Goal: Task Accomplishment & Management: Manage account settings

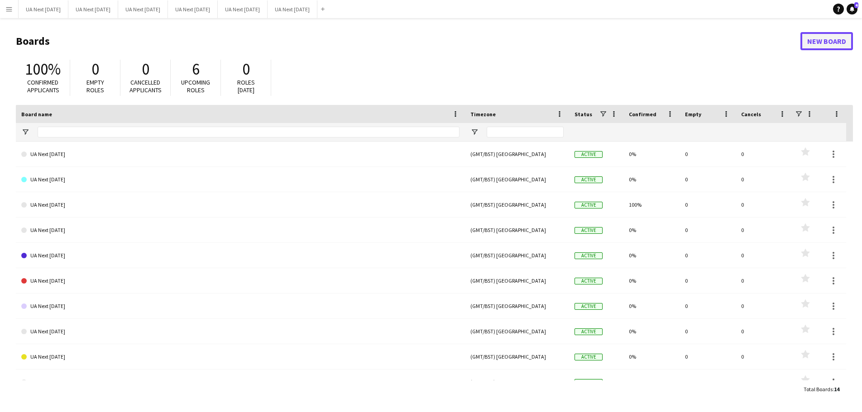
click at [814, 42] on link "New Board" at bounding box center [826, 41] width 53 height 18
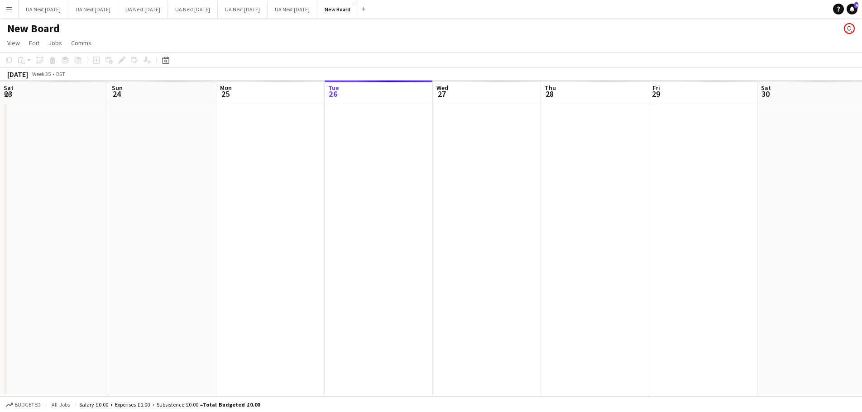
scroll to position [0, 216]
click at [36, 25] on h1 "New Board" at bounding box center [33, 29] width 53 height 14
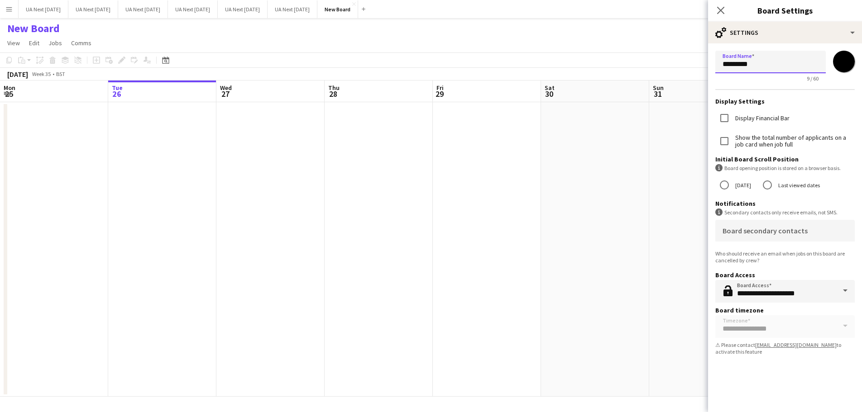
drag, startPoint x: 759, startPoint y: 64, endPoint x: 717, endPoint y: 62, distance: 42.1
click at [717, 62] on input "*********" at bounding box center [770, 62] width 110 height 23
type input "**********"
click at [839, 58] on input "*******" at bounding box center [843, 61] width 33 height 33
type input "*******"
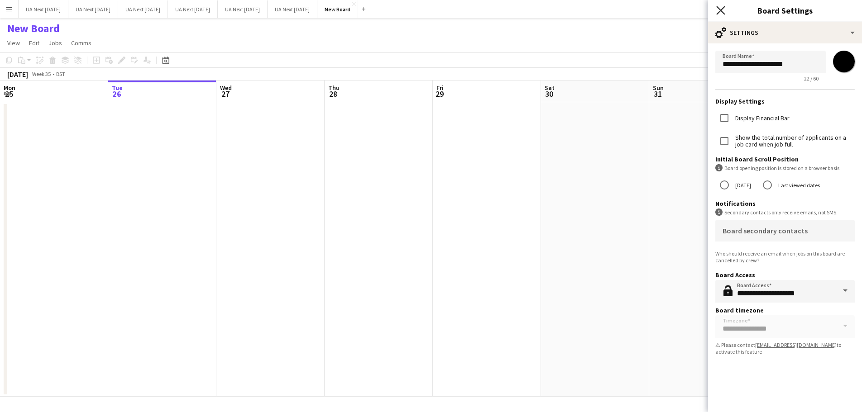
click at [719, 8] on icon at bounding box center [720, 10] width 9 height 9
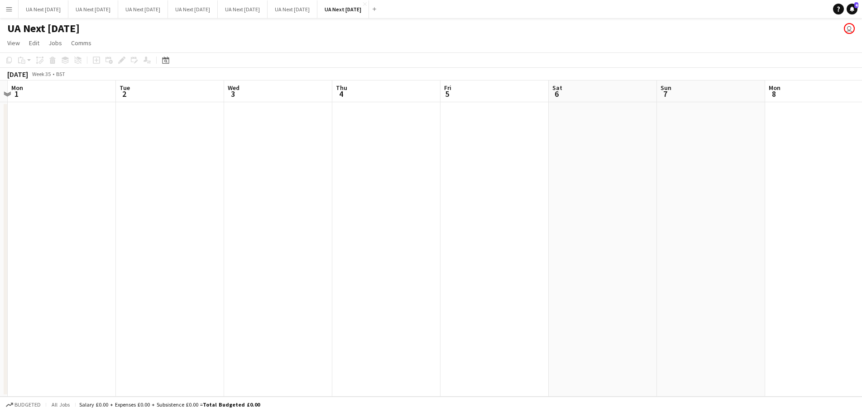
scroll to position [0, 318]
click at [213, 15] on button "UA Next [DATE] Close" at bounding box center [193, 9] width 50 height 18
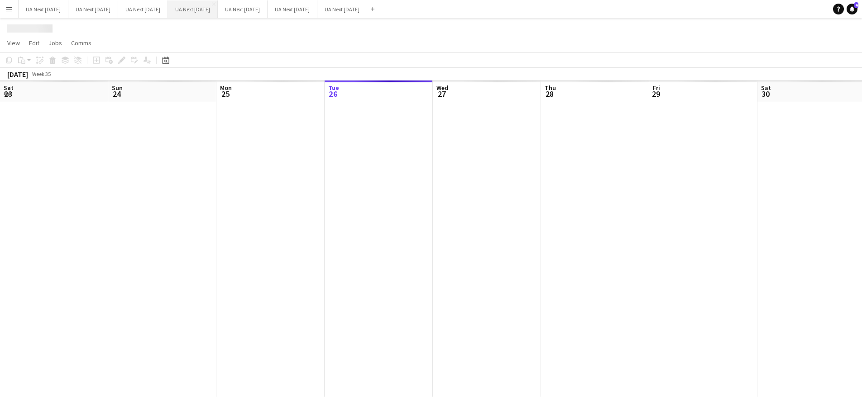
scroll to position [0, 216]
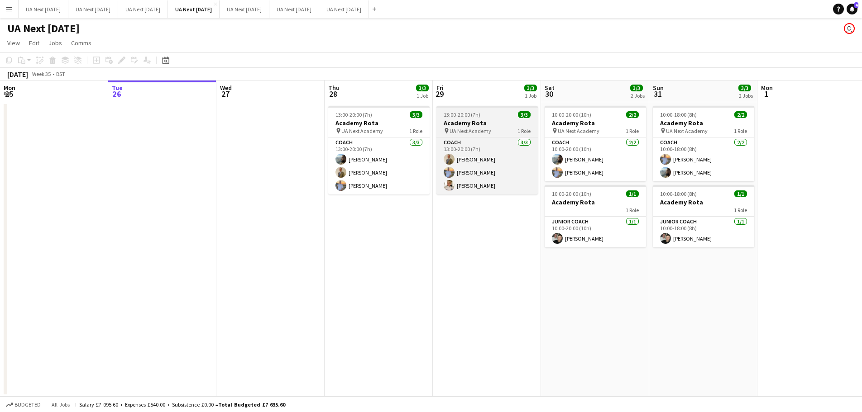
click at [479, 125] on h3 "Academy Rota" at bounding box center [486, 123] width 101 height 8
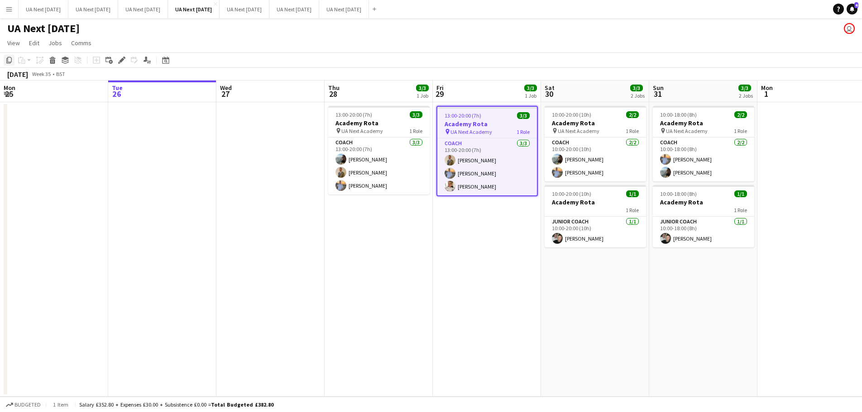
click at [9, 62] on icon at bounding box center [8, 60] width 5 height 6
click at [353, 9] on button "UA Next [DATE] Close" at bounding box center [344, 9] width 50 height 18
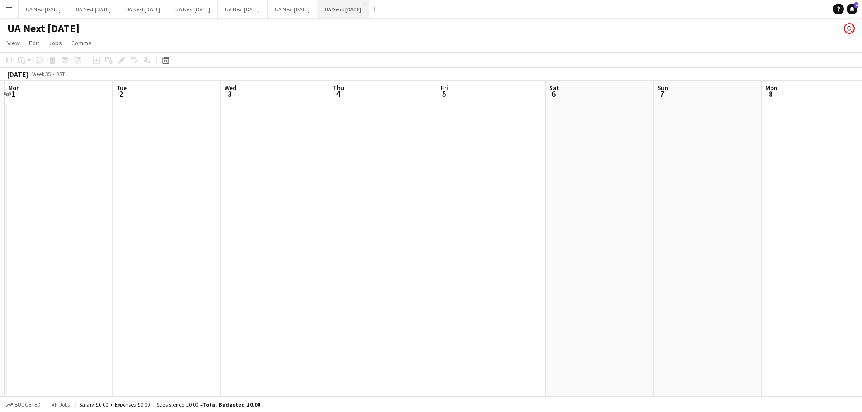
scroll to position [0, 320]
click at [366, 112] on app-date-cell at bounding box center [384, 249] width 108 height 295
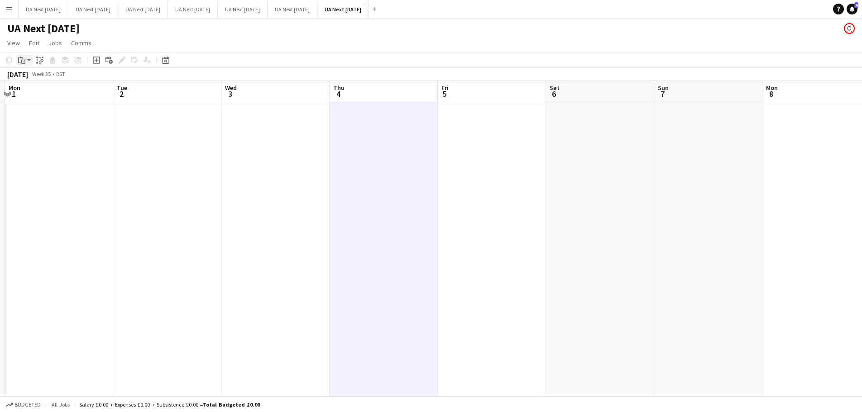
click at [27, 60] on div "Paste" at bounding box center [21, 60] width 11 height 11
click at [46, 95] on link "Paste with crew Ctrl+Shift+V" at bounding box center [66, 93] width 85 height 8
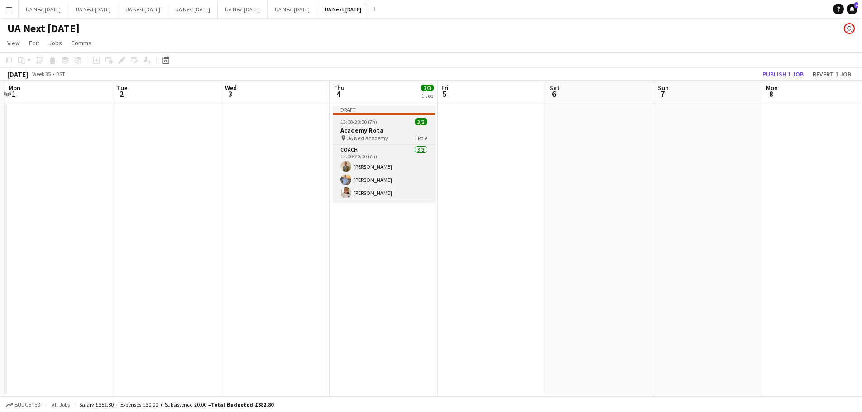
click at [395, 136] on div "pin UA Next Academy 1 Role" at bounding box center [383, 137] width 101 height 7
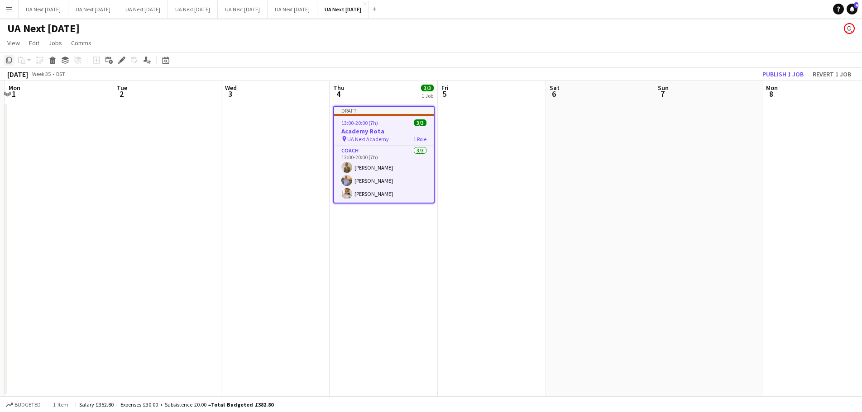
click at [9, 61] on icon "Copy" at bounding box center [8, 60] width 7 height 7
click at [474, 141] on app-date-cell at bounding box center [492, 249] width 108 height 295
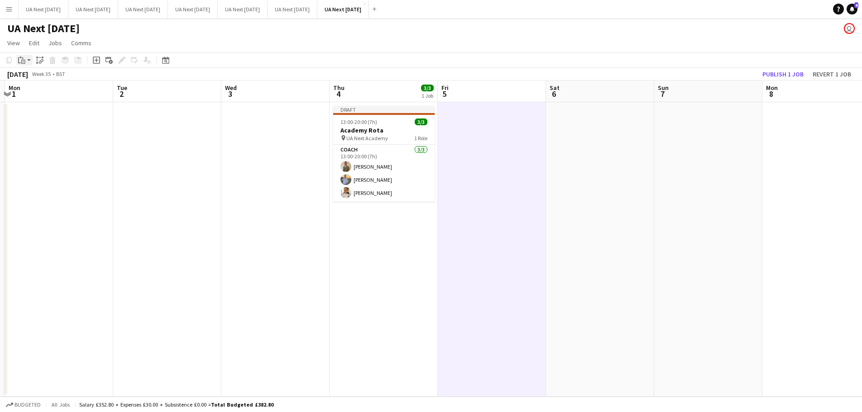
click at [30, 60] on app-action-btn "Paste" at bounding box center [24, 60] width 16 height 11
click at [42, 91] on link "Paste with crew Ctrl+Shift+V" at bounding box center [66, 93] width 85 height 8
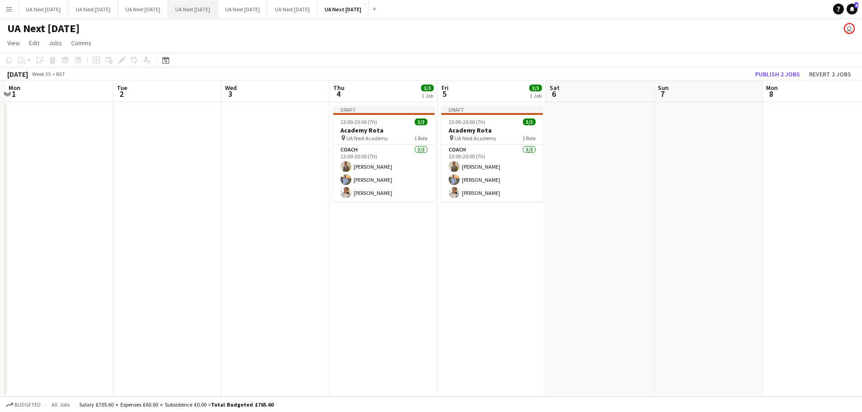
click at [203, 14] on button "UA Next [DATE] Close" at bounding box center [193, 9] width 50 height 18
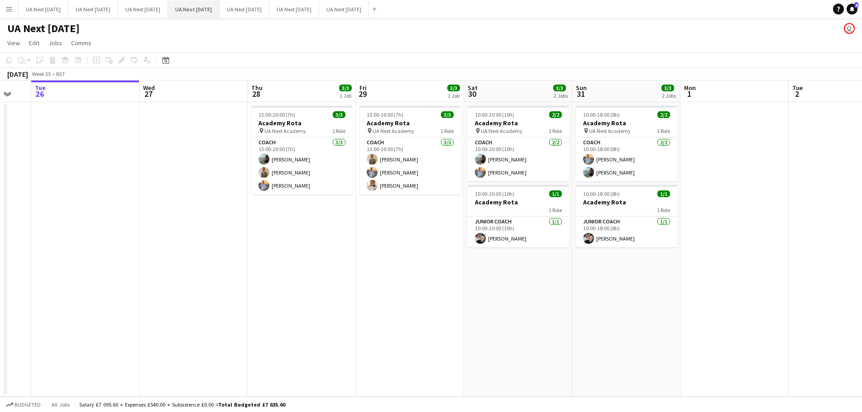
scroll to position [0, 297]
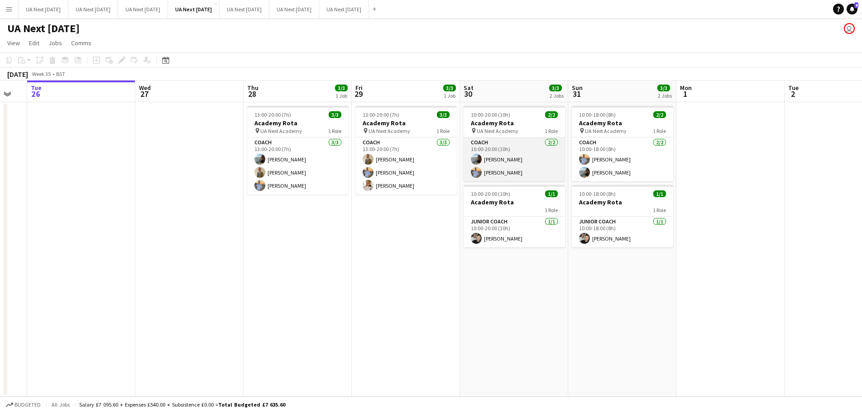
click at [518, 142] on app-card-role "Coach [DATE] 10:00-20:00 (10h) [PERSON_NAME] [PERSON_NAME] [PERSON_NAME]" at bounding box center [513, 160] width 101 height 44
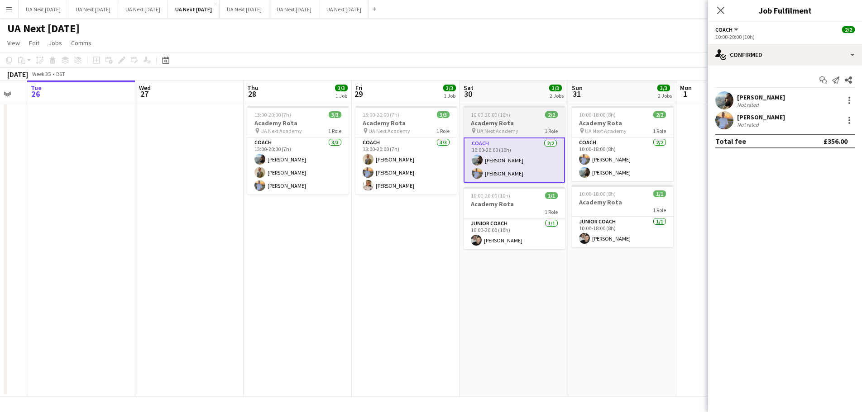
click at [523, 124] on h3 "Academy Rota" at bounding box center [513, 123] width 101 height 8
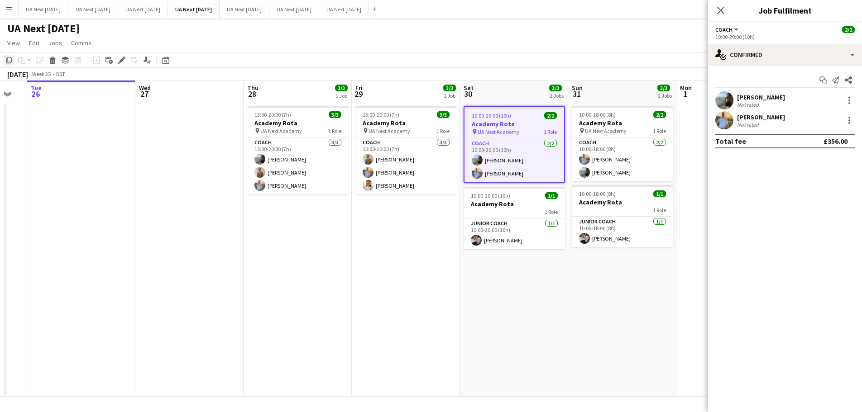
click at [9, 57] on icon at bounding box center [8, 60] width 5 height 6
click at [354, 12] on button "UA Next [DATE] Close" at bounding box center [344, 9] width 50 height 18
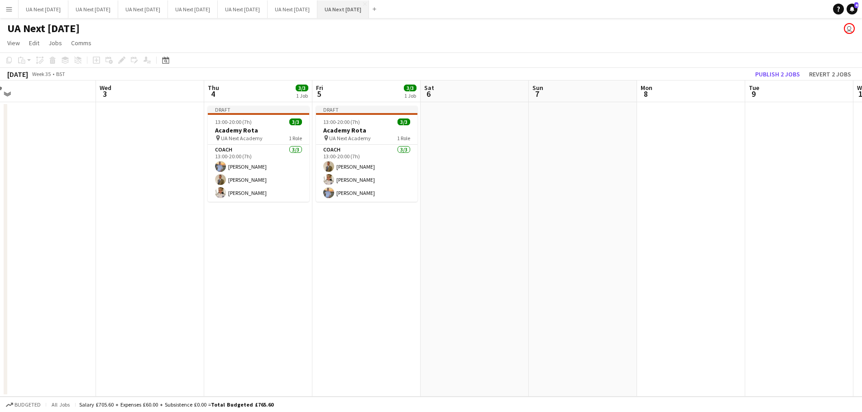
scroll to position [0, 342]
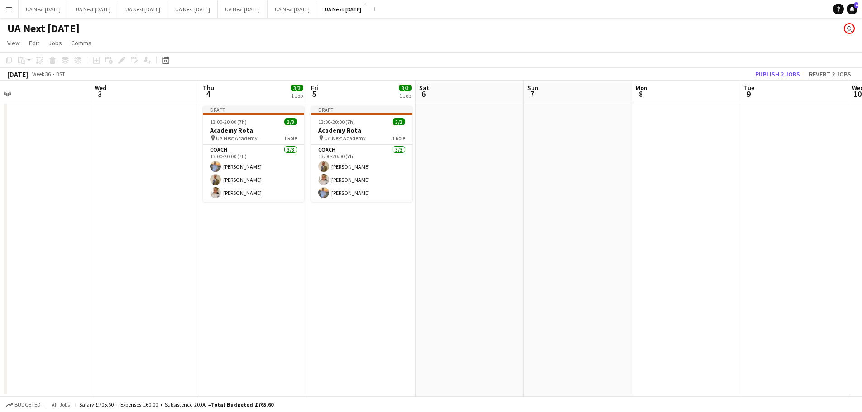
click at [451, 124] on app-date-cell at bounding box center [469, 249] width 108 height 295
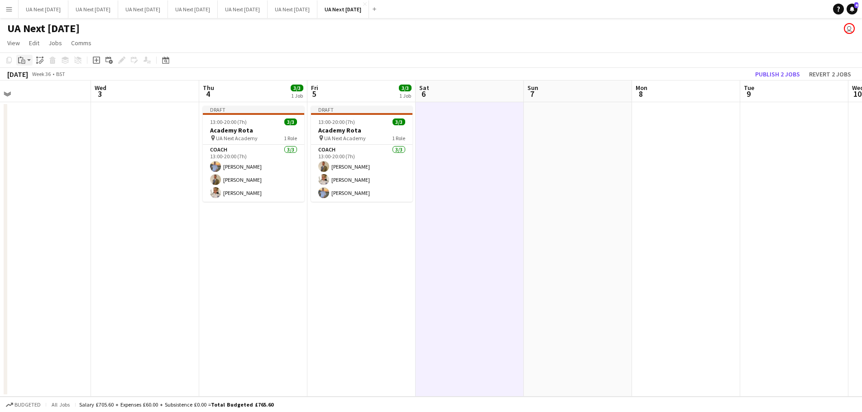
click at [29, 62] on app-action-btn "Paste" at bounding box center [24, 60] width 16 height 11
click at [38, 76] on link "Paste Ctrl+V" at bounding box center [66, 77] width 85 height 8
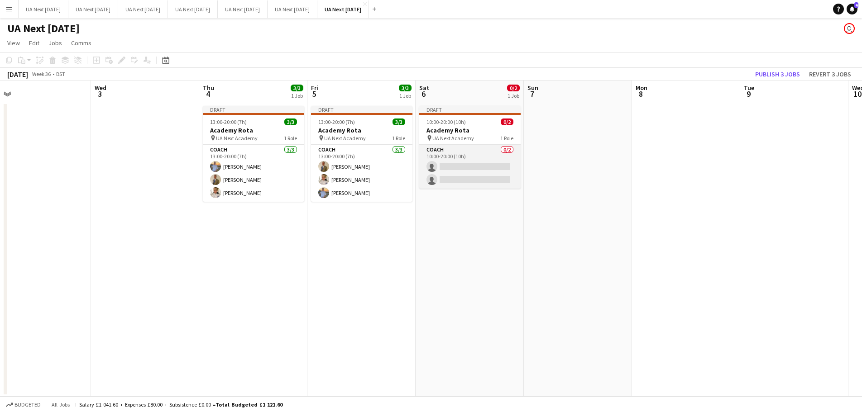
click at [453, 165] on app-card-role "Coach 0/2 10:00-20:00 (10h) single-neutral-actions single-neutral-actions" at bounding box center [469, 167] width 101 height 44
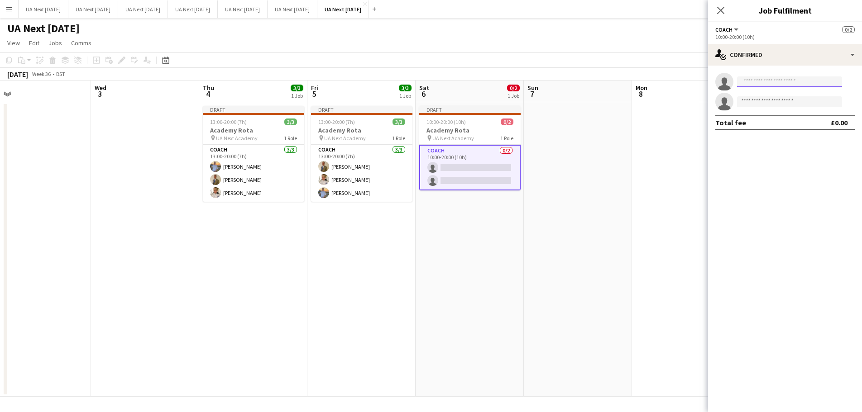
click at [759, 81] on input at bounding box center [789, 81] width 105 height 11
type input "****"
click at [761, 98] on span "[PERSON_NAME]" at bounding box center [770, 95] width 52 height 8
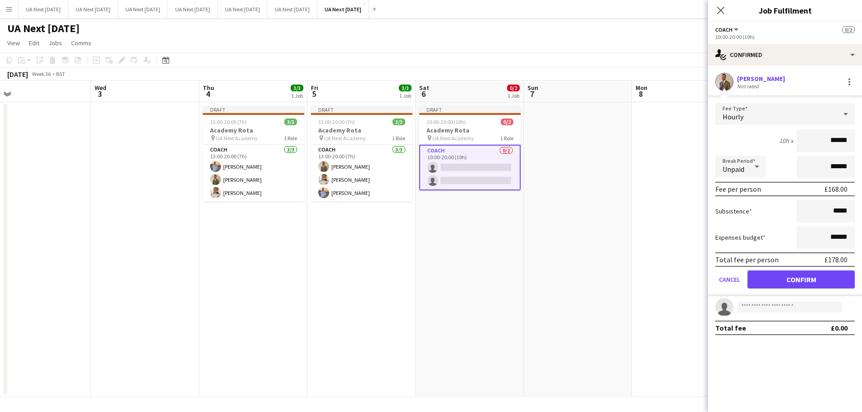
drag, startPoint x: 761, startPoint y: 98, endPoint x: 813, endPoint y: 280, distance: 189.4
click at [813, 280] on app-edit-fee "Fee Type Hourly 10h x ****** Break Period Unpaid ****** Fee per person £168.00 …" at bounding box center [785, 196] width 154 height 201
click at [813, 280] on button "Confirm" at bounding box center [800, 280] width 107 height 18
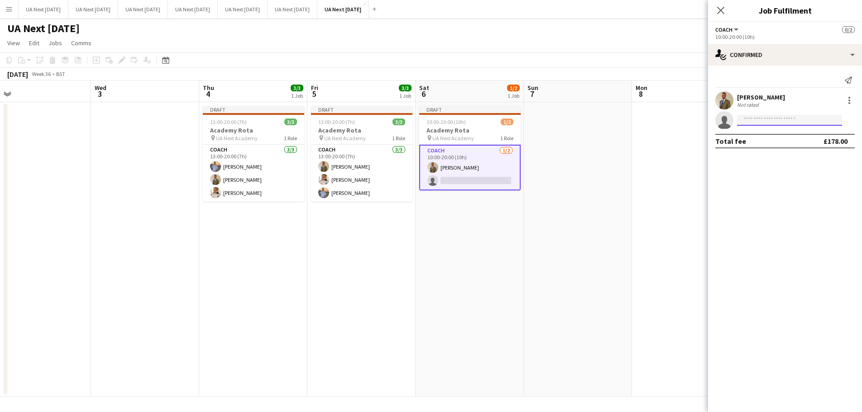
click at [759, 123] on input at bounding box center [789, 120] width 105 height 11
type input "*****"
click at [751, 141] on span "[EMAIL_ADDRESS][DOMAIN_NAME]" at bounding box center [789, 140] width 91 height 7
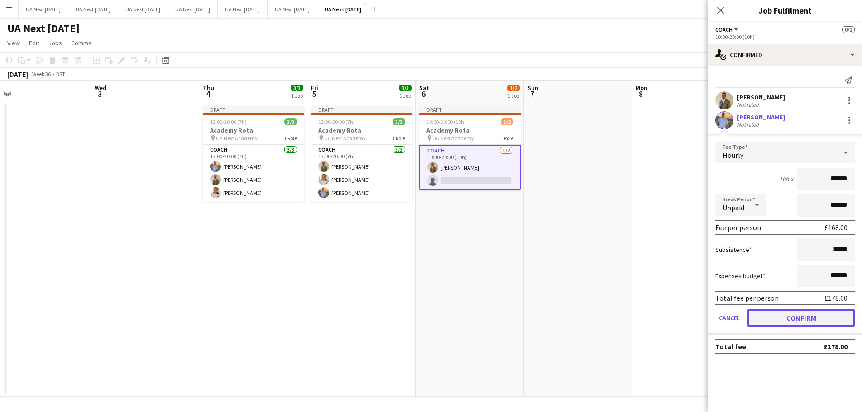
click at [798, 319] on button "Confirm" at bounding box center [800, 318] width 107 height 18
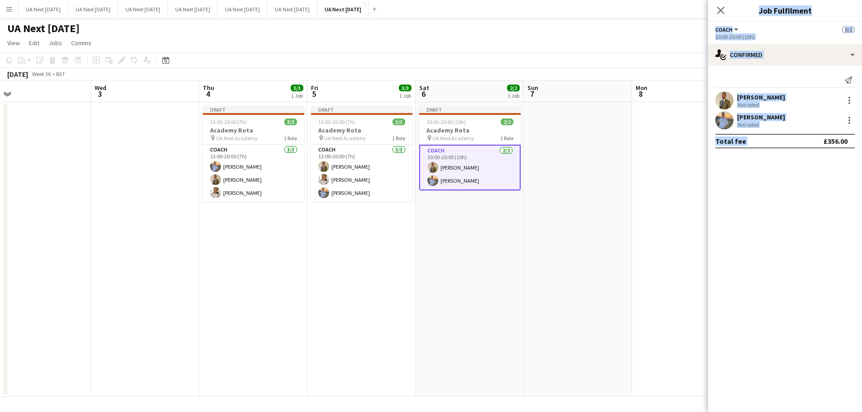
drag, startPoint x: 798, startPoint y: 318, endPoint x: 689, endPoint y: 243, distance: 131.8
click at [692, 245] on body "Menu Boards Boards Boards All jobs Status Workforce Workforce My Workforce Recr…" at bounding box center [431, 206] width 862 height 412
click at [692, 245] on app-date-cell at bounding box center [686, 249] width 108 height 295
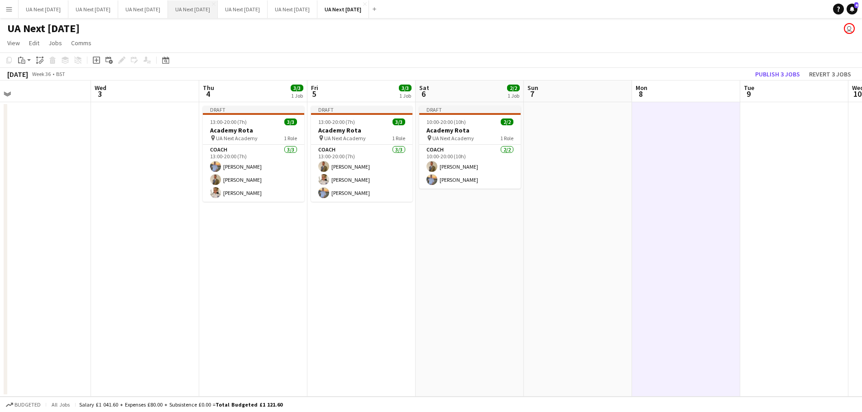
click at [204, 12] on button "UA Next [DATE] Close" at bounding box center [193, 9] width 50 height 18
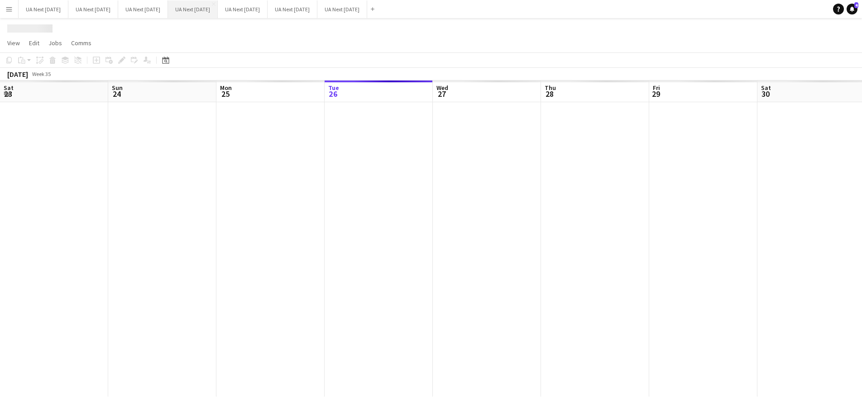
scroll to position [0, 216]
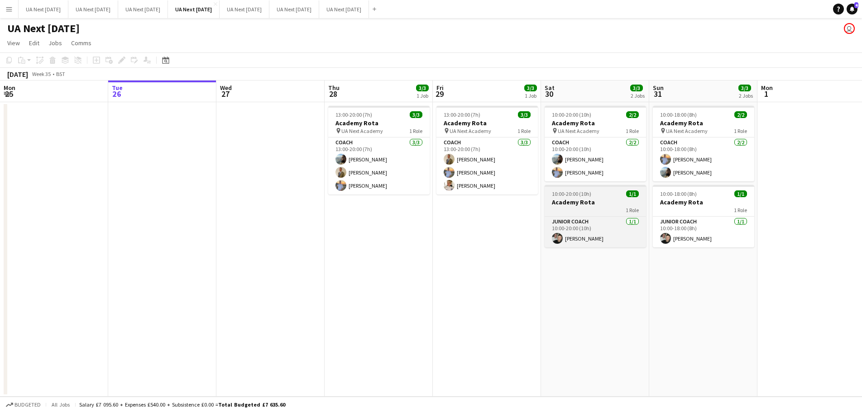
click at [588, 214] on app-job-card "10:00-20:00 (10h) 1/1 Academy Rota 1 Role Junior Coach [DATE] 10:00-20:00 (10h)…" at bounding box center [594, 216] width 101 height 62
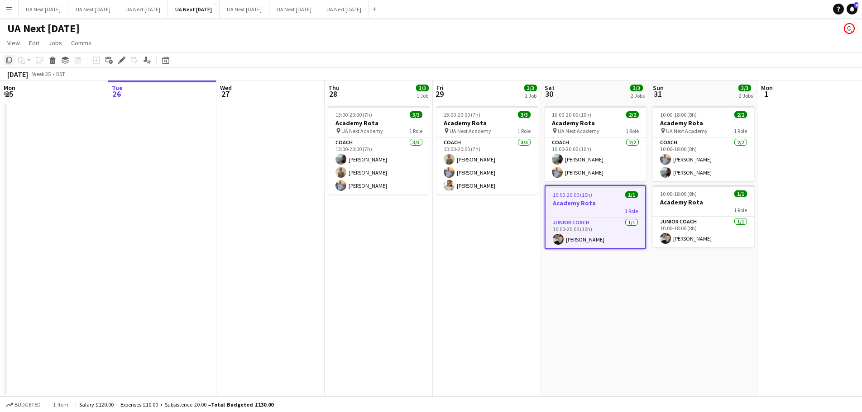
click at [10, 62] on icon "Copy" at bounding box center [8, 60] width 7 height 7
click at [369, 12] on button "UA Next [DATE] Close" at bounding box center [344, 9] width 50 height 18
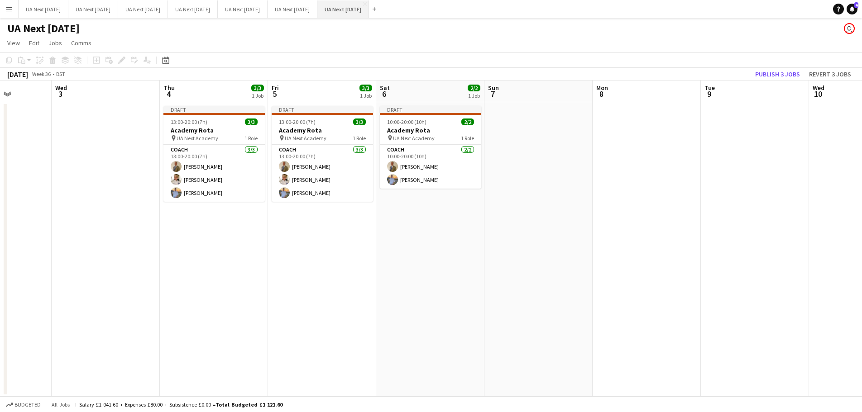
scroll to position [0, 274]
click at [427, 199] on app-date-cell "Draft 10:00-20:00 (10h) 2/2 Academy Rota pin UA Next Academy 1 Role Coach [DATE…" at bounding box center [429, 249] width 108 height 295
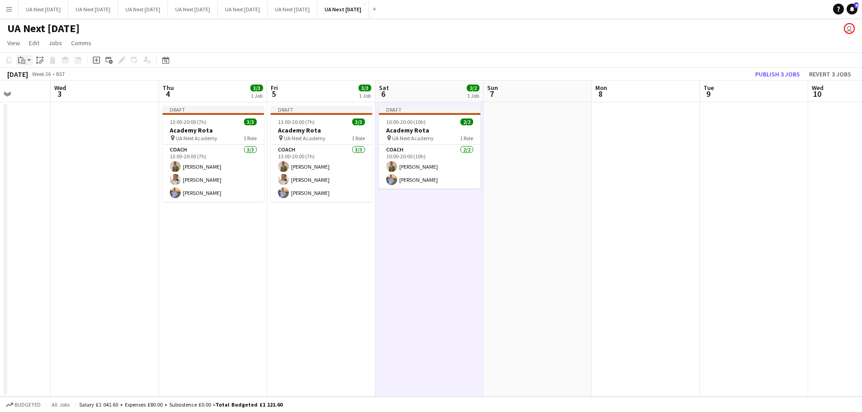
click at [29, 61] on app-action-btn "Paste" at bounding box center [24, 60] width 16 height 11
click at [38, 91] on link "Paste with crew Ctrl+Shift+V" at bounding box center [66, 93] width 85 height 8
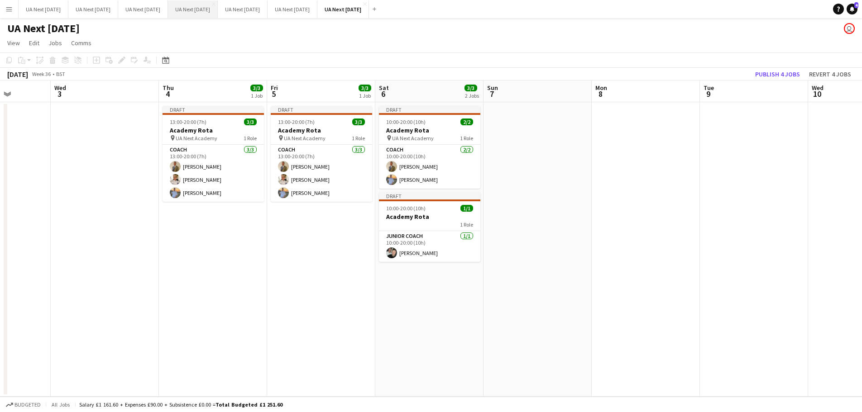
click at [193, 6] on button "UA Next [DATE] Close" at bounding box center [193, 9] width 50 height 18
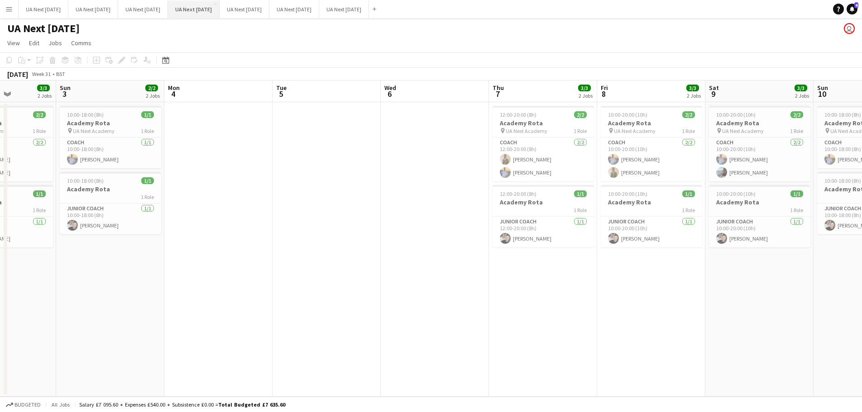
scroll to position [0, 267]
click at [105, 130] on span "UA Next Academy" at bounding box center [95, 131] width 42 height 7
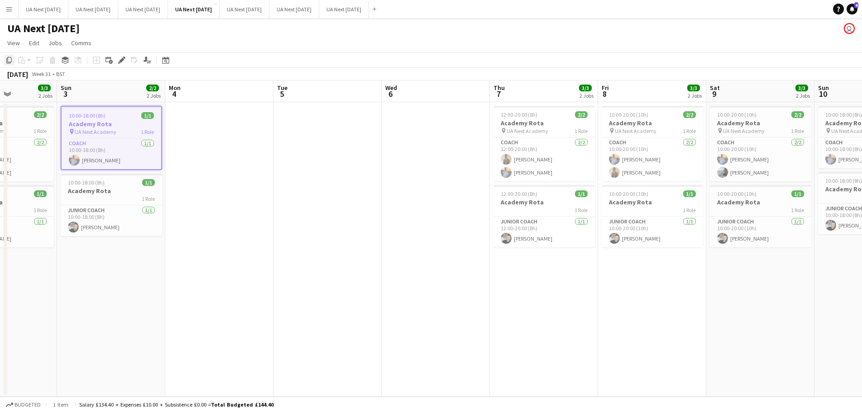
click at [10, 57] on icon "Copy" at bounding box center [8, 60] width 7 height 7
click at [369, 12] on button "UA Next [DATE] Close" at bounding box center [344, 9] width 50 height 18
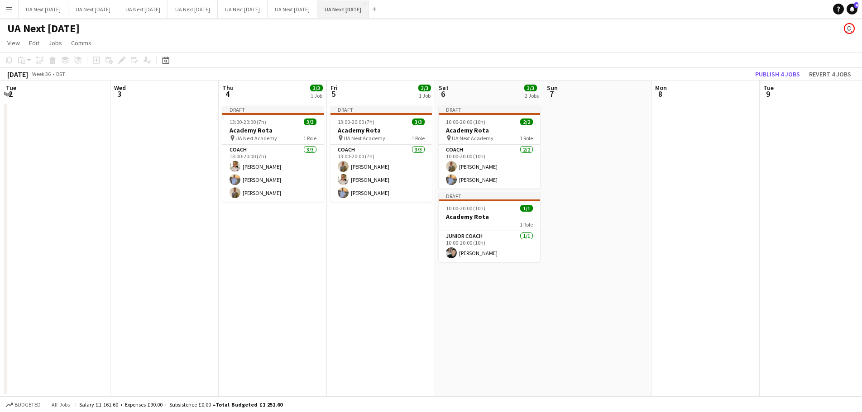
scroll to position [0, 338]
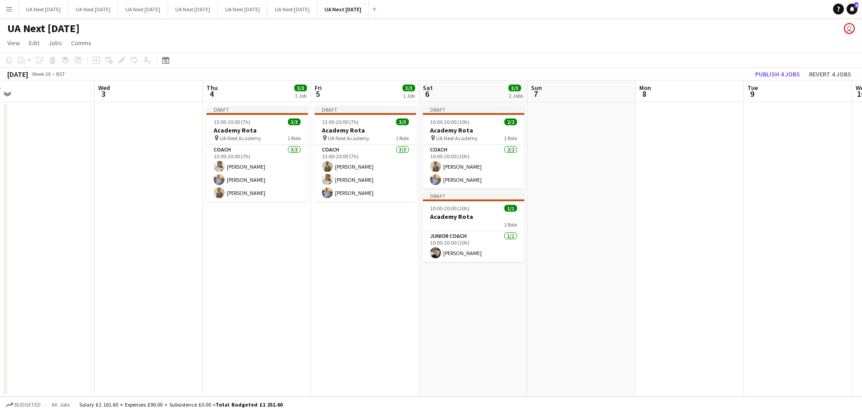
click at [558, 119] on app-date-cell at bounding box center [581, 249] width 108 height 295
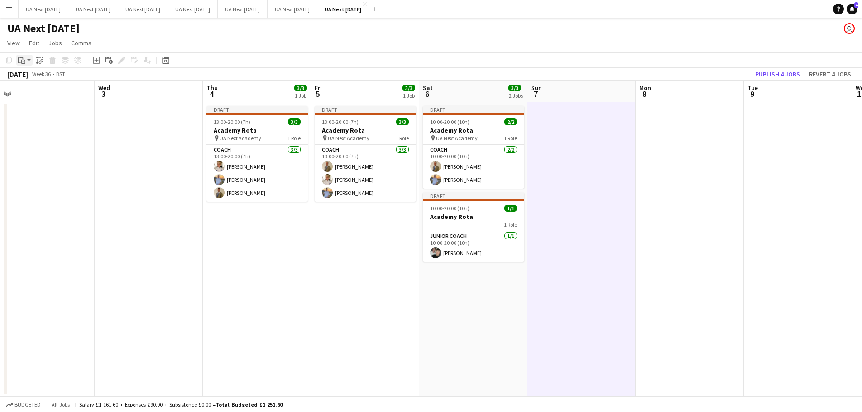
click at [30, 63] on app-action-btn "Paste" at bounding box center [24, 60] width 16 height 11
click at [43, 80] on link "Paste Ctrl+V" at bounding box center [66, 77] width 85 height 8
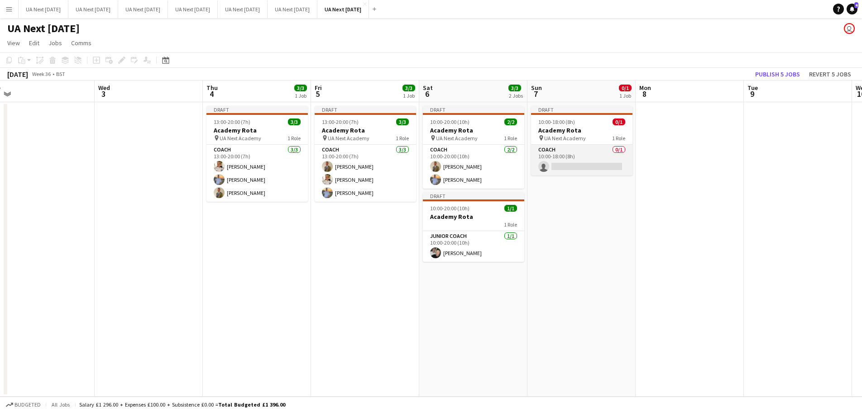
click at [576, 167] on app-card-role "Coach 0/1 10:00-18:00 (8h) single-neutral-actions" at bounding box center [581, 160] width 101 height 31
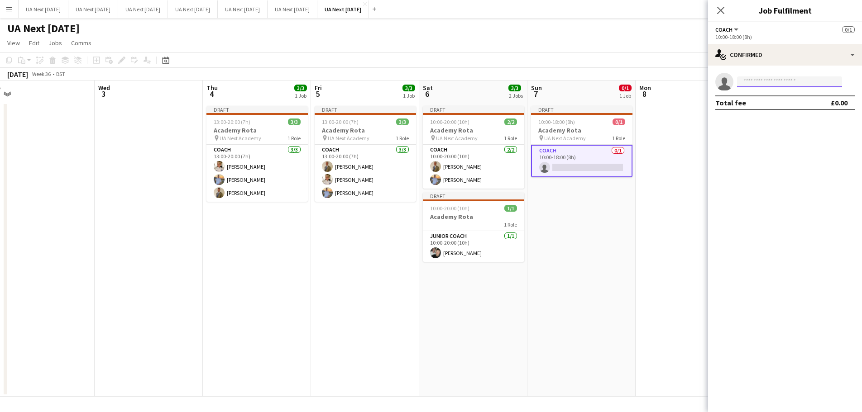
click at [779, 81] on input at bounding box center [789, 81] width 105 height 11
type input "****"
click at [775, 106] on span "[PHONE_NUMBER]" at bounding box center [789, 109] width 91 height 7
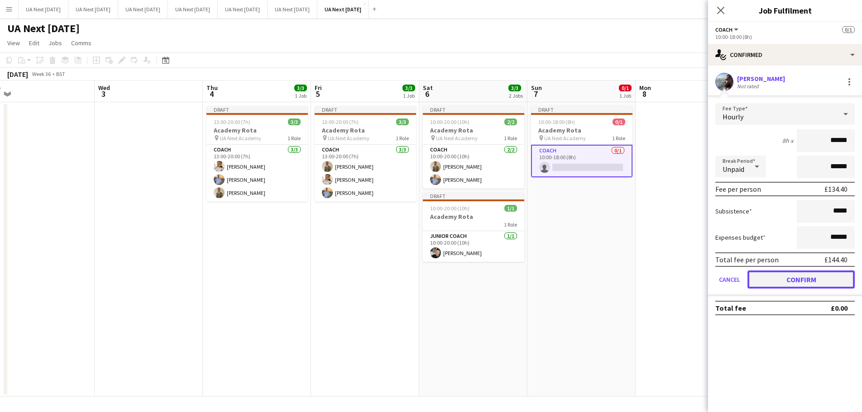
click at [810, 282] on button "Confirm" at bounding box center [800, 280] width 107 height 18
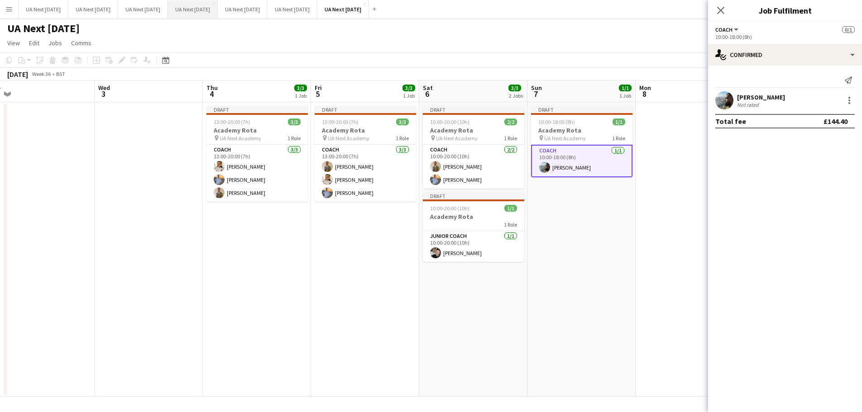
click at [215, 11] on button "UA Next [DATE] Close" at bounding box center [193, 9] width 50 height 18
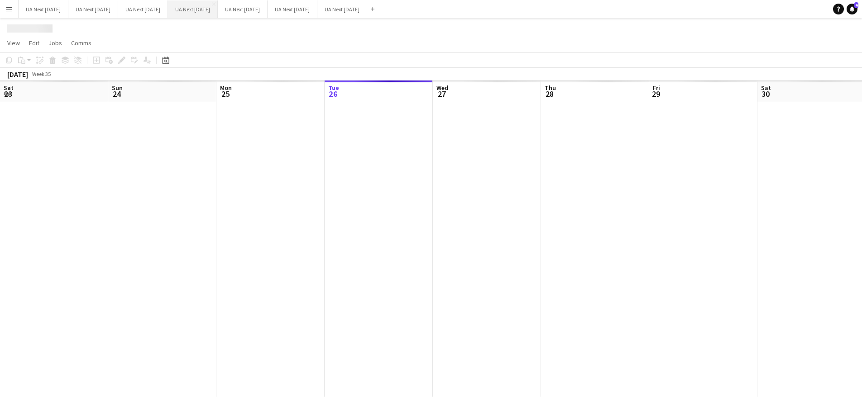
scroll to position [0, 216]
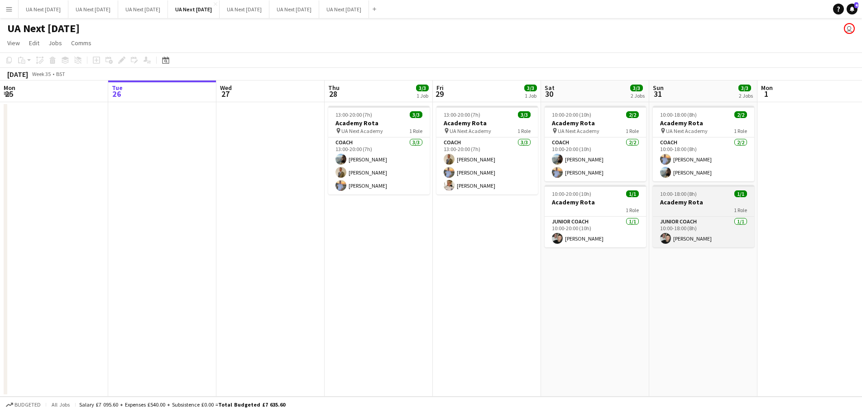
click at [700, 205] on h3 "Academy Rota" at bounding box center [703, 202] width 101 height 8
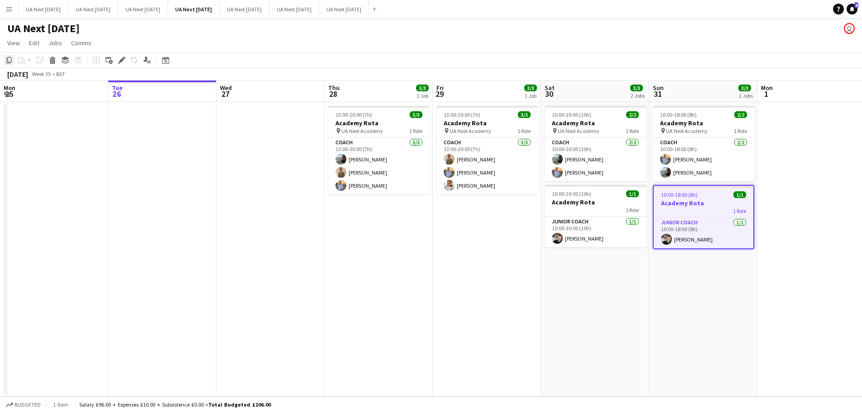
click at [7, 61] on icon "Copy" at bounding box center [8, 60] width 7 height 7
click at [359, 6] on button "UA Next [DATE] Close" at bounding box center [344, 9] width 50 height 18
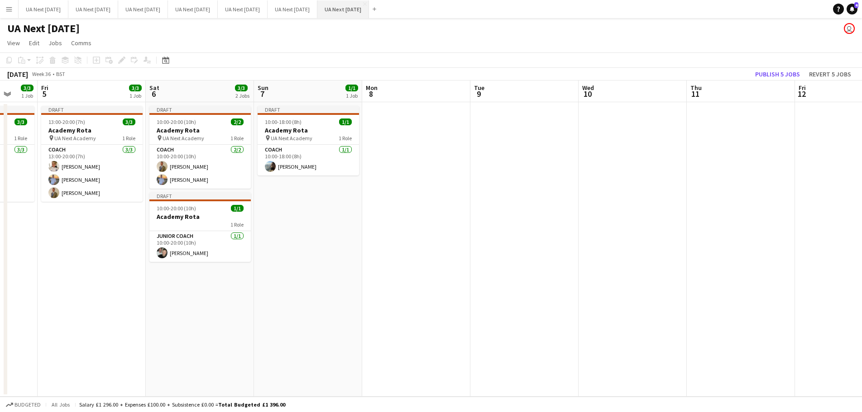
scroll to position [0, 296]
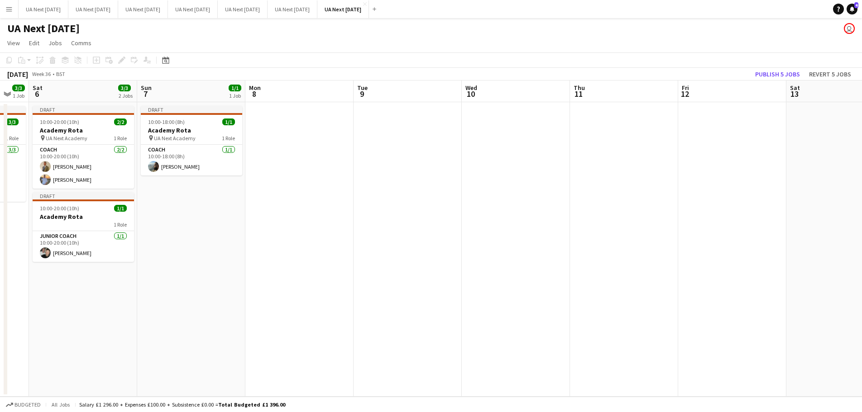
click at [178, 191] on app-date-cell "Draft 10:00-18:00 (8h) 1/1 Academy Rota pin UA Next Academy 1 Role Coach [DATE]…" at bounding box center [191, 249] width 108 height 295
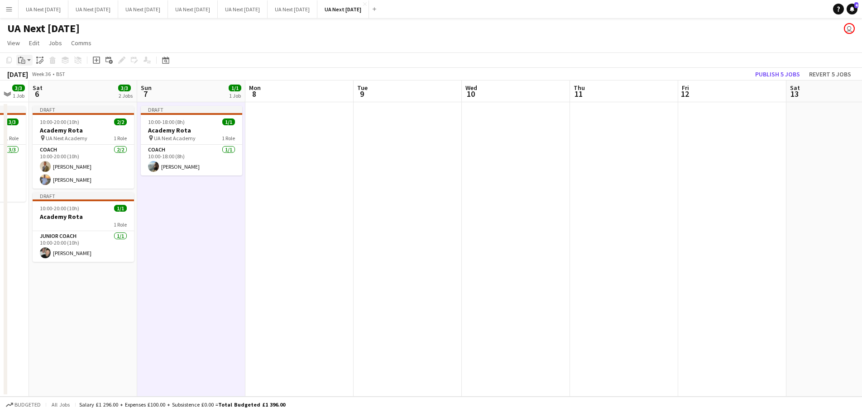
click at [30, 61] on app-action-btn "Paste" at bounding box center [24, 60] width 16 height 11
click at [38, 94] on link "Paste with crew Ctrl+Shift+V" at bounding box center [66, 93] width 85 height 8
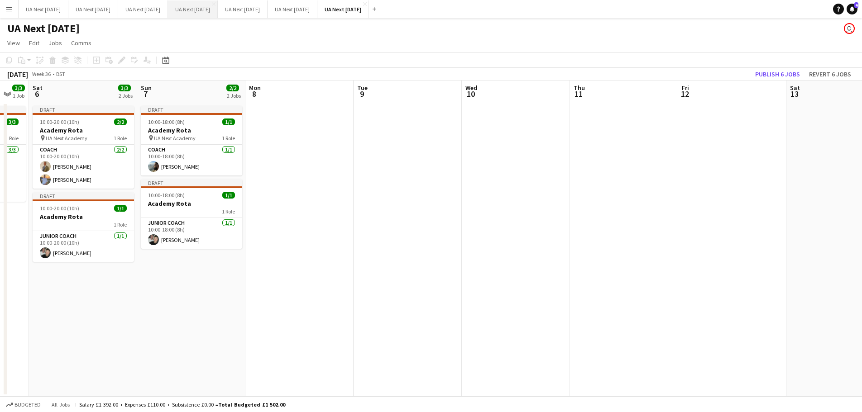
click at [207, 10] on button "UA Next [DATE] Close" at bounding box center [193, 9] width 50 height 18
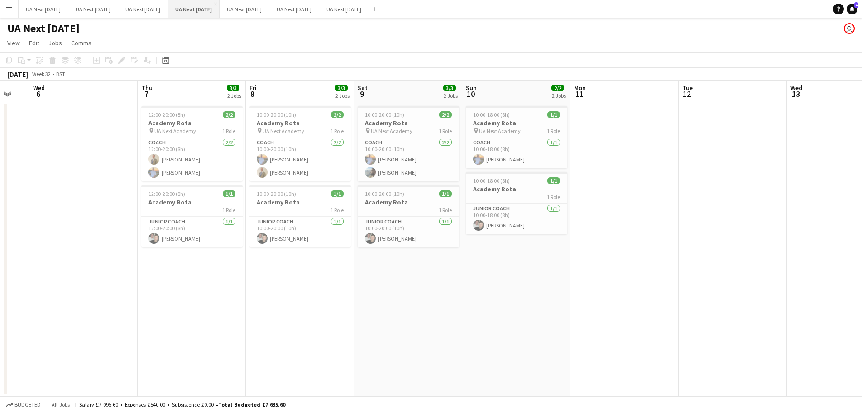
scroll to position [0, 185]
click at [168, 124] on h3 "Academy Rota" at bounding box center [193, 123] width 101 height 8
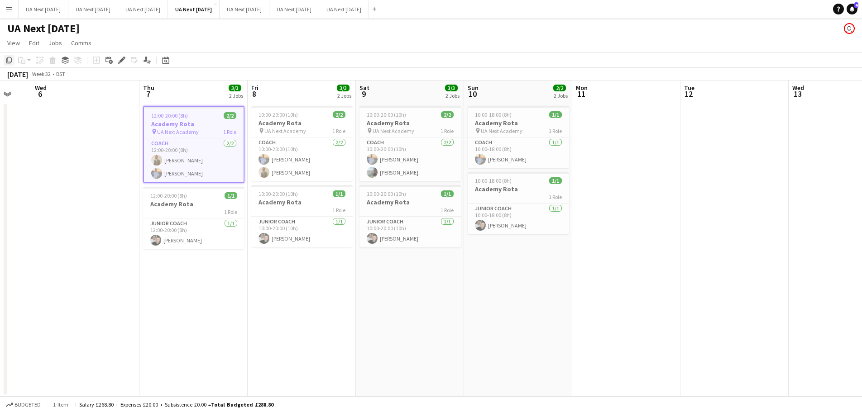
click at [6, 62] on icon "Copy" at bounding box center [8, 60] width 7 height 7
click at [358, 7] on button "UA Next [DATE] Close" at bounding box center [344, 9] width 50 height 18
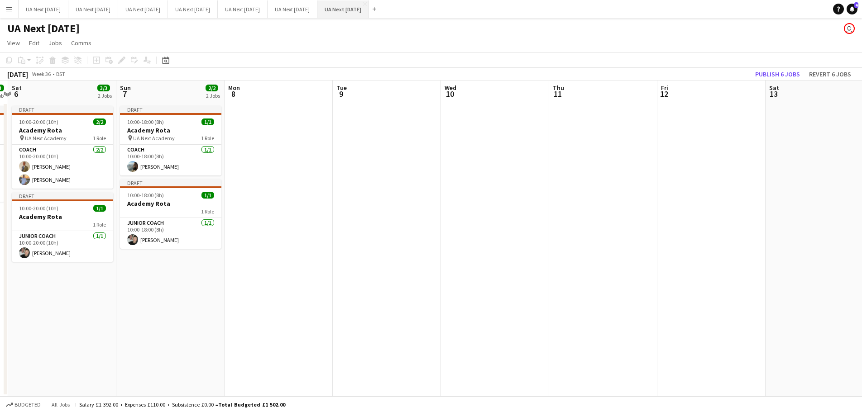
scroll to position [0, 318]
click at [567, 119] on app-date-cell at bounding box center [602, 249] width 108 height 295
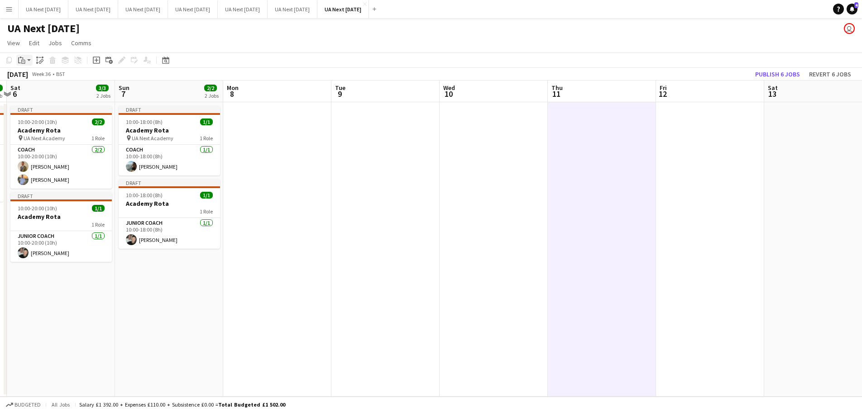
click at [29, 62] on app-action-btn "Paste" at bounding box center [24, 60] width 16 height 11
click at [38, 92] on link "Paste with crew Ctrl+Shift+V" at bounding box center [66, 93] width 85 height 8
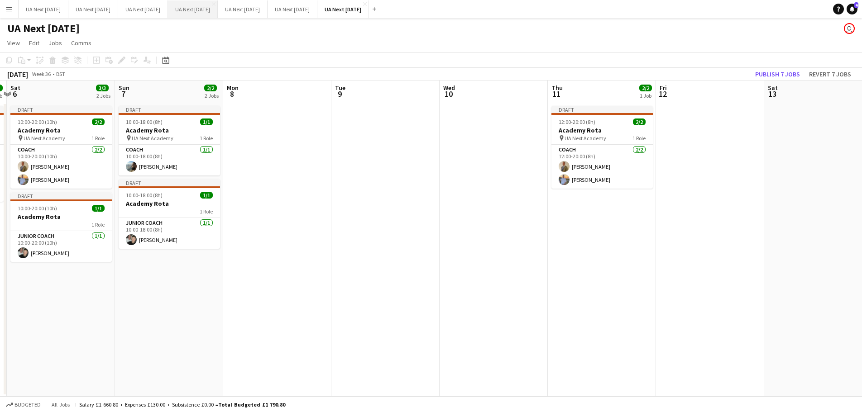
click at [209, 11] on button "UA Next [DATE] Close" at bounding box center [193, 9] width 50 height 18
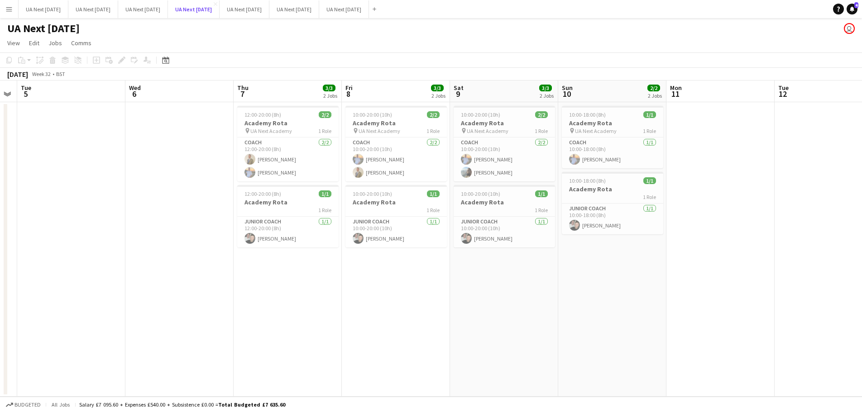
scroll to position [0, 198]
click at [277, 202] on h3 "Academy Rota" at bounding box center [289, 202] width 101 height 8
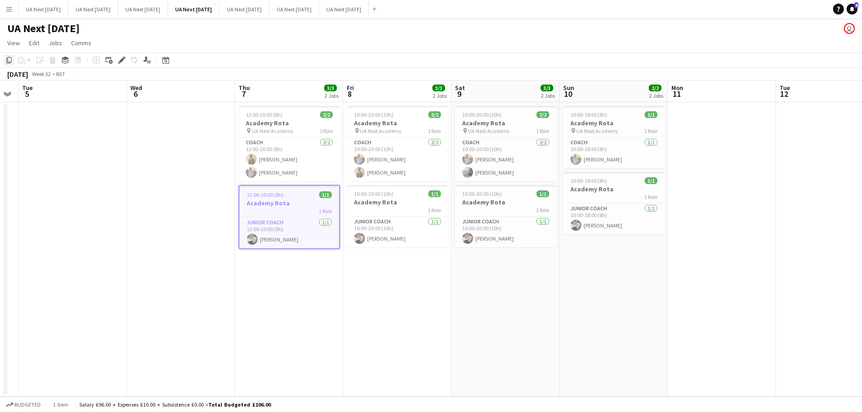
click at [6, 60] on icon "Copy" at bounding box center [8, 60] width 7 height 7
click at [352, 10] on button "UA Next [DATE] Close" at bounding box center [344, 9] width 50 height 18
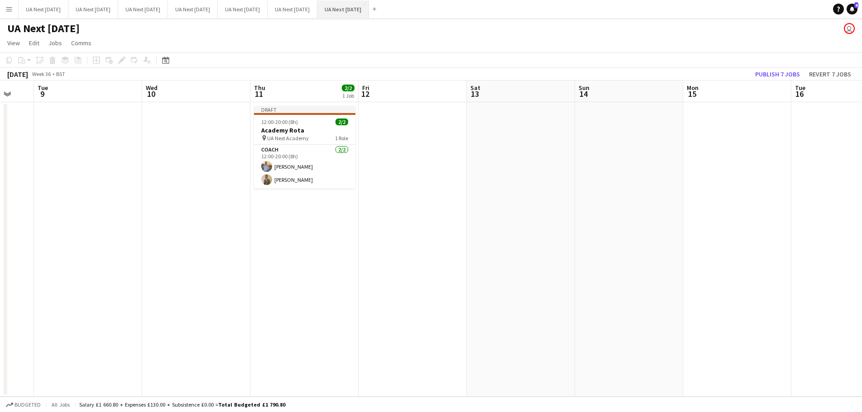
scroll to position [0, 296]
click at [302, 202] on app-date-cell "Draft 12:00-20:00 (8h) 2/2 Academy Rota pin UA Next Academy 1 Role Coach [DATE]…" at bounding box center [299, 249] width 108 height 295
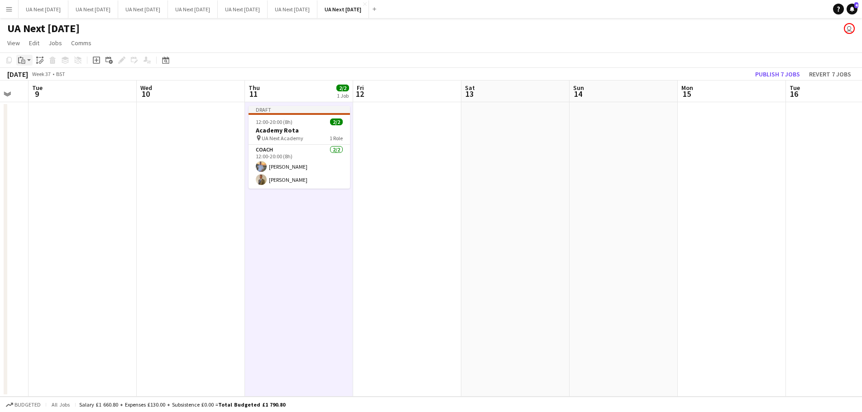
click at [30, 58] on app-action-btn "Paste" at bounding box center [24, 60] width 16 height 11
click at [37, 96] on link "Paste with crew Ctrl+Shift+V" at bounding box center [66, 93] width 85 height 8
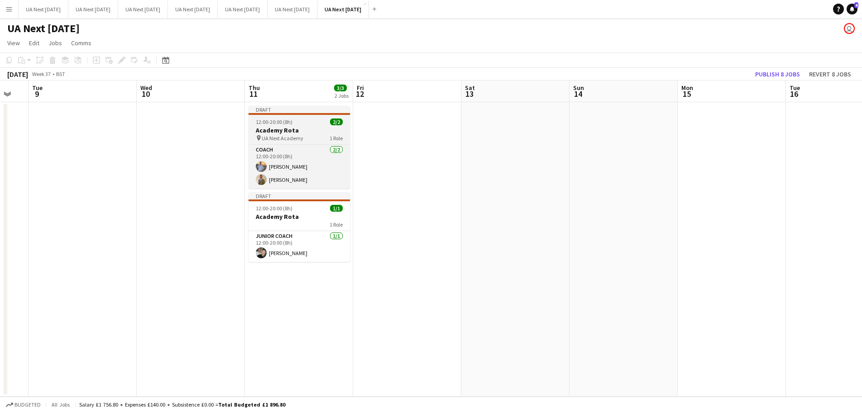
click at [306, 138] on div "pin UA Next Academy 1 Role" at bounding box center [298, 137] width 101 height 7
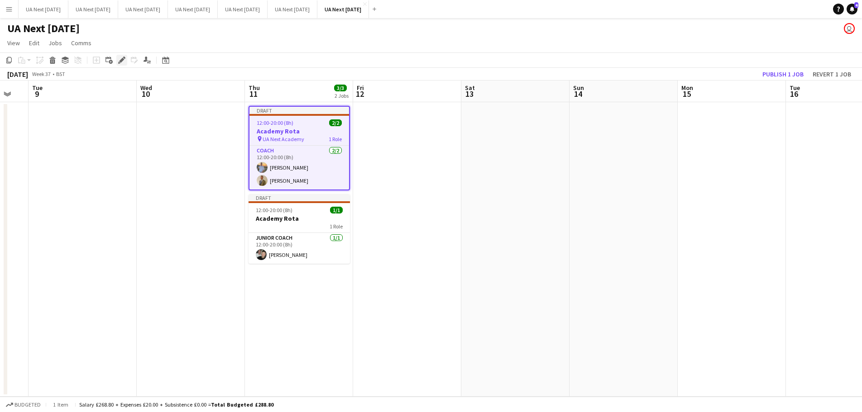
click at [121, 61] on icon at bounding box center [121, 60] width 5 height 5
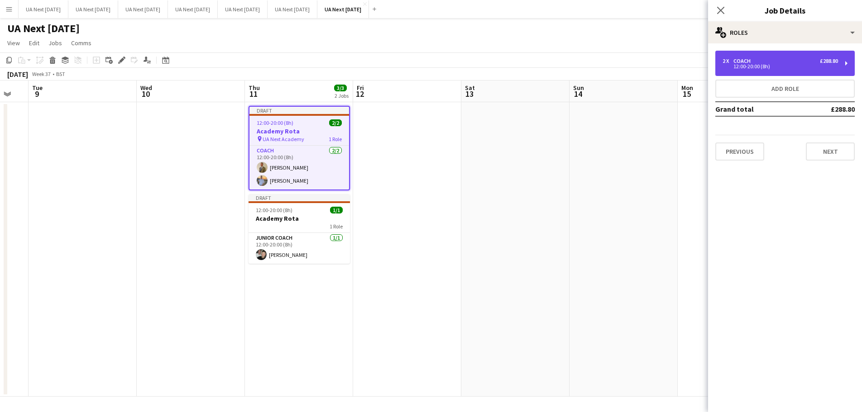
click at [844, 65] on div "2 x Coach £288.80 12:00-20:00 (8h)" at bounding box center [784, 63] width 139 height 25
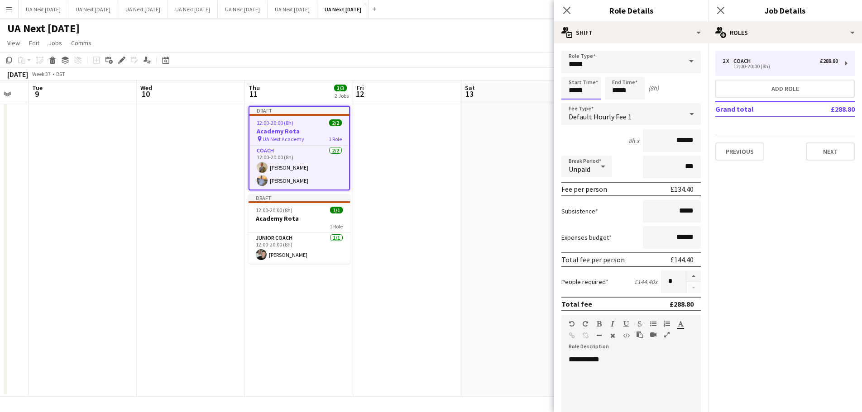
click at [568, 87] on input "*****" at bounding box center [581, 88] width 40 height 23
type input "*****"
click at [570, 71] on div at bounding box center [572, 72] width 18 height 9
click at [564, 12] on icon "Close pop-in" at bounding box center [566, 10] width 9 height 9
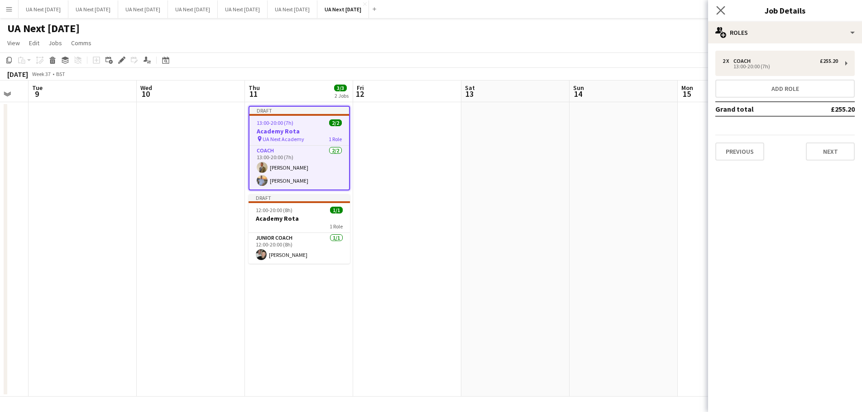
click at [718, 15] on app-icon "Close pop-in" at bounding box center [720, 10] width 13 height 13
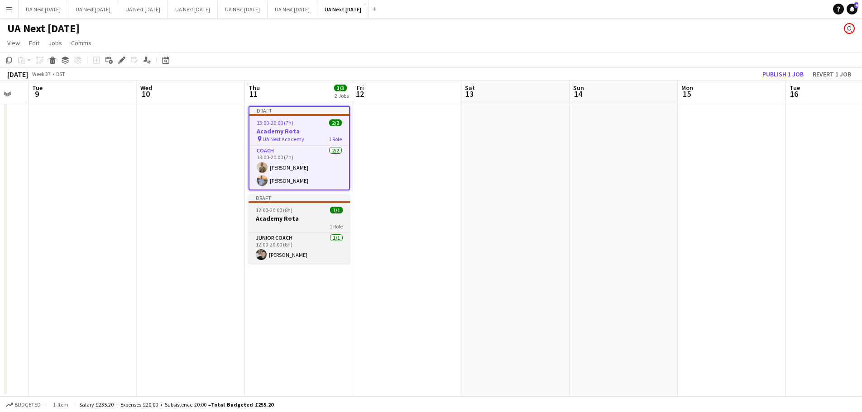
click at [278, 224] on div "1 Role" at bounding box center [298, 226] width 101 height 7
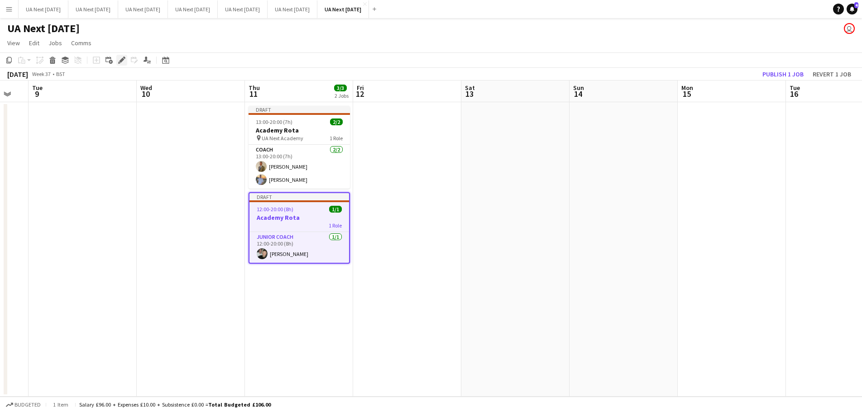
click at [121, 60] on icon at bounding box center [121, 60] width 5 height 5
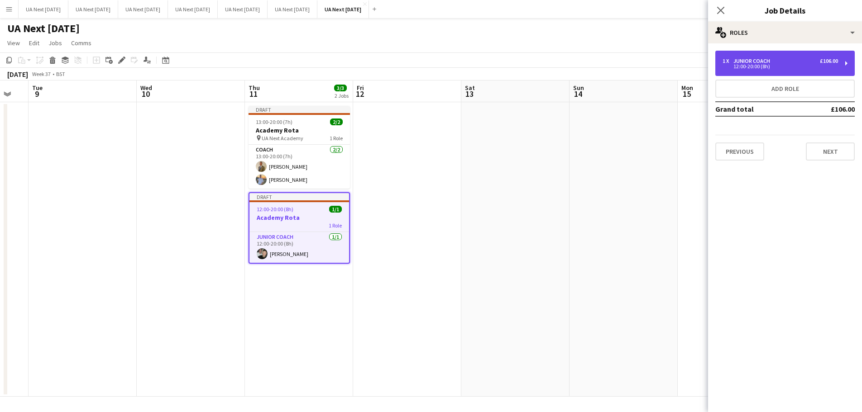
click at [790, 63] on div "1 x Junior Coach £106.00" at bounding box center [779, 61] width 115 height 6
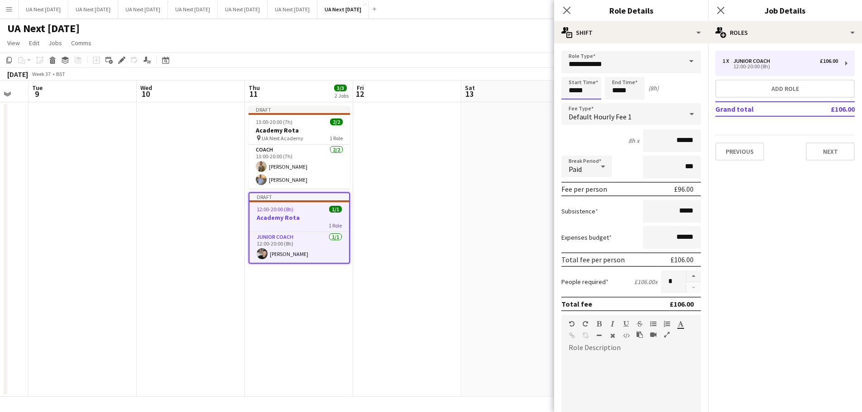
click at [571, 90] on input "*****" at bounding box center [581, 88] width 40 height 23
type input "*****"
click at [570, 72] on div at bounding box center [572, 72] width 18 height 9
click at [562, 10] on icon "Close pop-in" at bounding box center [566, 10] width 9 height 9
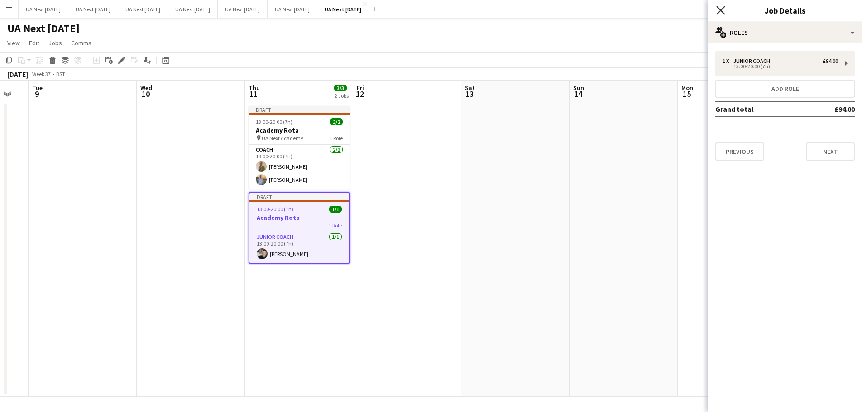
click at [722, 12] on icon at bounding box center [720, 10] width 9 height 9
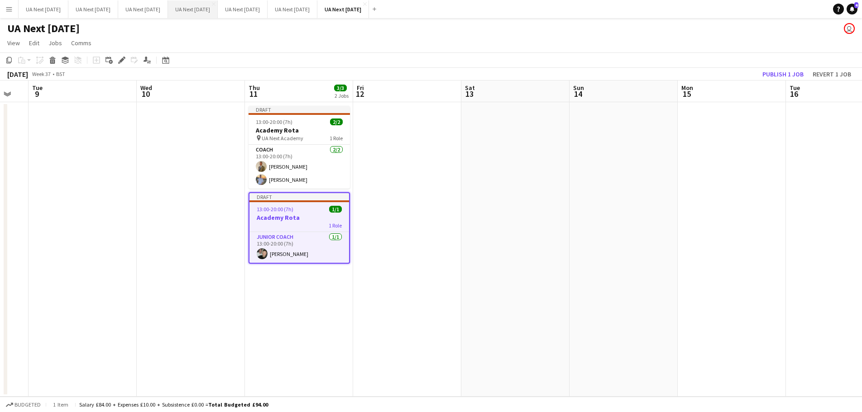
click at [212, 11] on button "UA Next [DATE] Close" at bounding box center [193, 9] width 50 height 18
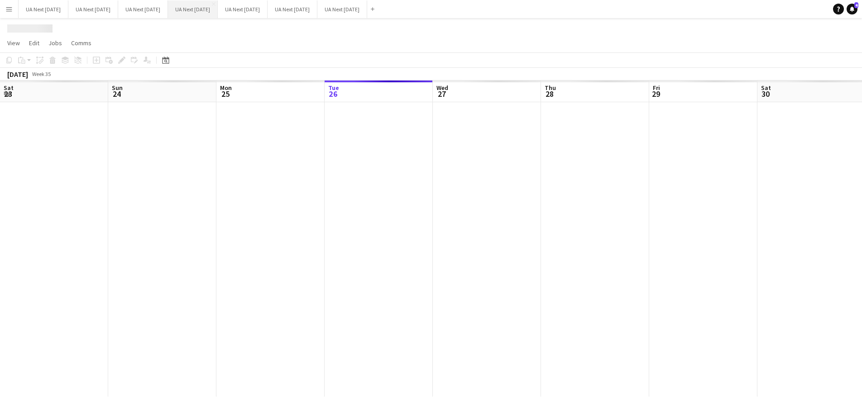
scroll to position [0, 216]
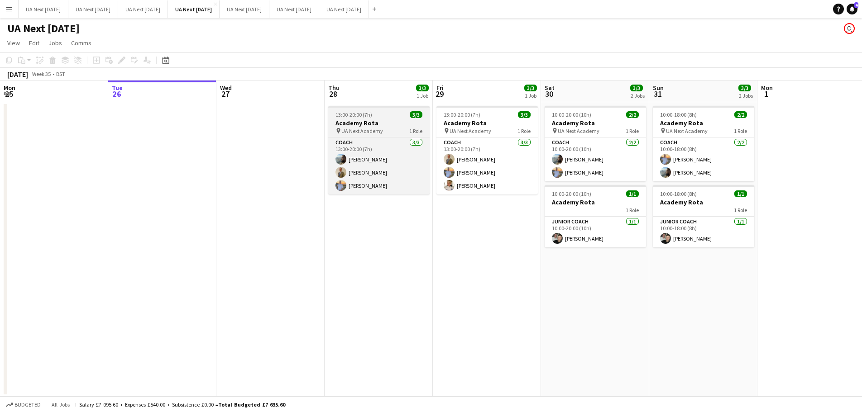
click at [381, 135] on app-job-card "13:00-20:00 (7h) 3/3 Academy Rota pin UA Next Academy 1 Role Coach [DATE] 13:00…" at bounding box center [378, 150] width 101 height 89
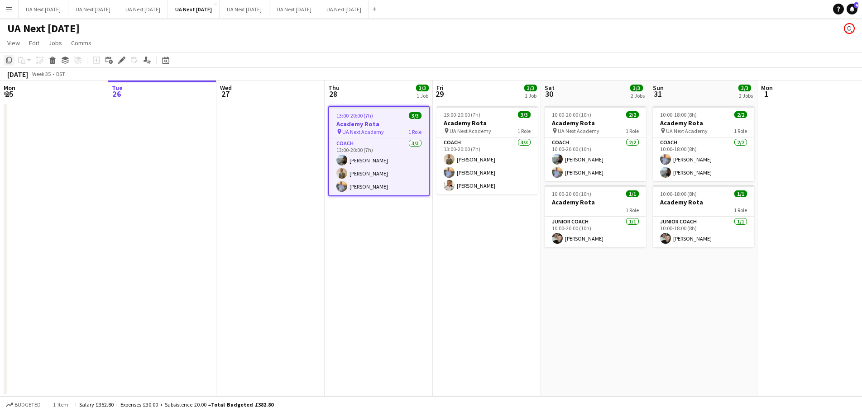
click at [8, 60] on icon "Copy" at bounding box center [8, 60] width 7 height 7
click at [369, 8] on button "UA Next [DATE] Close" at bounding box center [344, 9] width 50 height 18
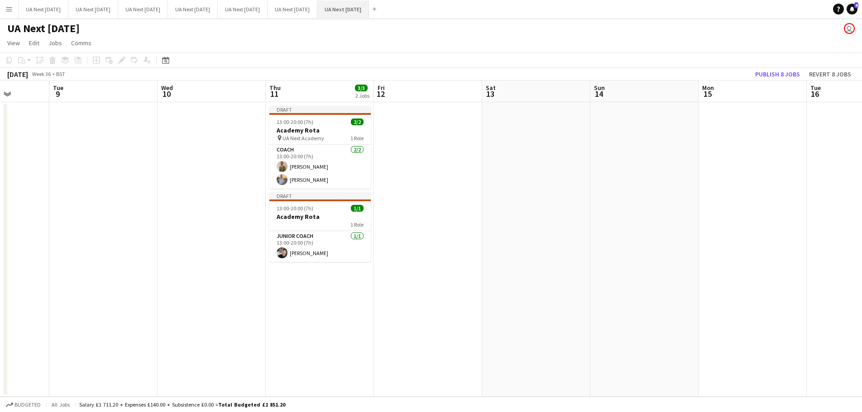
scroll to position [0, 278]
click at [415, 122] on app-date-cell at bounding box center [425, 249] width 108 height 295
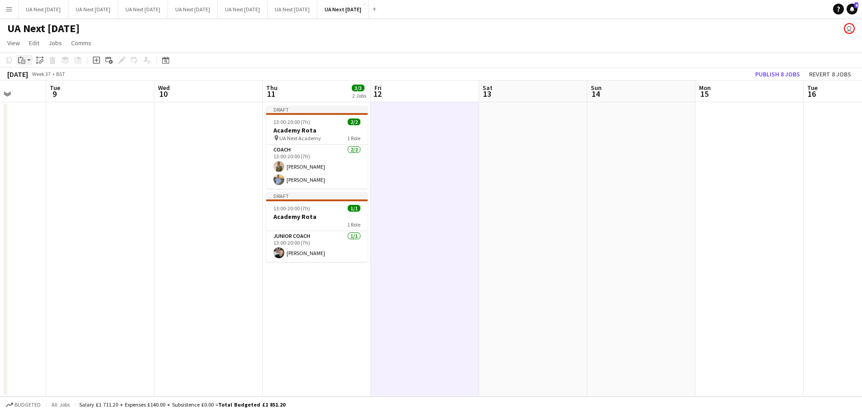
click at [29, 58] on app-action-btn "Paste" at bounding box center [24, 60] width 16 height 11
click at [39, 91] on link "Paste with crew Ctrl+Shift+V" at bounding box center [66, 93] width 85 height 8
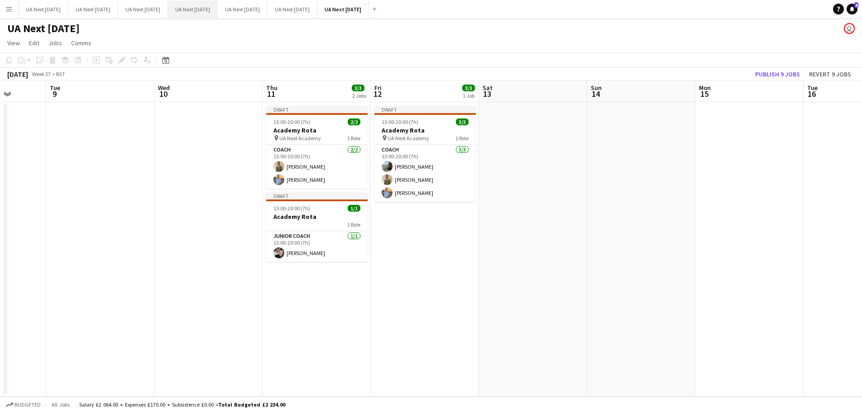
click at [210, 10] on button "UA Next [DATE] Close" at bounding box center [193, 9] width 50 height 18
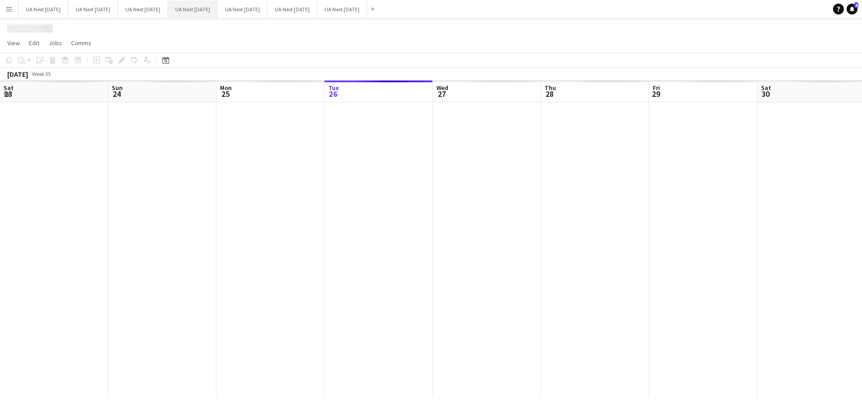
scroll to position [0, 216]
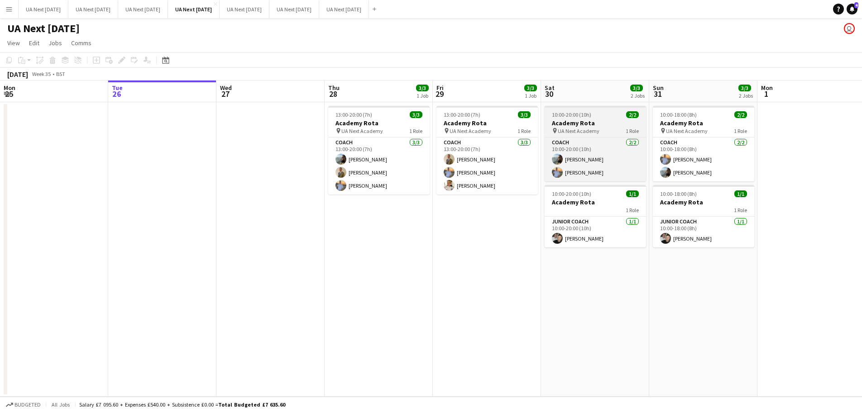
click at [603, 132] on div "pin UA Next Academy 1 Role" at bounding box center [594, 130] width 101 height 7
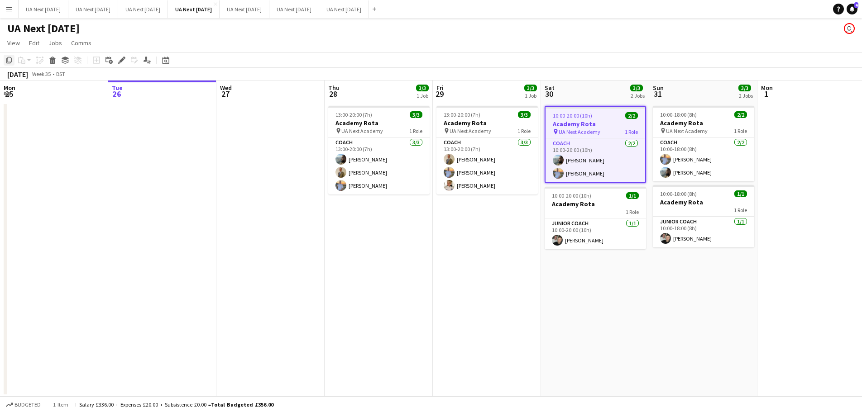
click at [10, 58] on icon "Copy" at bounding box center [8, 60] width 7 height 7
click at [369, 9] on button "UA Next [DATE] Close" at bounding box center [344, 9] width 50 height 18
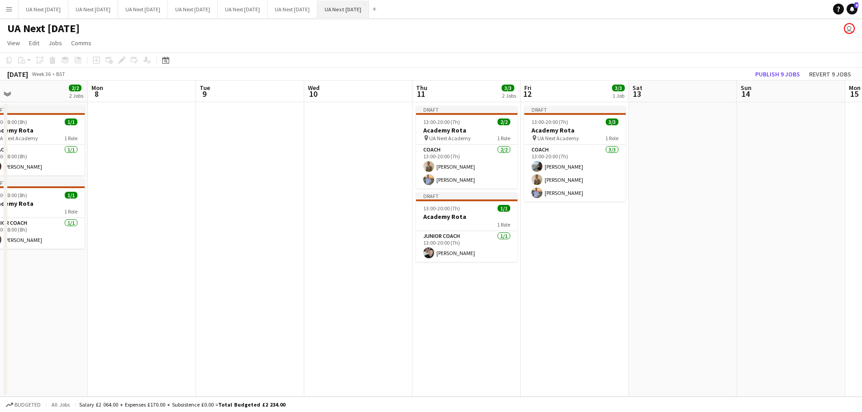
scroll to position [0, 346]
click at [685, 115] on app-date-cell at bounding box center [681, 249] width 108 height 295
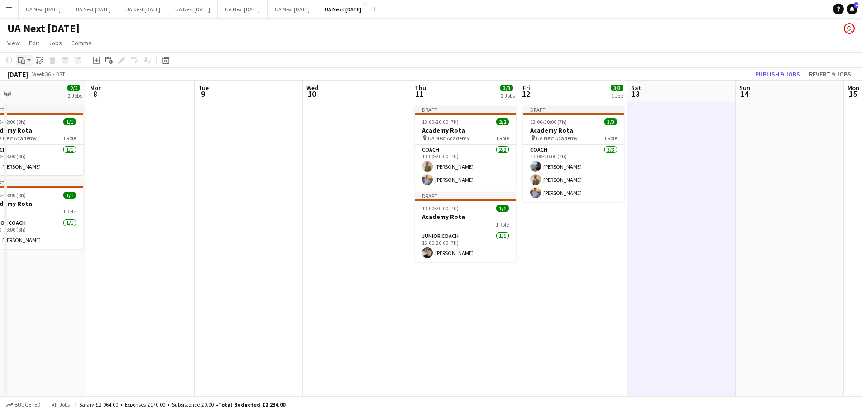
click at [29, 58] on app-action-btn "Paste" at bounding box center [24, 60] width 16 height 11
click at [42, 90] on link "Paste with crew Ctrl+Shift+V" at bounding box center [66, 93] width 85 height 8
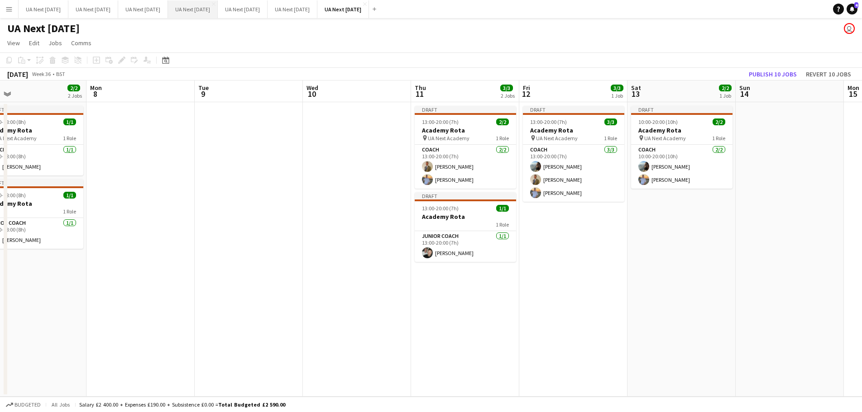
click at [216, 8] on button "UA Next [DATE] Close" at bounding box center [193, 9] width 50 height 18
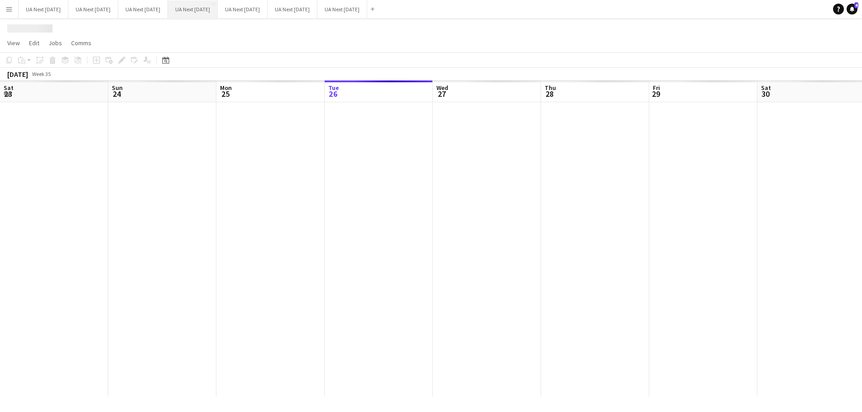
scroll to position [0, 216]
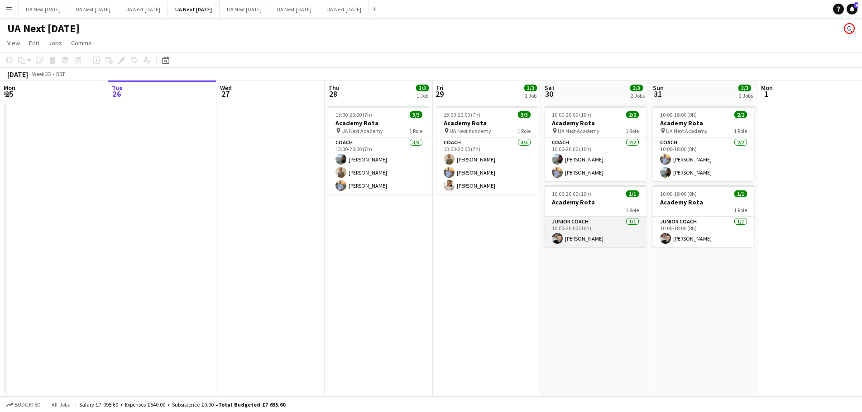
click at [591, 220] on app-card-role "Junior Coach [DATE] 10:00-20:00 (10h) [PERSON_NAME]" at bounding box center [594, 232] width 101 height 31
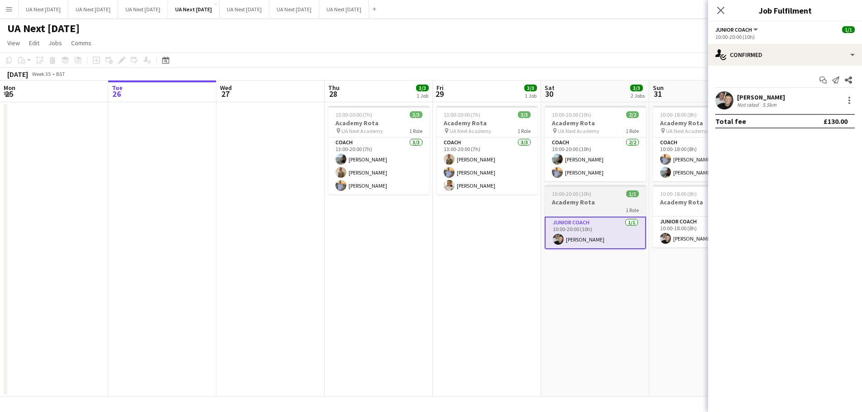
click at [586, 197] on app-job-card "10:00-20:00 (10h) 1/1 Academy Rota 1 Role Junior Coach [DATE] 10:00-20:00 (10h)…" at bounding box center [594, 217] width 101 height 64
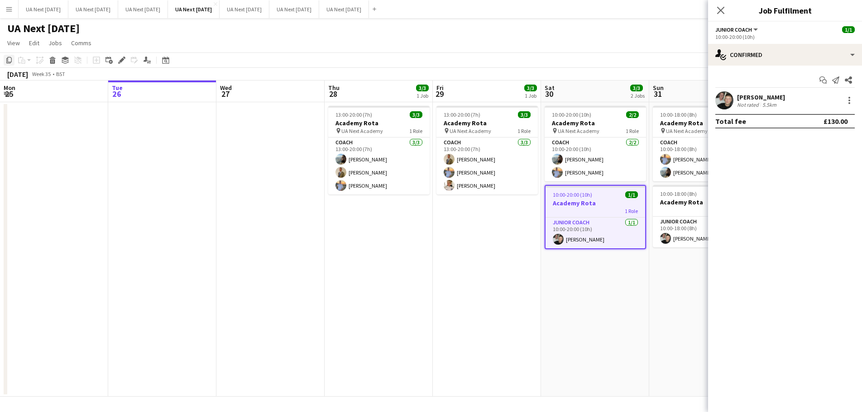
click at [9, 61] on icon "Copy" at bounding box center [8, 60] width 7 height 7
click at [369, 10] on button "UA Next [DATE] Close" at bounding box center [344, 9] width 50 height 18
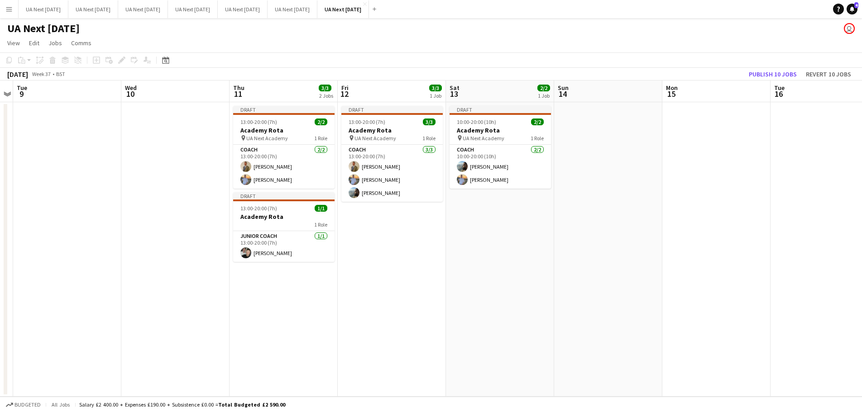
scroll to position [0, 312]
click at [478, 219] on app-date-cell "Draft 10:00-20:00 (10h) 2/2 Academy Rota pin UA Next Academy 1 Role Coach [DATE…" at bounding box center [499, 249] width 108 height 295
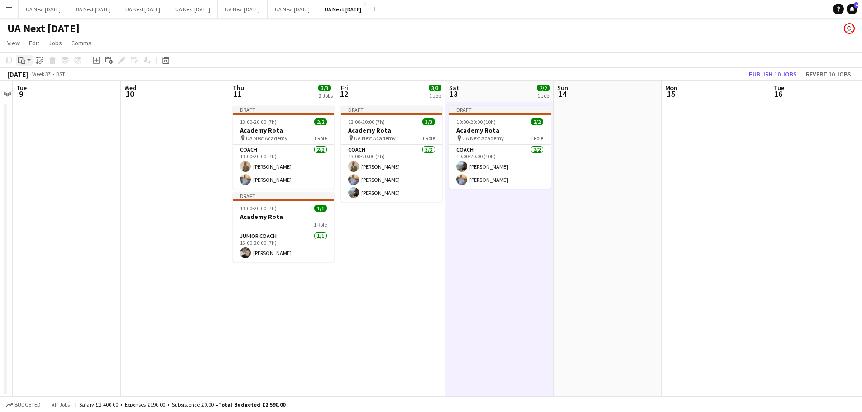
click at [30, 62] on app-action-btn "Paste" at bounding box center [24, 60] width 16 height 11
click at [41, 96] on link "Paste with crew Ctrl+Shift+V" at bounding box center [66, 93] width 85 height 8
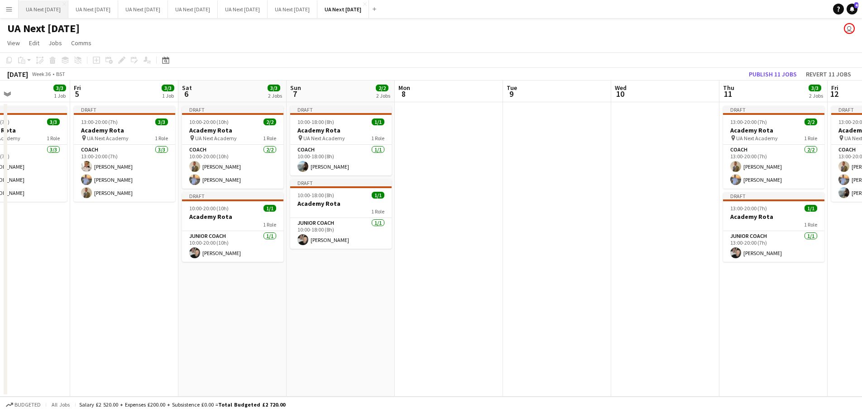
scroll to position [0, 254]
click at [207, 12] on button "UA Next [DATE] Close" at bounding box center [193, 9] width 50 height 18
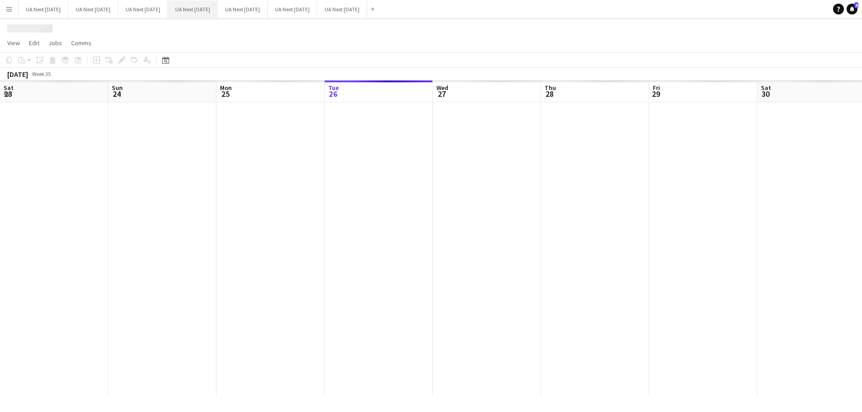
scroll to position [0, 216]
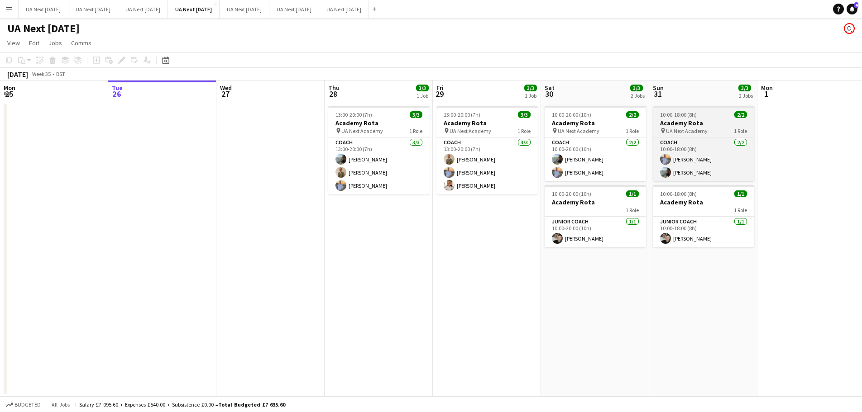
click at [676, 124] on h3 "Academy Rota" at bounding box center [703, 123] width 101 height 8
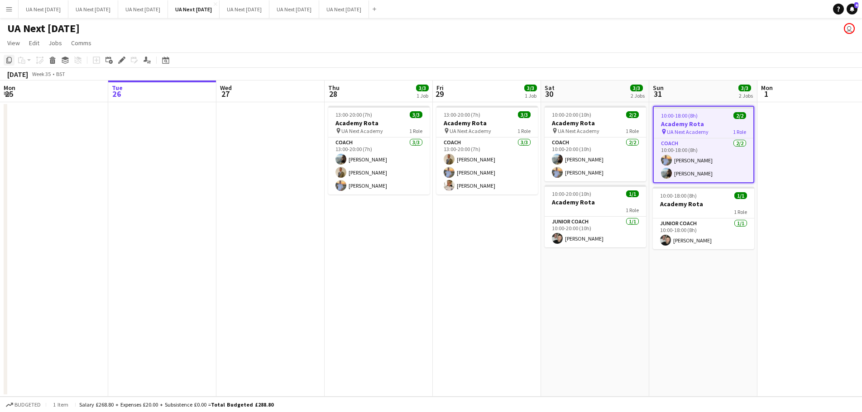
click at [10, 58] on icon "Copy" at bounding box center [8, 60] width 7 height 7
click at [369, 4] on button "UA Next [DATE] Close" at bounding box center [344, 9] width 50 height 18
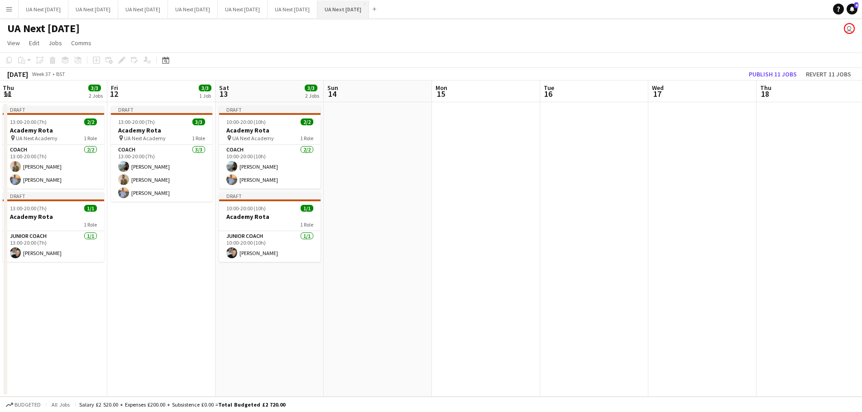
scroll to position [0, 326]
click at [374, 132] on app-date-cell at bounding box center [377, 249] width 108 height 295
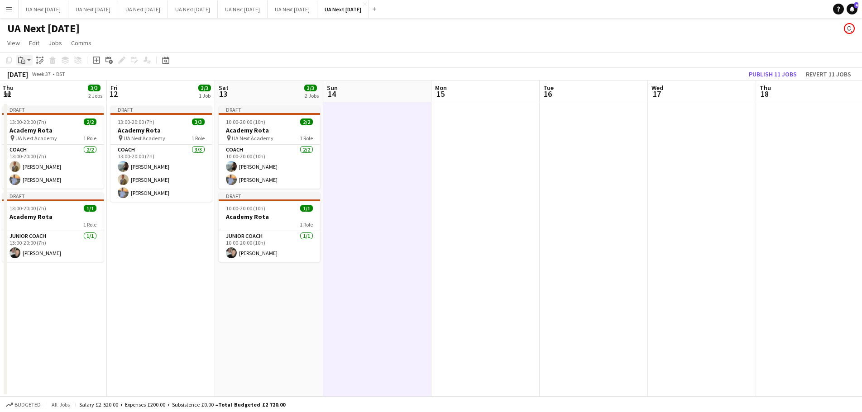
click at [30, 60] on app-action-btn "Paste" at bounding box center [24, 60] width 16 height 11
click at [42, 92] on link "Paste with crew Ctrl+Shift+V" at bounding box center [66, 93] width 85 height 8
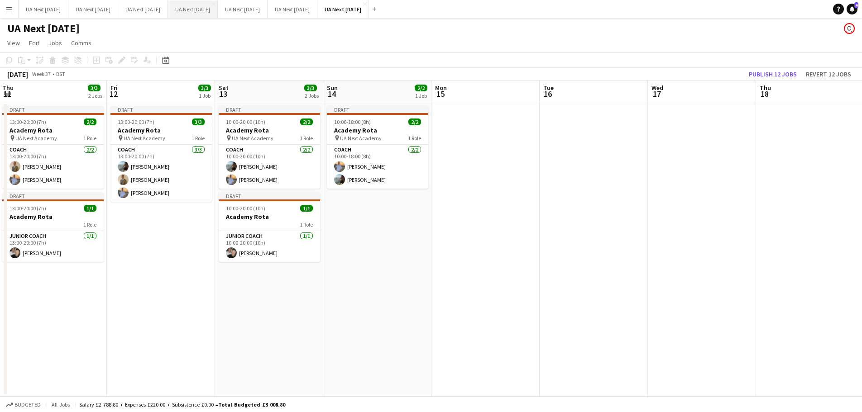
click at [210, 11] on button "UA Next [DATE] Close" at bounding box center [193, 9] width 50 height 18
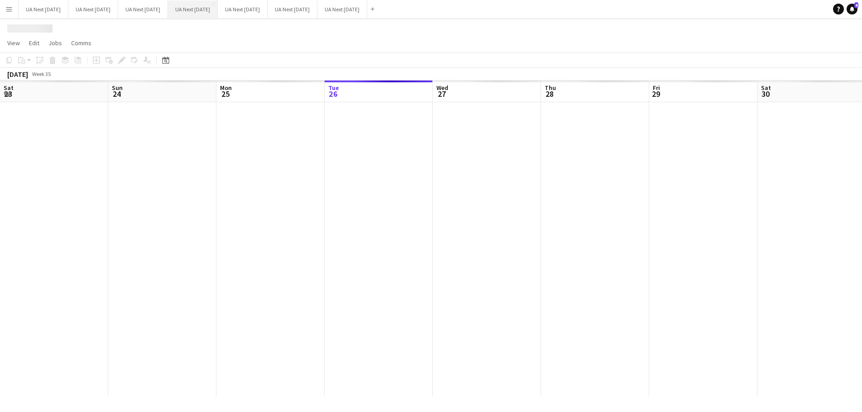
scroll to position [0, 216]
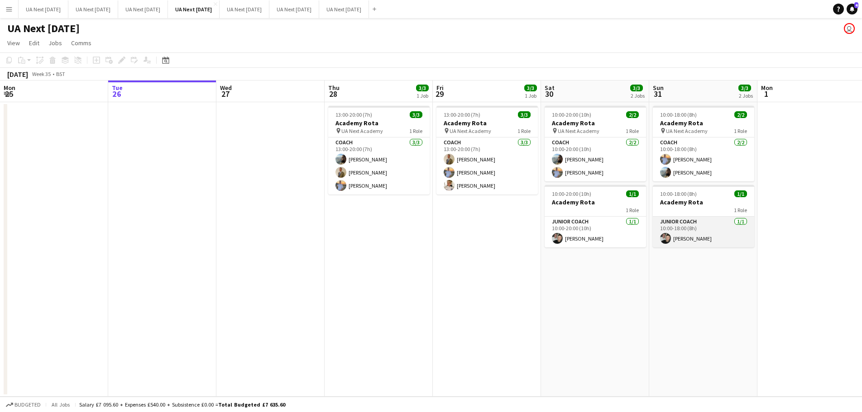
click at [705, 217] on app-card-role "Junior Coach [DATE] 10:00-18:00 (8h) [PERSON_NAME]" at bounding box center [703, 232] width 101 height 31
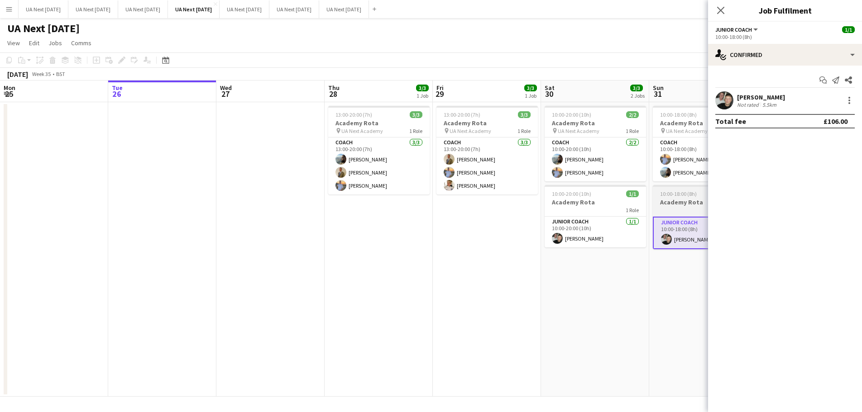
click at [682, 197] on app-job-card "10:00-18:00 (8h) 1/1 Academy Rota 1 Role Junior Coach [DATE] 10:00-18:00 (8h) […" at bounding box center [703, 217] width 101 height 64
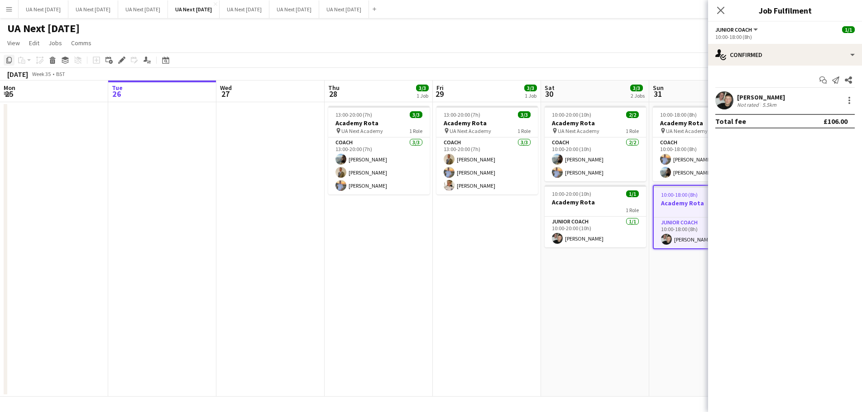
click at [8, 57] on icon "Copy" at bounding box center [8, 60] width 7 height 7
click at [364, 5] on button "UA Next [DATE] Close" at bounding box center [344, 9] width 50 height 18
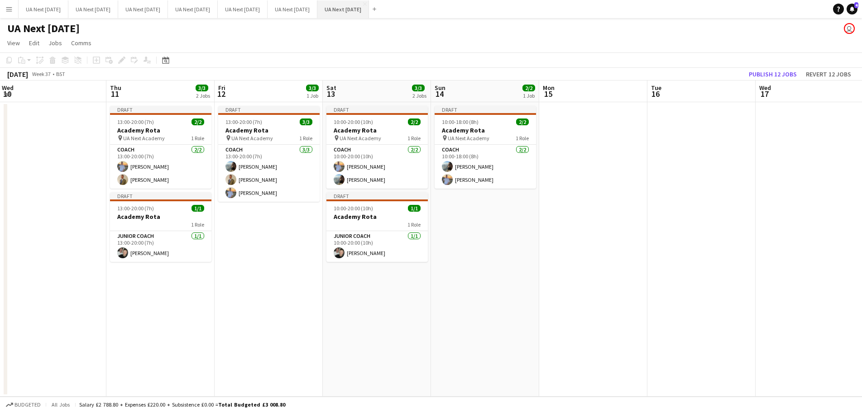
scroll to position [0, 337]
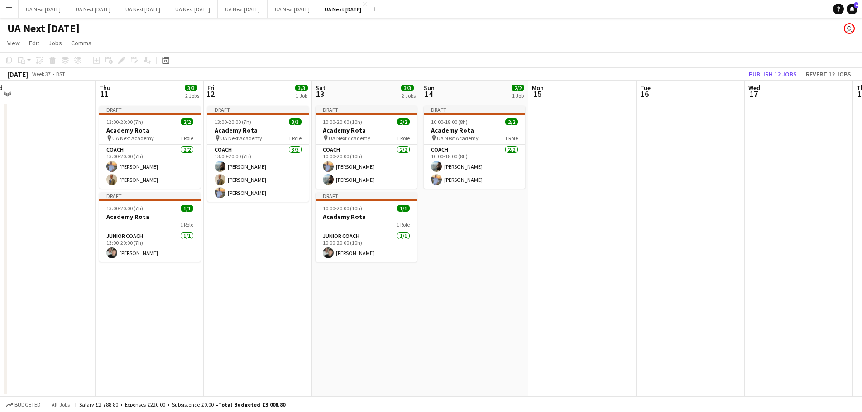
click at [451, 211] on app-date-cell "Draft 10:00-18:00 (8h) 2/2 Academy Rota pin UA Next Academy 1 Role Coach [DATE]…" at bounding box center [474, 249] width 108 height 295
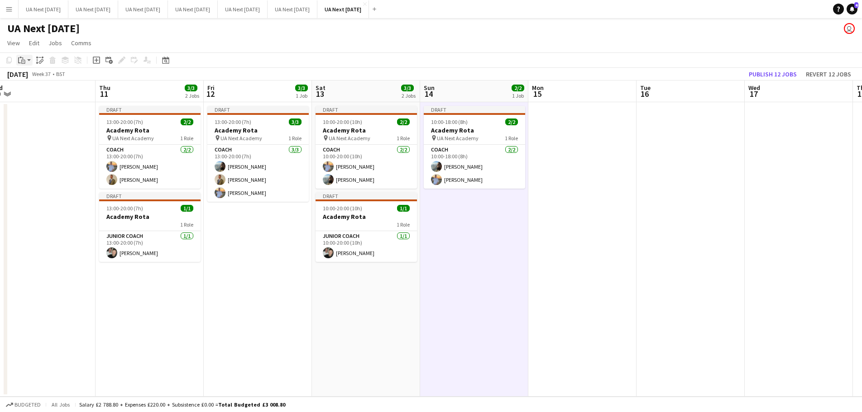
click at [29, 59] on app-action-btn "Paste" at bounding box center [24, 60] width 16 height 11
click at [32, 95] on link "Paste with crew Ctrl+Shift+V" at bounding box center [66, 93] width 85 height 8
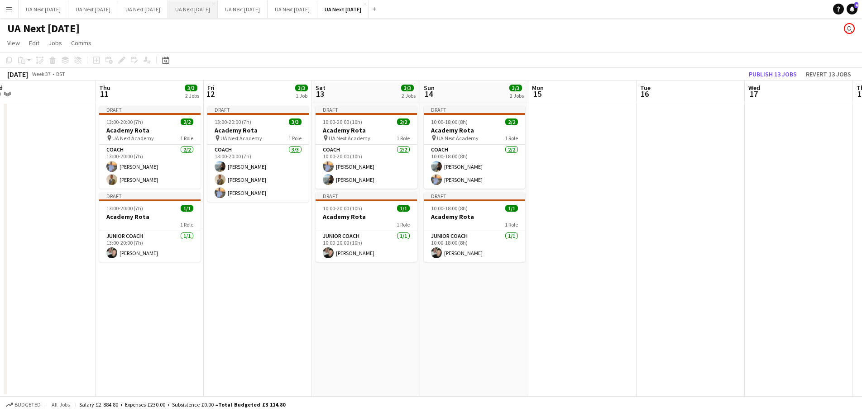
click at [204, 9] on button "UA Next [DATE] Close" at bounding box center [193, 9] width 50 height 18
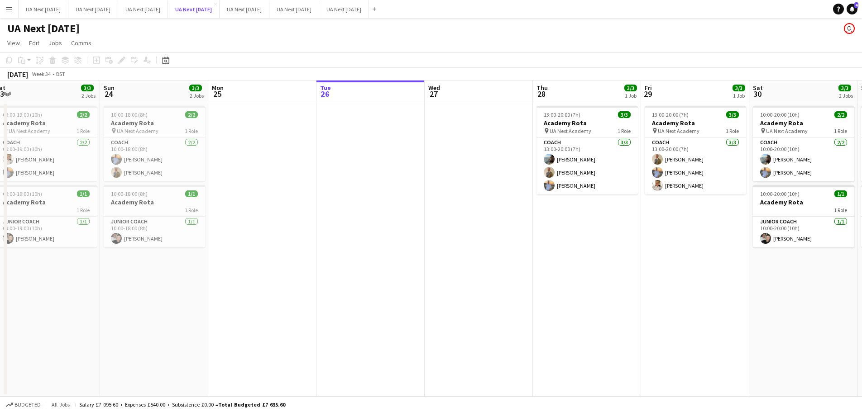
scroll to position [0, 333]
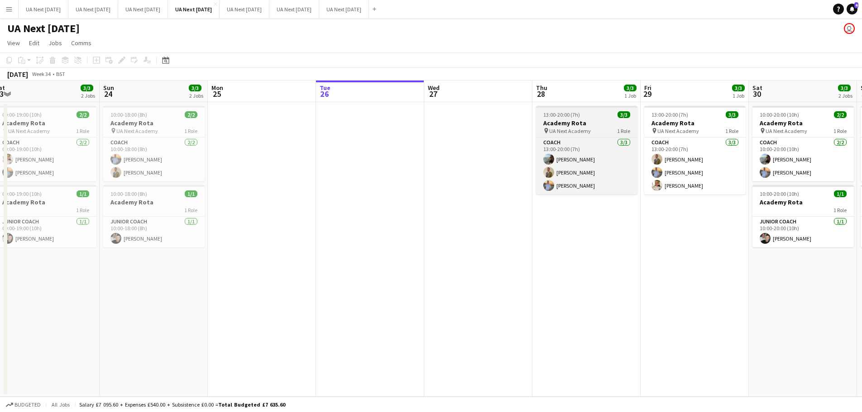
click at [579, 119] on h3 "Academy Rota" at bounding box center [586, 123] width 101 height 8
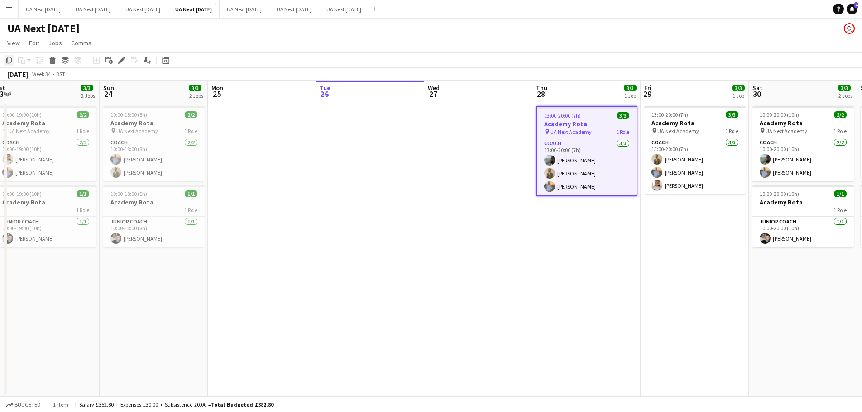
click at [8, 64] on div "Copy" at bounding box center [9, 60] width 11 height 11
click at [360, 14] on button "UA Next [DATE] Close" at bounding box center [344, 9] width 50 height 18
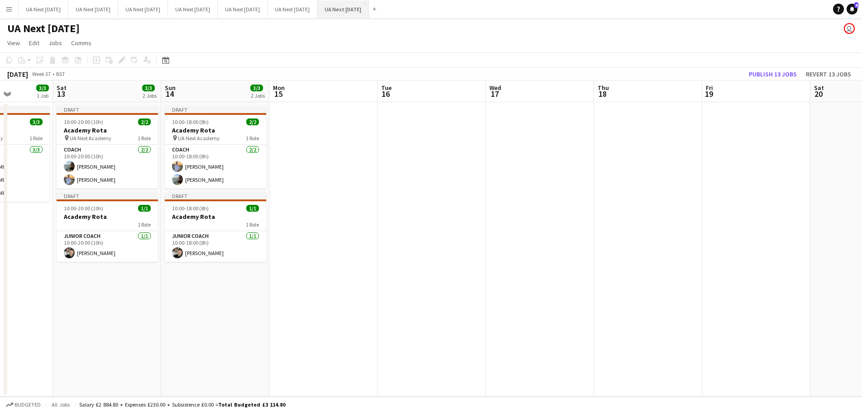
scroll to position [0, 301]
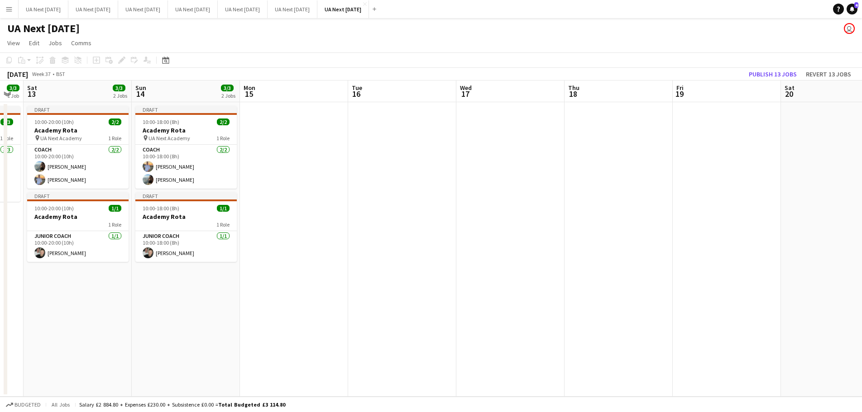
click at [588, 117] on app-date-cell at bounding box center [618, 249] width 108 height 295
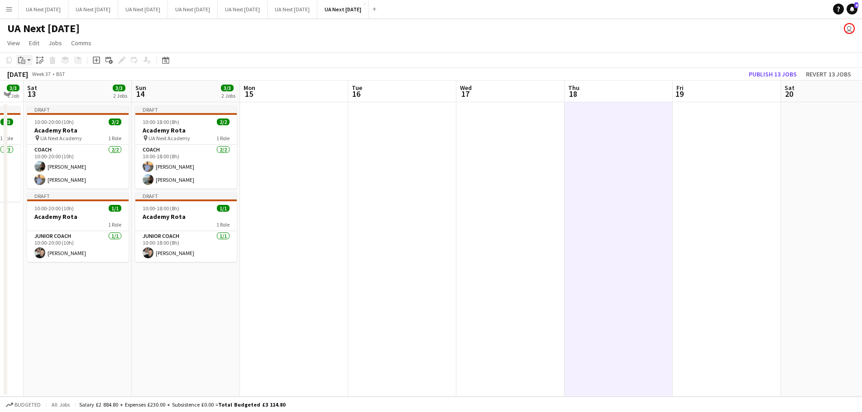
click at [30, 62] on app-action-btn "Paste" at bounding box center [24, 60] width 16 height 11
click at [40, 76] on link "Paste Ctrl+V" at bounding box center [66, 77] width 85 height 8
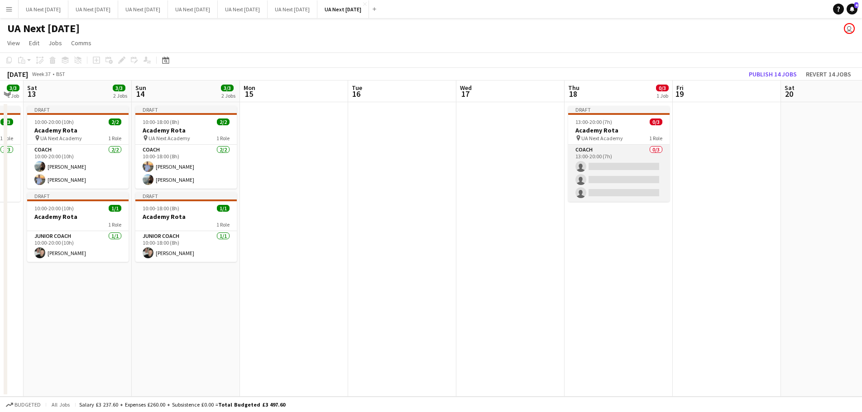
click at [602, 166] on app-card-role "Coach 0/3 13:00-20:00 (7h) single-neutral-actions single-neutral-actions single…" at bounding box center [618, 173] width 101 height 57
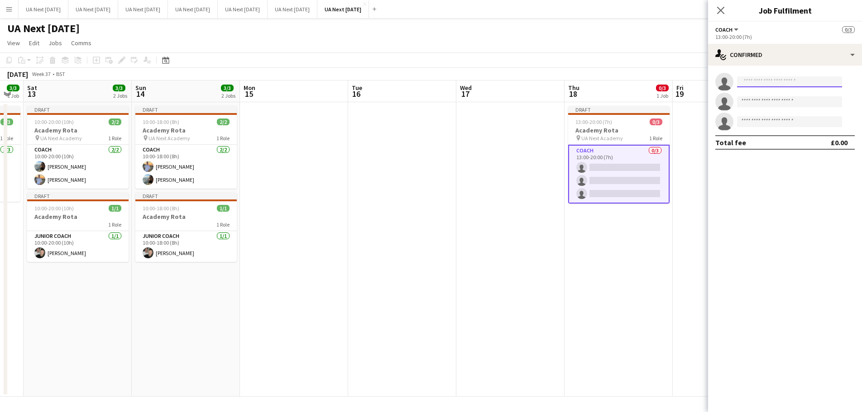
click at [775, 83] on input at bounding box center [789, 81] width 105 height 11
type input "****"
click at [762, 103] on span "[EMAIL_ADDRESS][DOMAIN_NAME]" at bounding box center [789, 102] width 91 height 7
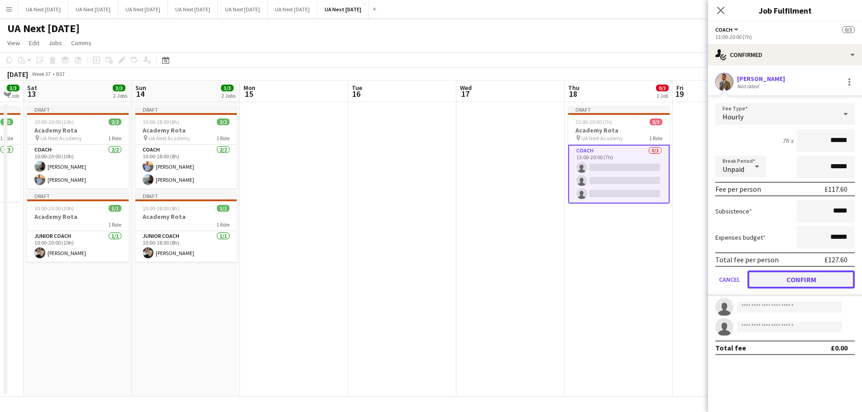
click at [786, 278] on button "Confirm" at bounding box center [800, 280] width 107 height 18
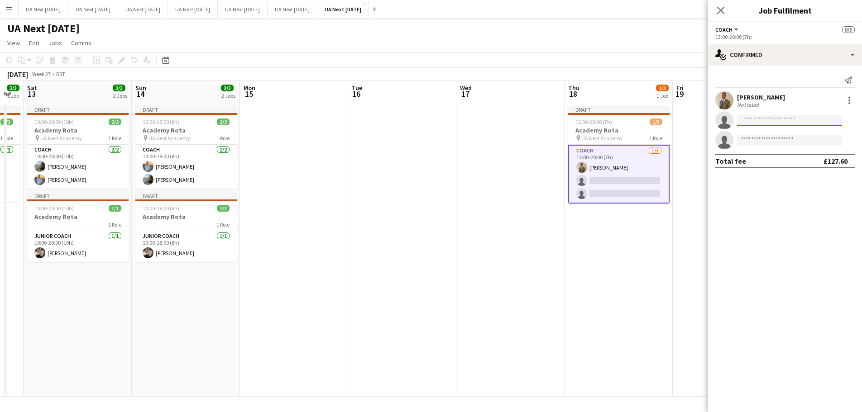
click at [752, 120] on input at bounding box center [789, 120] width 105 height 11
type input "*****"
click at [755, 136] on span "[PERSON_NAME]" at bounding box center [770, 133] width 52 height 8
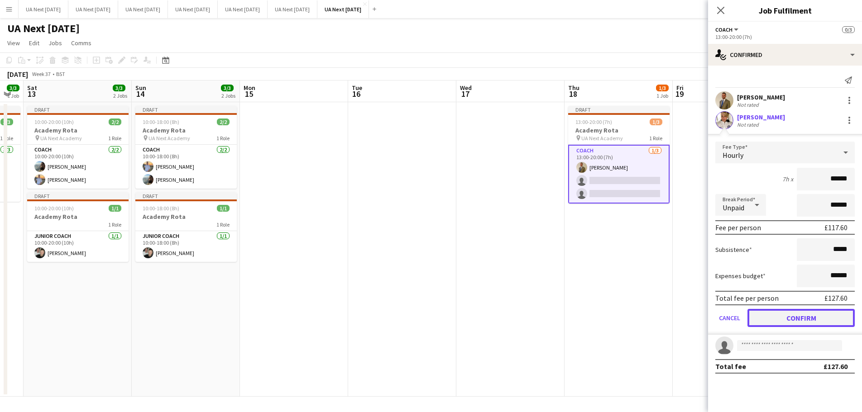
click at [788, 316] on button "Confirm" at bounding box center [800, 318] width 107 height 18
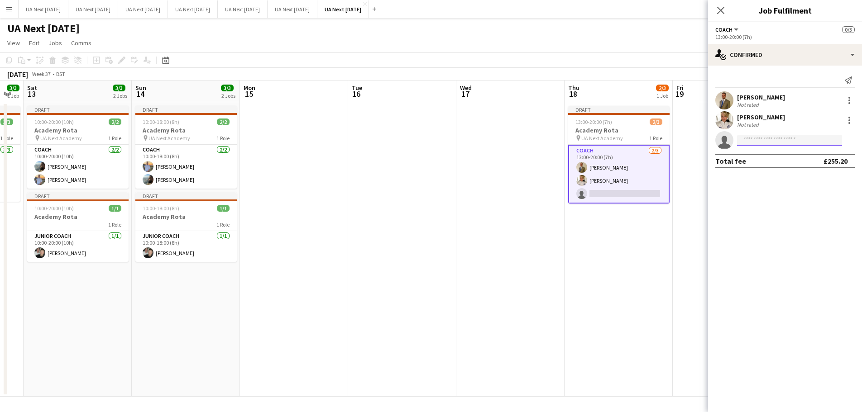
click at [751, 143] on input at bounding box center [789, 140] width 105 height 11
type input "*****"
click at [756, 156] on span "[PERSON_NAME]" at bounding box center [770, 153] width 52 height 8
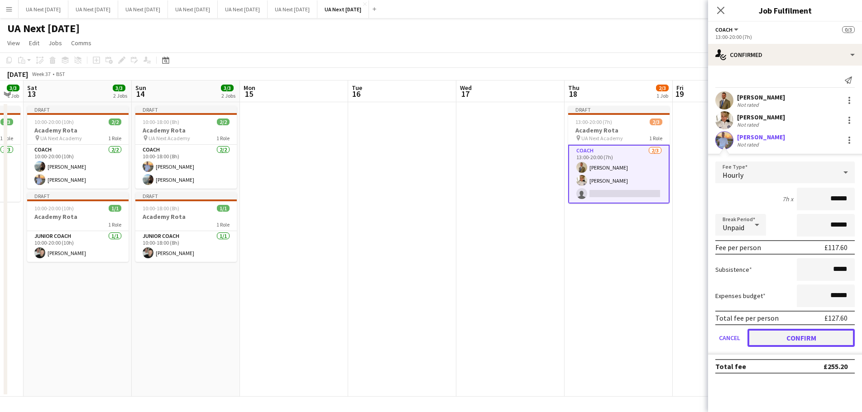
click at [772, 339] on button "Confirm" at bounding box center [800, 338] width 107 height 18
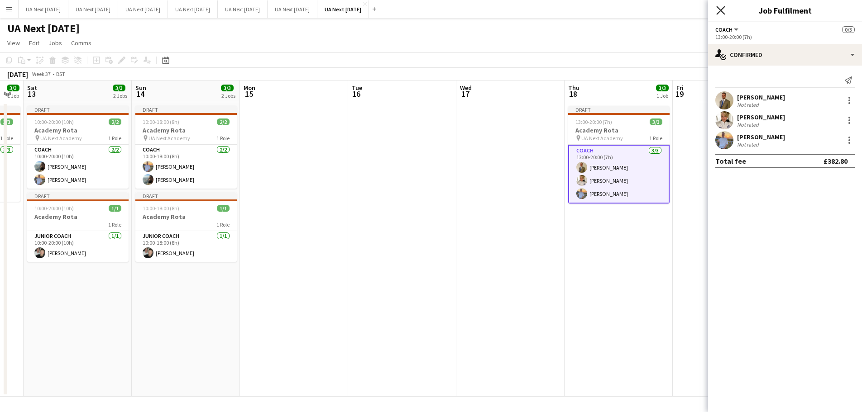
click at [716, 12] on icon "Close pop-in" at bounding box center [720, 10] width 9 height 9
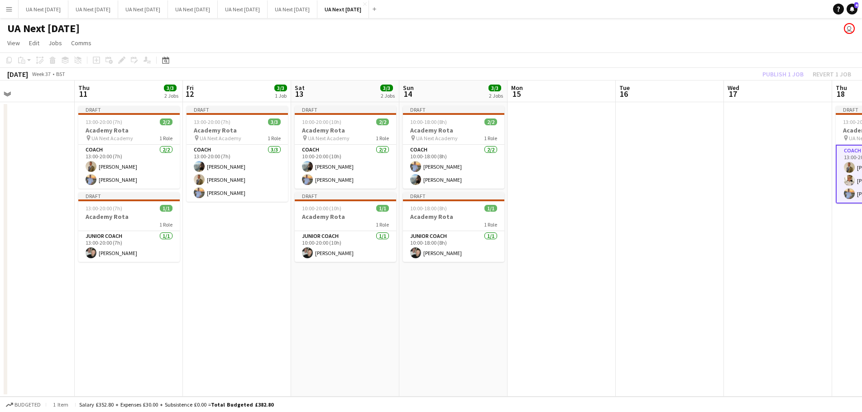
scroll to position [0, 249]
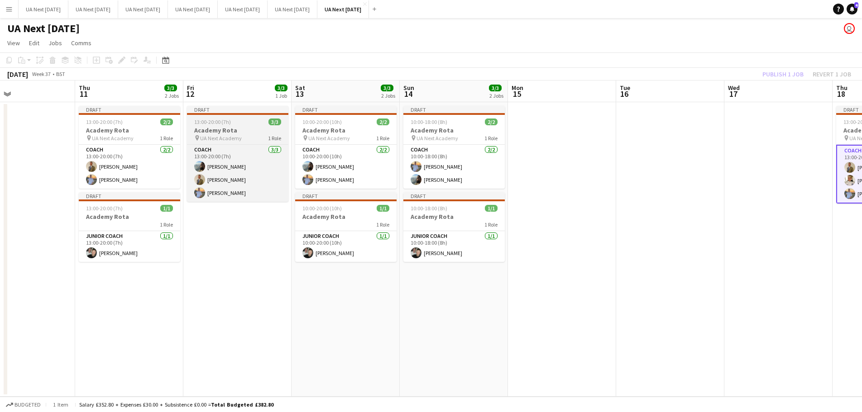
click at [245, 131] on h3 "Academy Rota" at bounding box center [237, 130] width 101 height 8
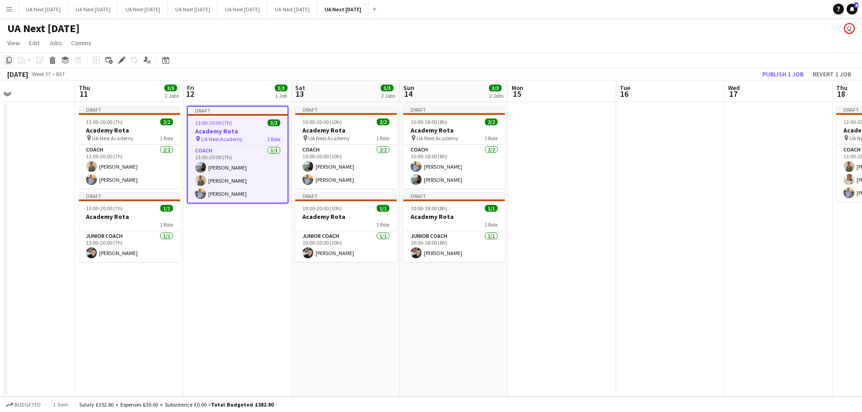
click at [7, 59] on icon at bounding box center [8, 60] width 5 height 6
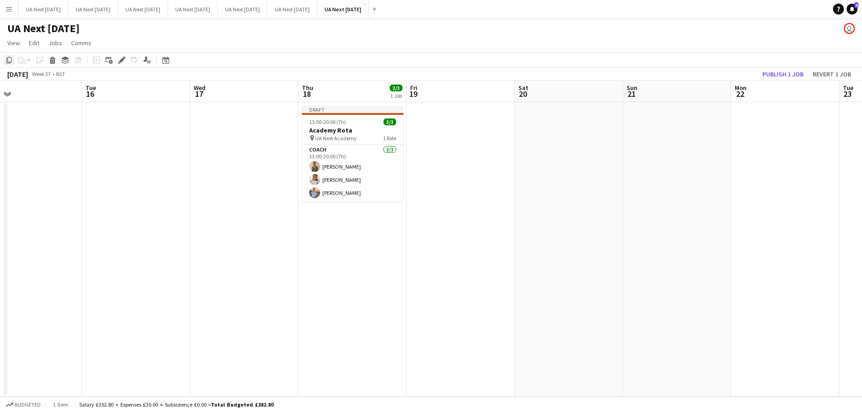
scroll to position [0, 361]
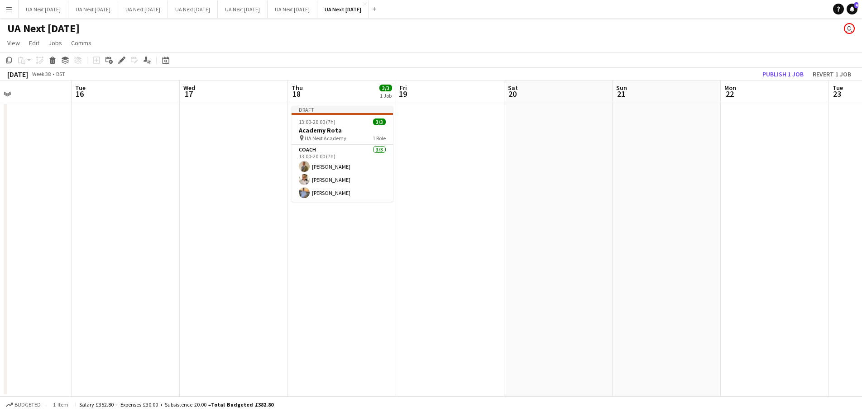
click at [435, 121] on app-date-cell at bounding box center [450, 249] width 108 height 295
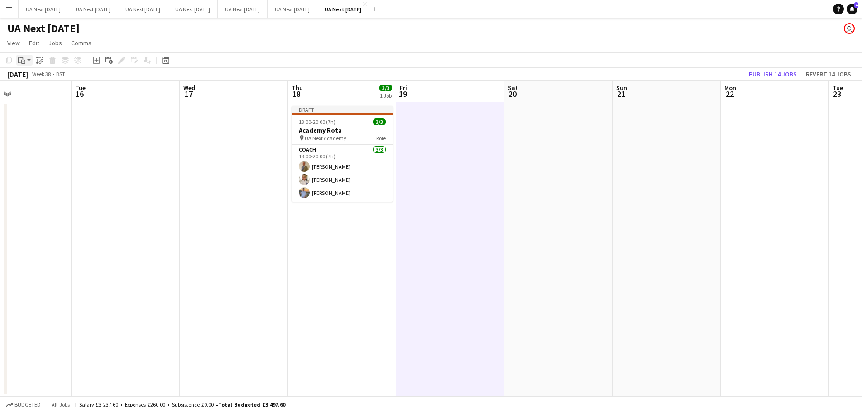
click at [30, 61] on app-action-btn "Paste" at bounding box center [24, 60] width 16 height 11
click at [34, 91] on link "Paste with crew Ctrl+Shift+V" at bounding box center [66, 93] width 85 height 8
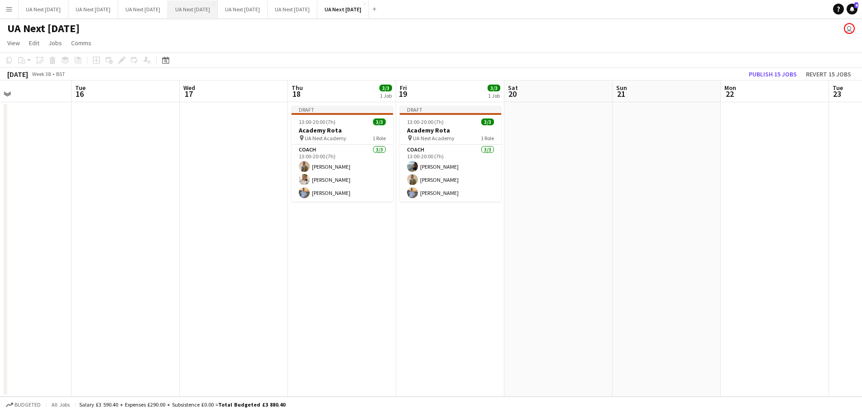
click at [208, 11] on button "UA Next [DATE] Close" at bounding box center [193, 9] width 50 height 18
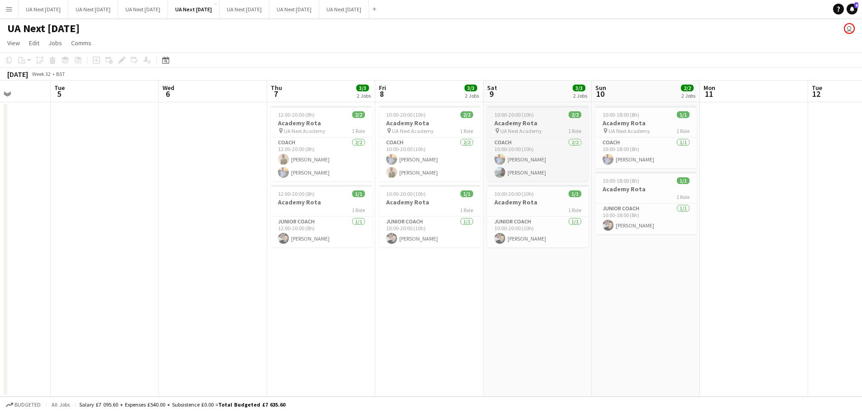
scroll to position [0, 273]
click at [507, 124] on h3 "Academy Rota" at bounding box center [537, 123] width 101 height 8
click at [8, 61] on icon "Copy" at bounding box center [8, 60] width 7 height 7
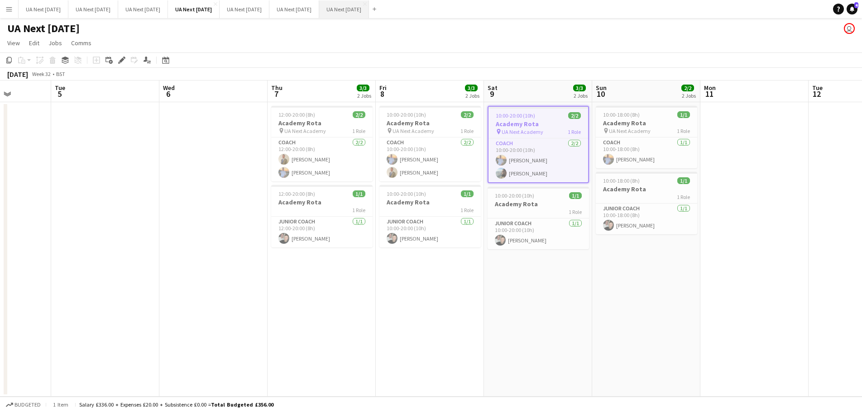
click at [359, 10] on button "UA Next [DATE] Close" at bounding box center [344, 9] width 50 height 18
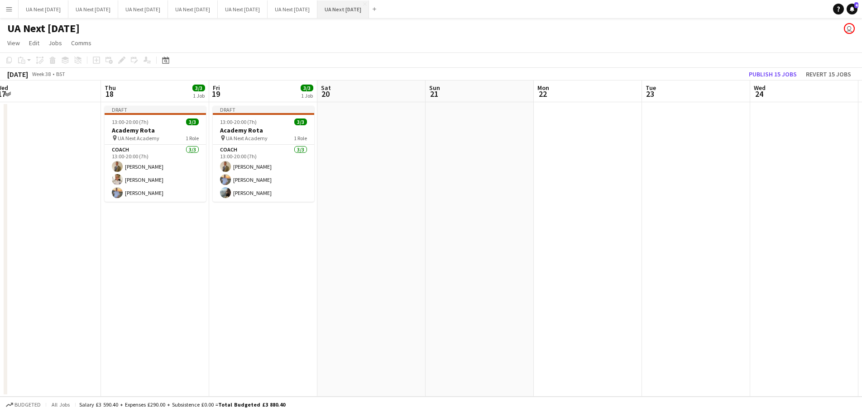
scroll to position [0, 339]
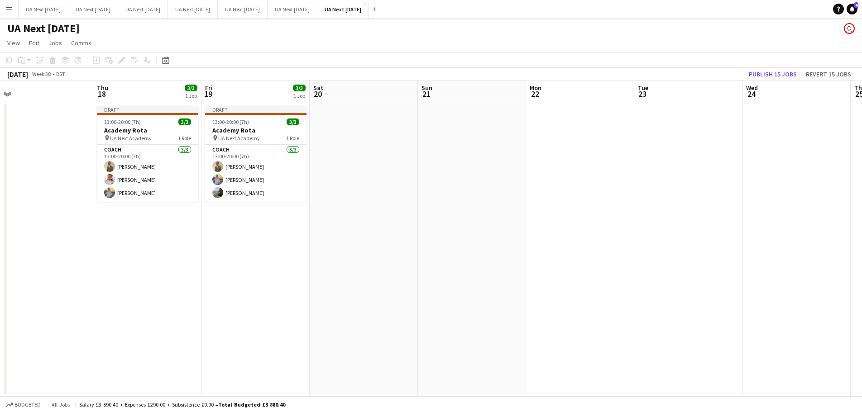
click at [366, 119] on app-date-cell at bounding box center [364, 249] width 108 height 295
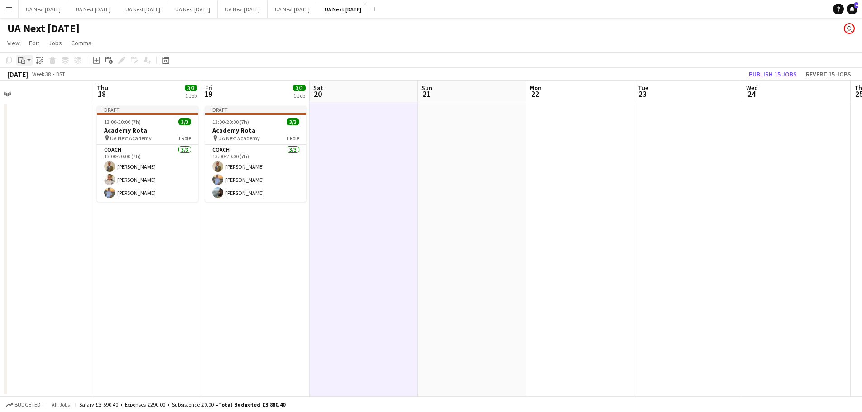
click at [29, 62] on app-action-btn "Paste" at bounding box center [24, 60] width 16 height 11
click at [30, 79] on link "Paste Ctrl+V" at bounding box center [66, 77] width 85 height 8
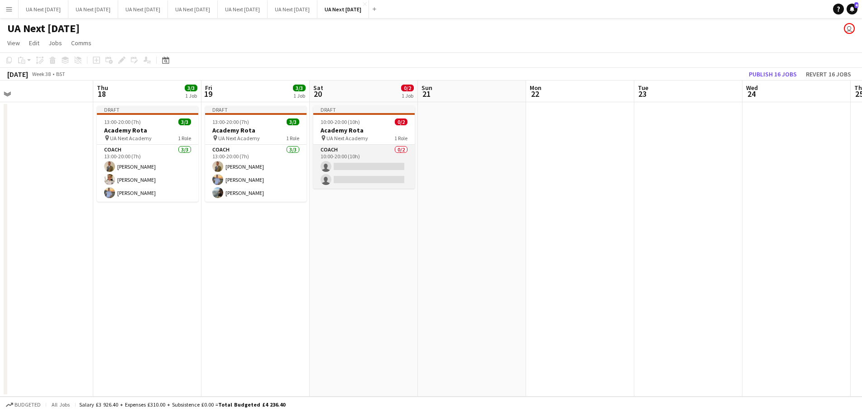
click at [354, 166] on app-card-role "Coach 0/2 10:00-20:00 (10h) single-neutral-actions single-neutral-actions" at bounding box center [363, 167] width 101 height 44
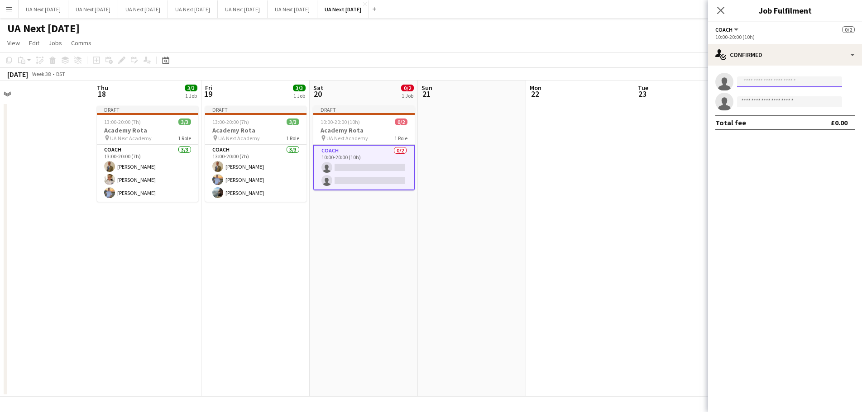
click at [776, 84] on input at bounding box center [789, 81] width 105 height 11
type input "*****"
click at [761, 95] on span "[PERSON_NAME]" at bounding box center [770, 95] width 52 height 8
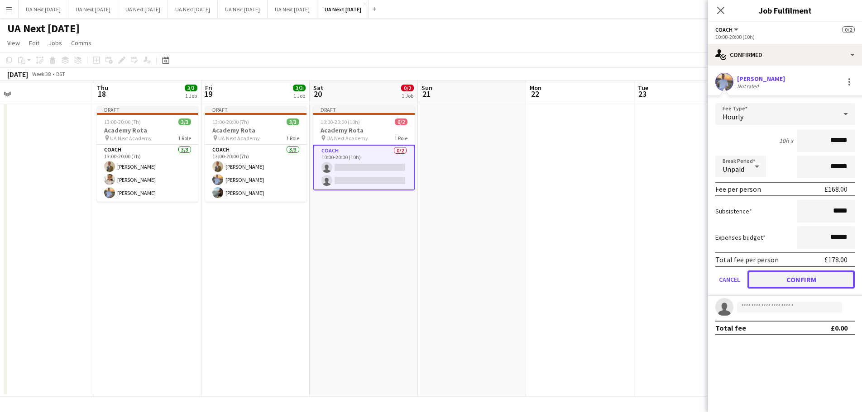
click at [795, 275] on button "Confirm" at bounding box center [800, 280] width 107 height 18
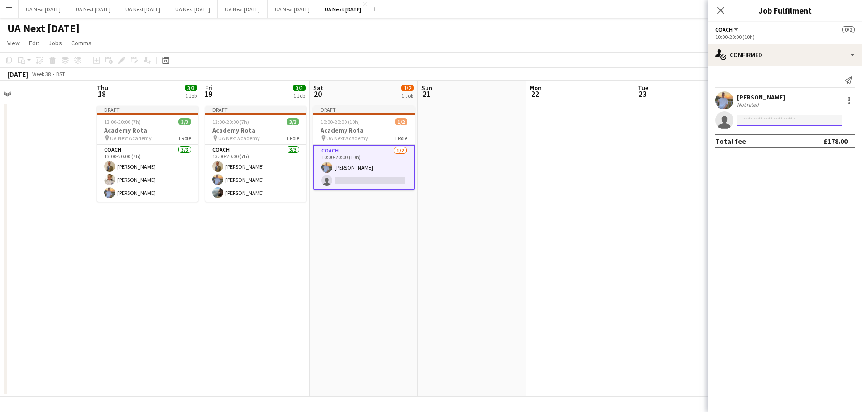
click at [757, 120] on input at bounding box center [789, 120] width 105 height 11
type input "***"
click at [767, 141] on span "[EMAIL_ADDRESS][DOMAIN_NAME]" at bounding box center [789, 140] width 91 height 7
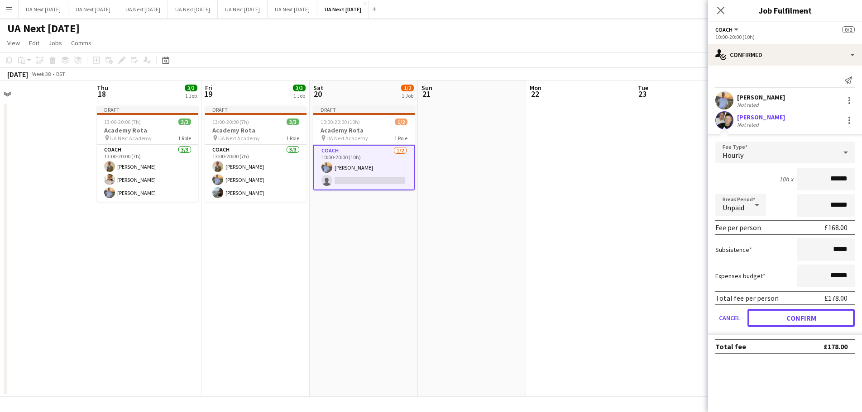
click at [799, 316] on button "Confirm" at bounding box center [800, 318] width 107 height 18
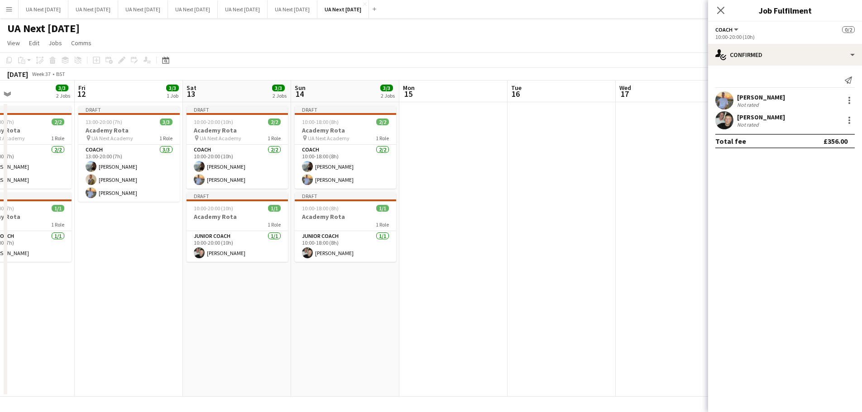
scroll to position [0, 246]
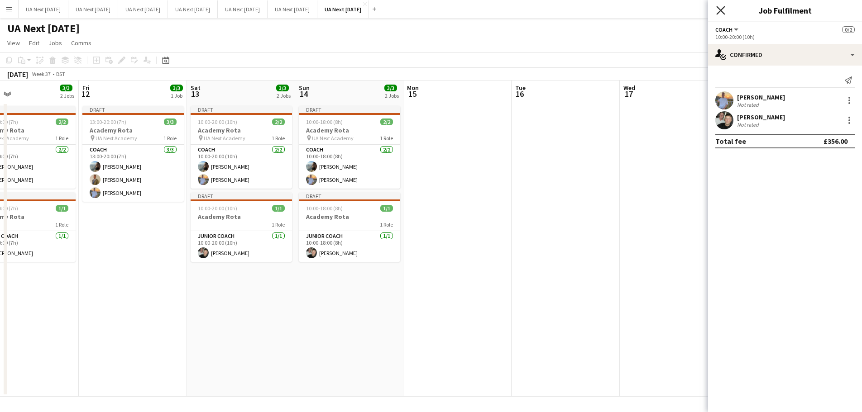
click at [722, 9] on icon at bounding box center [720, 10] width 9 height 9
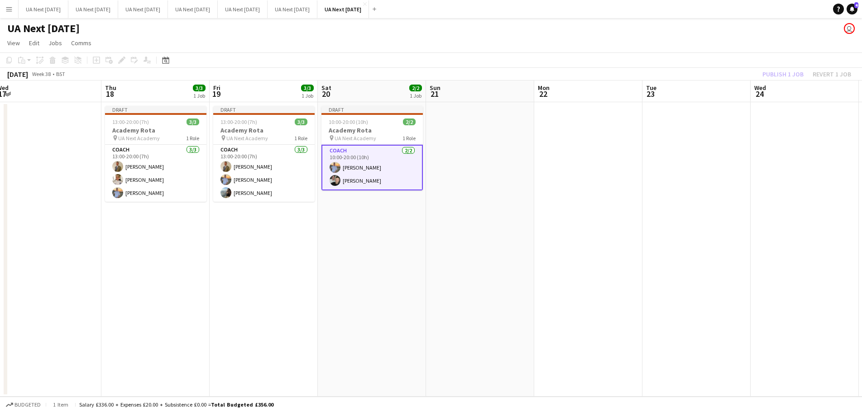
scroll to position [0, 330]
click at [361, 165] on app-card-role "Coach [DATE] 10:00-20:00 (10h) [PERSON_NAME] [PERSON_NAME]" at bounding box center [373, 168] width 101 height 46
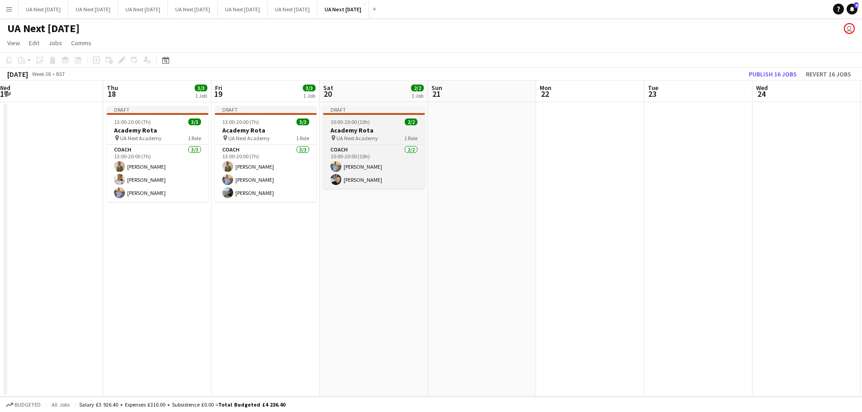
click at [379, 125] on app-job-card "Draft 10:00-20:00 (10h) 2/2 Academy Rota pin UA Next Academy 1 Role Coach [DATE…" at bounding box center [373, 147] width 101 height 83
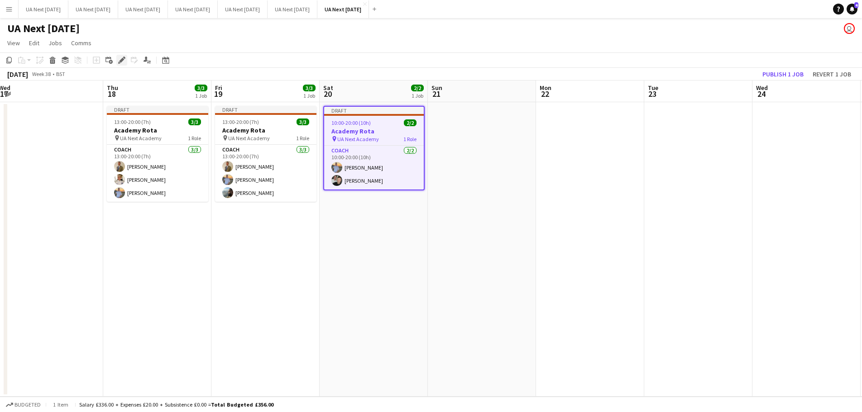
click at [121, 60] on icon at bounding box center [121, 60] width 5 height 5
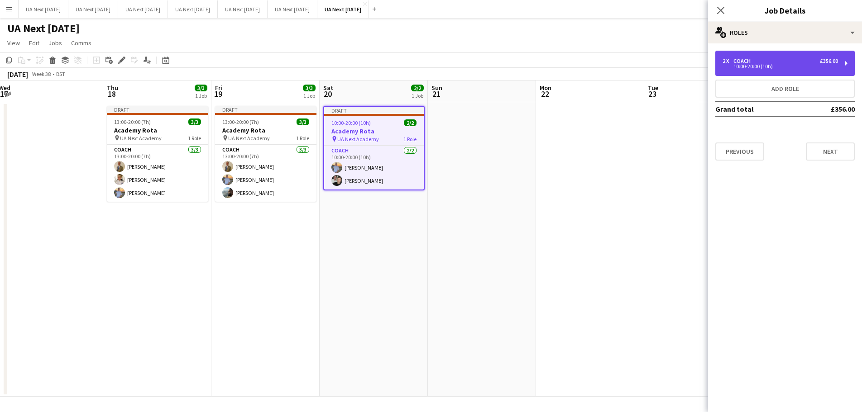
click at [846, 62] on div "2 x Coach £356.00 10:00-20:00 (10h)" at bounding box center [784, 63] width 139 height 25
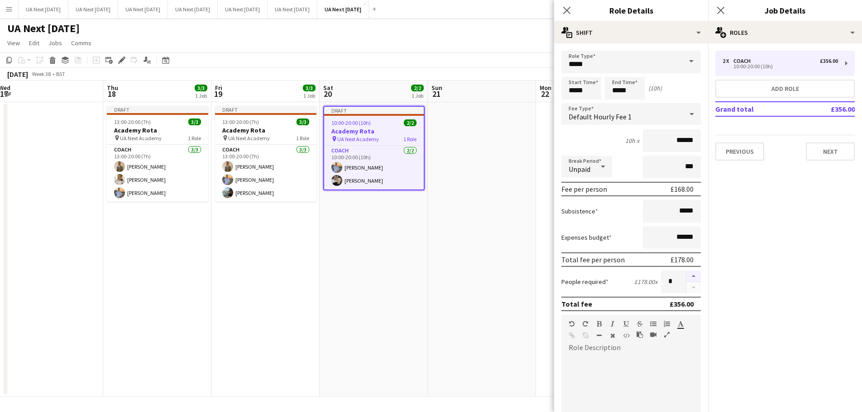
click at [686, 276] on button "button" at bounding box center [693, 277] width 14 height 12
click at [687, 285] on button "button" at bounding box center [693, 287] width 14 height 11
type input "*"
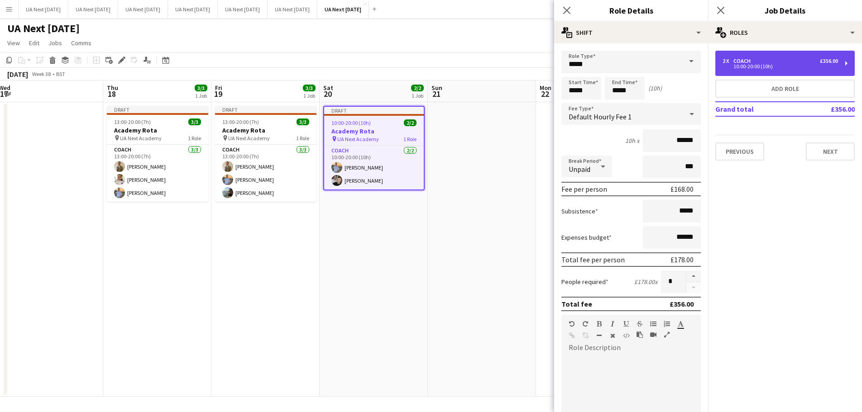
click at [768, 61] on div "2 x Coach £356.00" at bounding box center [779, 61] width 115 height 6
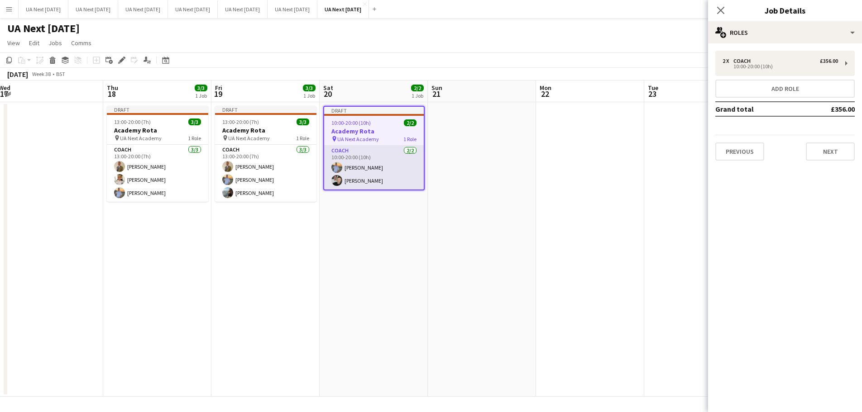
click at [390, 172] on app-card-role "Coach [DATE] 10:00-20:00 (10h) [PERSON_NAME] [PERSON_NAME]" at bounding box center [374, 168] width 100 height 44
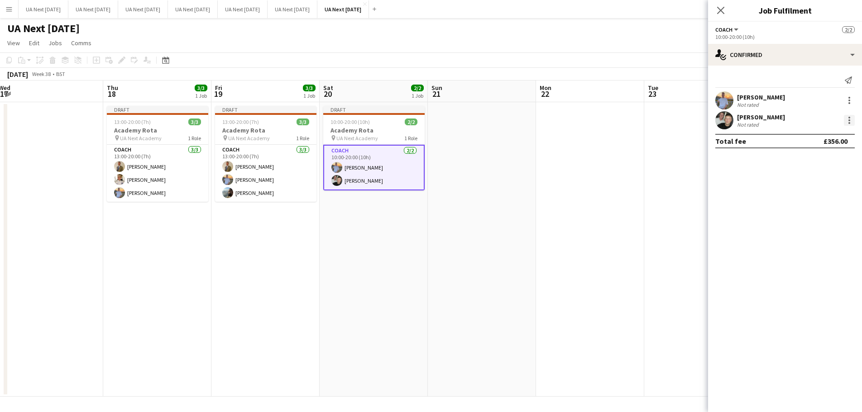
click at [848, 121] on div at bounding box center [849, 120] width 2 height 2
click at [803, 225] on span "Remove" at bounding box center [804, 224] width 27 height 8
click at [720, 7] on icon "Close pop-in" at bounding box center [720, 10] width 9 height 9
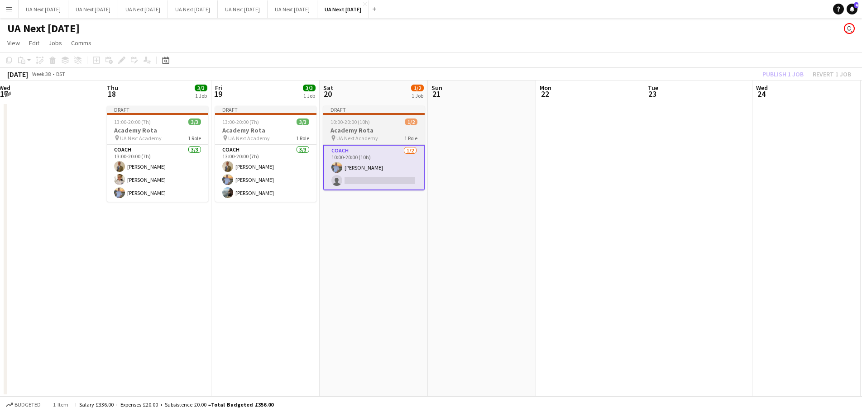
click at [382, 133] on h3 "Academy Rota" at bounding box center [373, 130] width 101 height 8
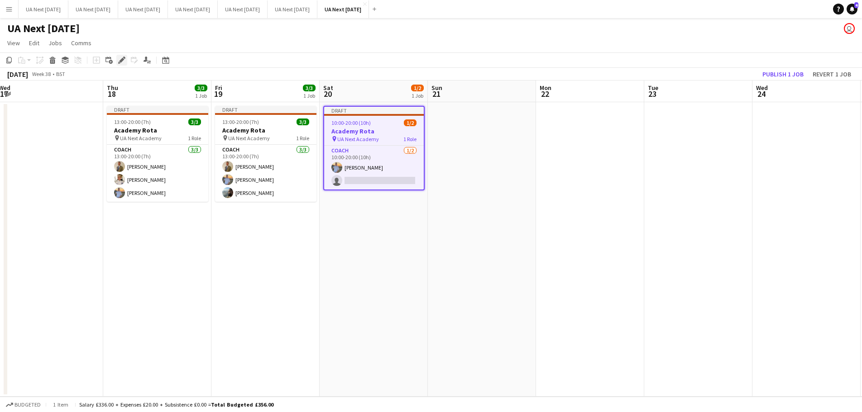
click at [120, 56] on div "Edit" at bounding box center [121, 60] width 11 height 11
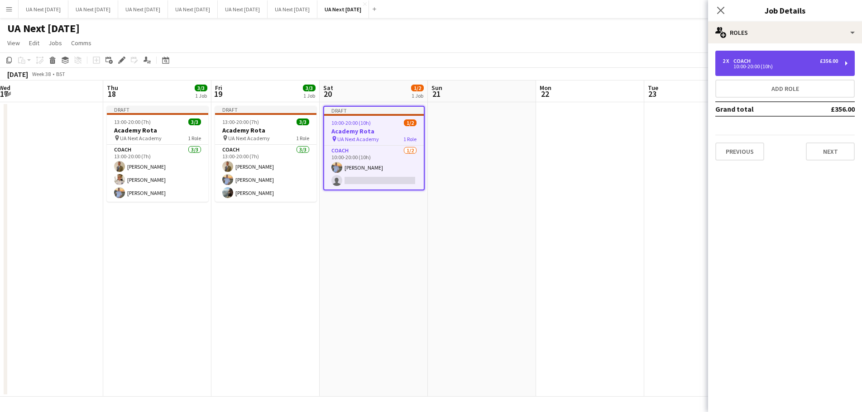
click at [846, 64] on div "2 x Coach £356.00 10:00-20:00 (10h)" at bounding box center [784, 63] width 139 height 25
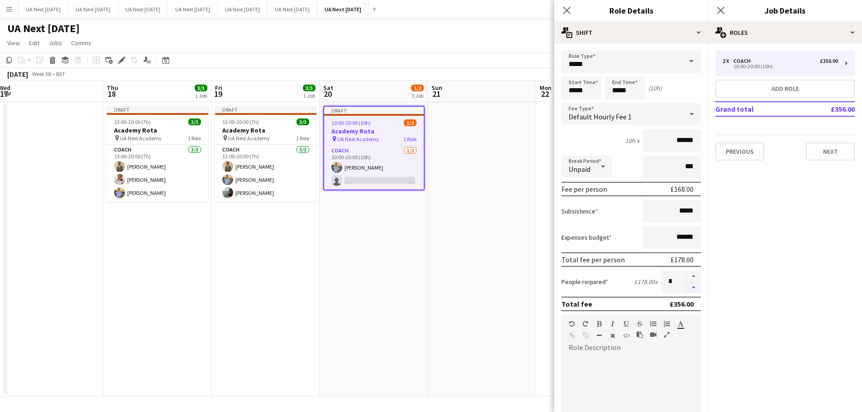
click at [686, 288] on button "button" at bounding box center [693, 287] width 14 height 11
type input "*"
click at [566, 5] on div "Close pop-in" at bounding box center [566, 10] width 25 height 21
click at [566, 9] on icon "Close pop-in" at bounding box center [566, 10] width 9 height 9
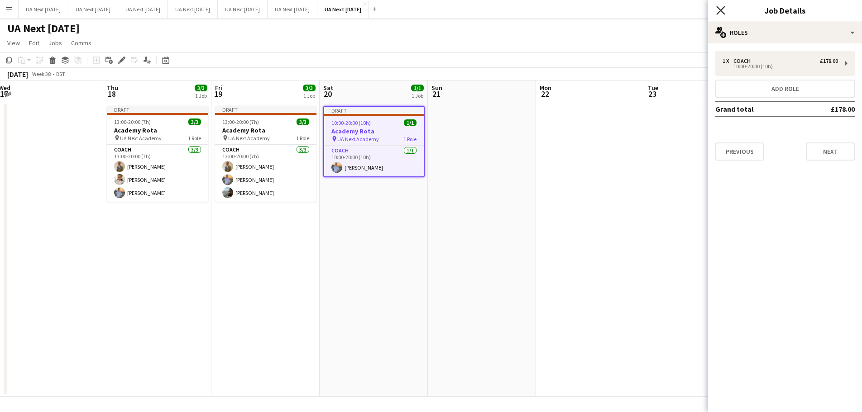
click at [722, 6] on icon "Close pop-in" at bounding box center [720, 10] width 9 height 9
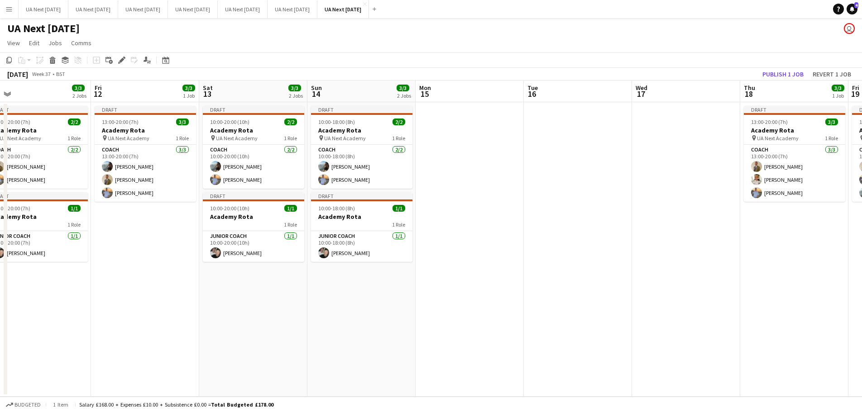
scroll to position [0, 233]
click at [266, 226] on div "1 Role" at bounding box center [253, 224] width 101 height 7
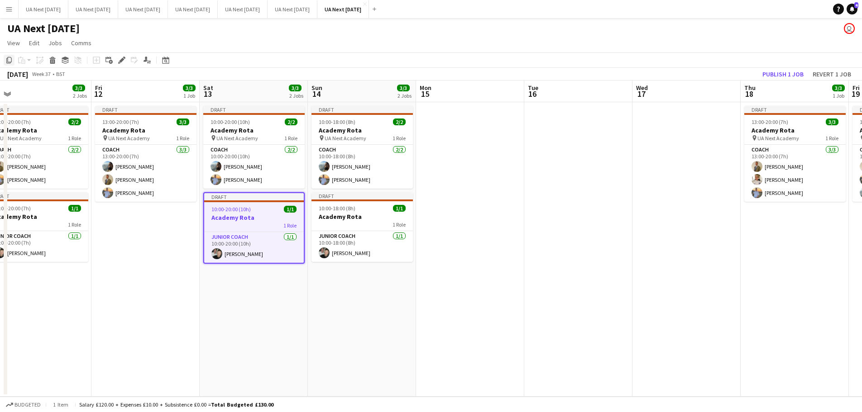
click at [8, 61] on icon "Copy" at bounding box center [8, 60] width 7 height 7
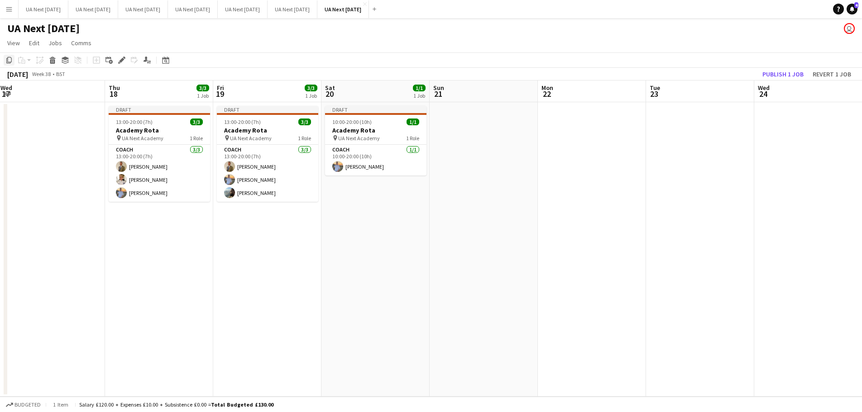
scroll to position [0, 219]
click at [341, 196] on app-date-cell "Draft 10:00-20:00 (10h) 1/1 Academy Rota pin UA Next Academy 1 Role Coach [DATE…" at bounding box center [376, 249] width 108 height 295
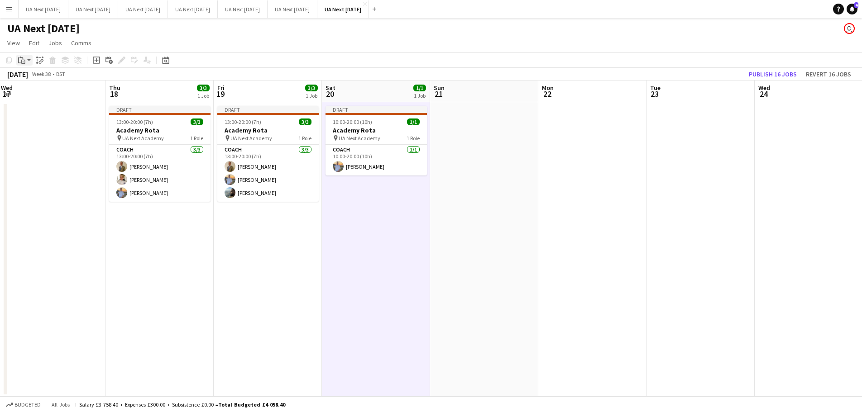
click at [29, 59] on app-action-btn "Paste" at bounding box center [24, 60] width 16 height 11
click at [43, 92] on link "Paste with crew Ctrl+Shift+V" at bounding box center [66, 93] width 85 height 8
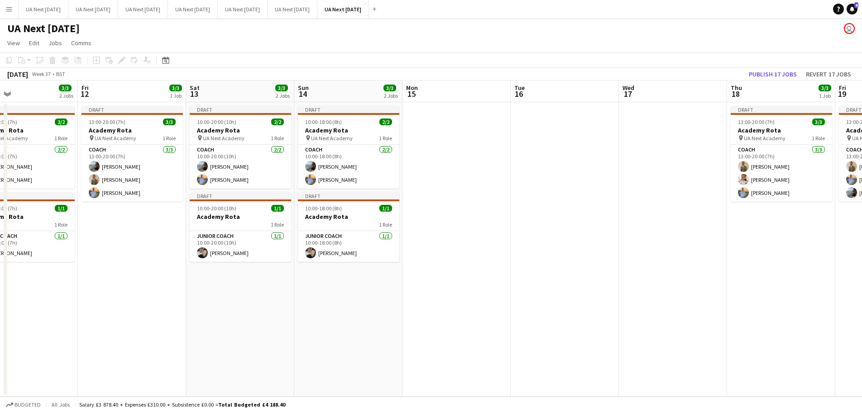
scroll to position [0, 246]
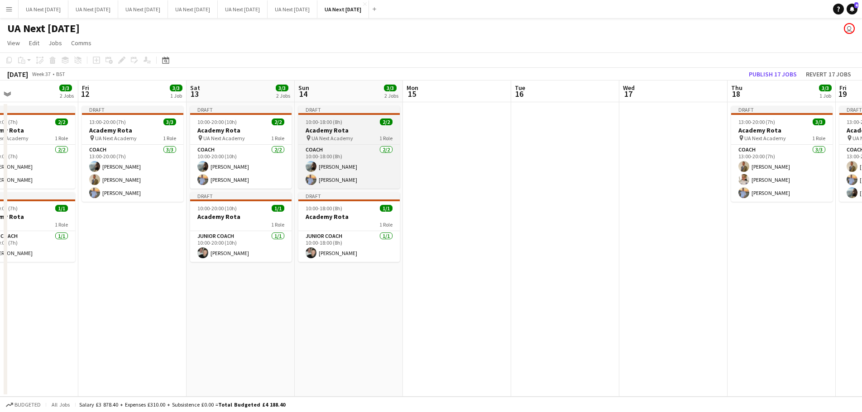
click at [339, 143] on app-job-card "Draft 10:00-18:00 (8h) 2/2 Academy Rota pin UA Next Academy 1 Role Coach [DATE]…" at bounding box center [348, 147] width 101 height 83
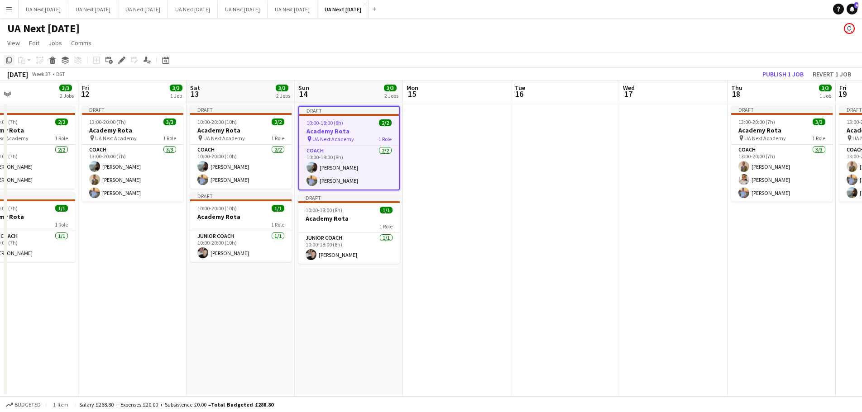
click at [8, 62] on icon "Copy" at bounding box center [8, 60] width 7 height 7
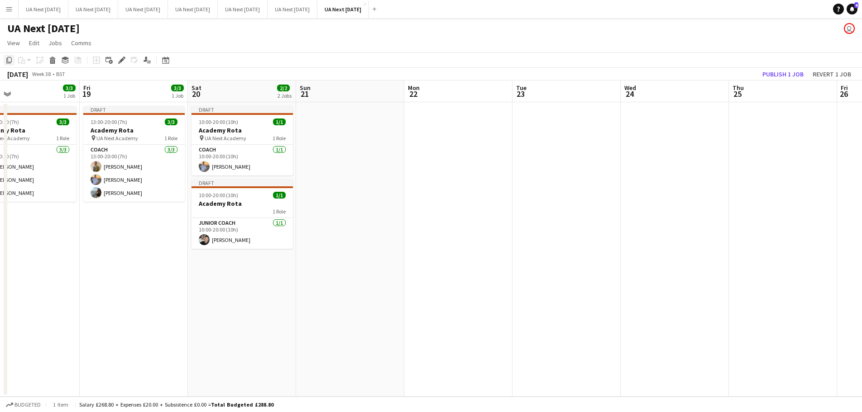
scroll to position [0, 244]
click at [356, 129] on app-date-cell at bounding box center [351, 249] width 108 height 295
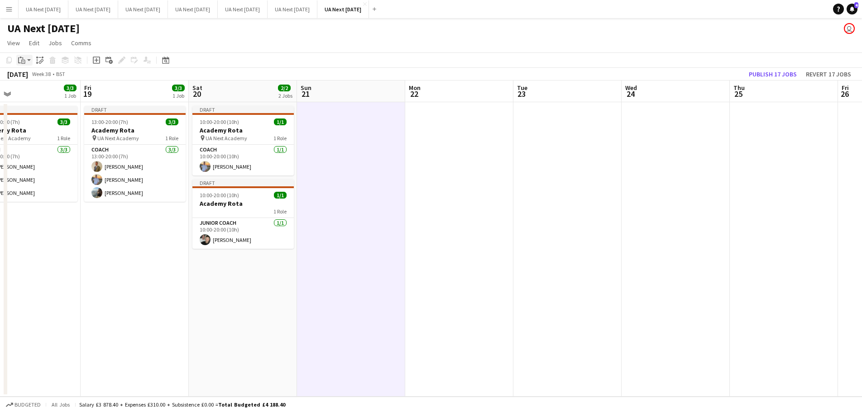
click at [29, 62] on app-action-btn "Paste" at bounding box center [24, 60] width 16 height 11
click at [27, 76] on link "Paste Ctrl+V" at bounding box center [66, 77] width 85 height 8
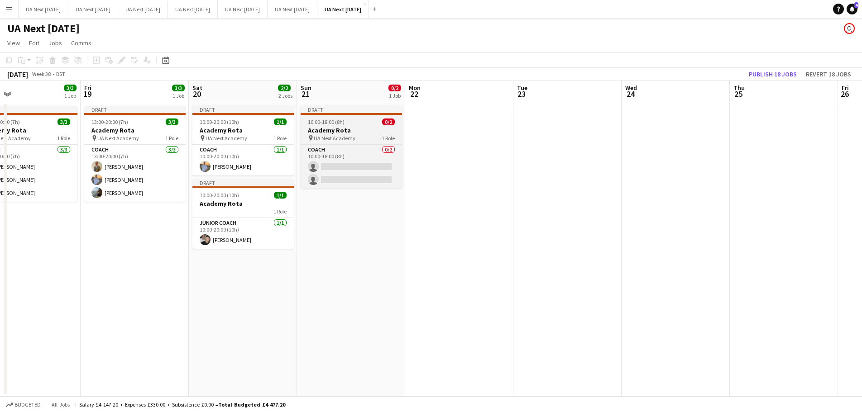
click at [342, 126] on h3 "Academy Rota" at bounding box center [351, 130] width 101 height 8
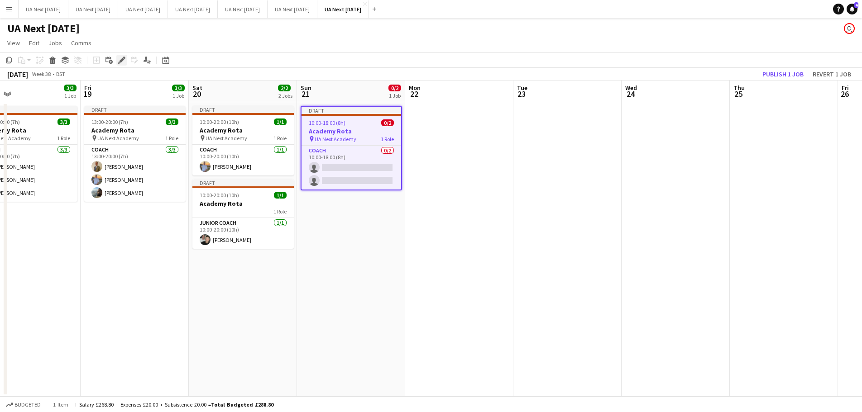
click at [119, 62] on icon at bounding box center [119, 63] width 2 height 2
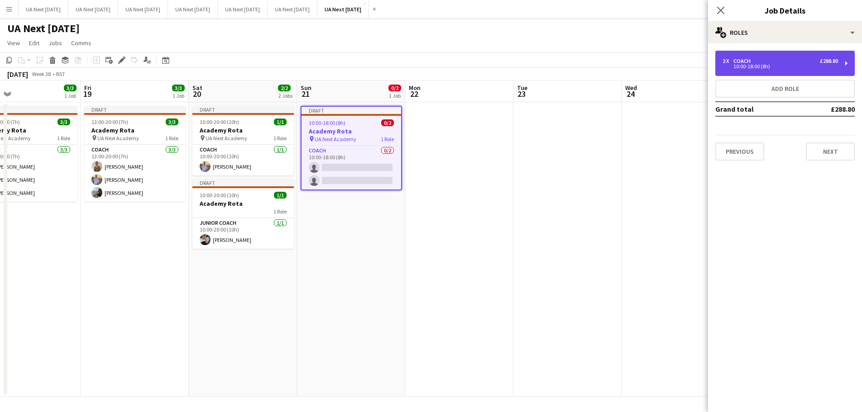
click at [846, 62] on div "2 x Coach £288.80 10:00-18:00 (8h)" at bounding box center [784, 63] width 139 height 25
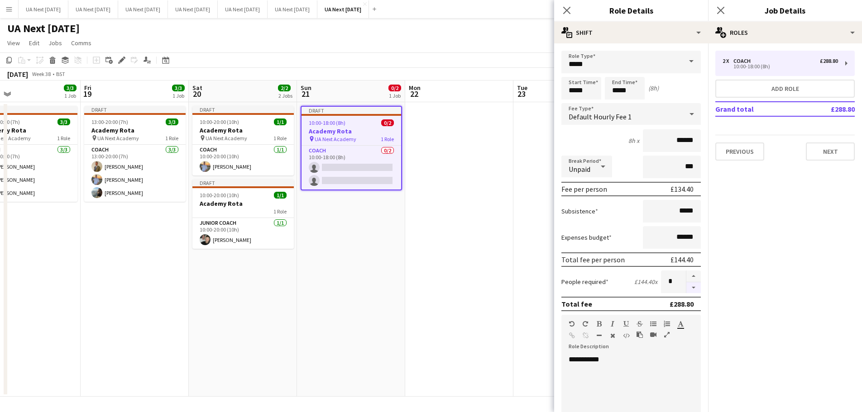
click at [686, 288] on button "button" at bounding box center [693, 287] width 14 height 11
type input "*"
click at [721, 6] on icon "Close pop-in" at bounding box center [720, 10] width 9 height 9
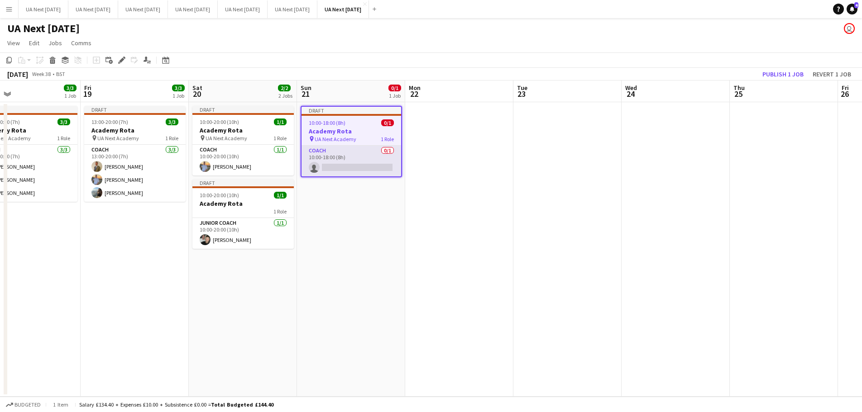
click at [351, 165] on app-card-role "Coach 0/1 10:00-18:00 (8h) single-neutral-actions" at bounding box center [351, 161] width 100 height 31
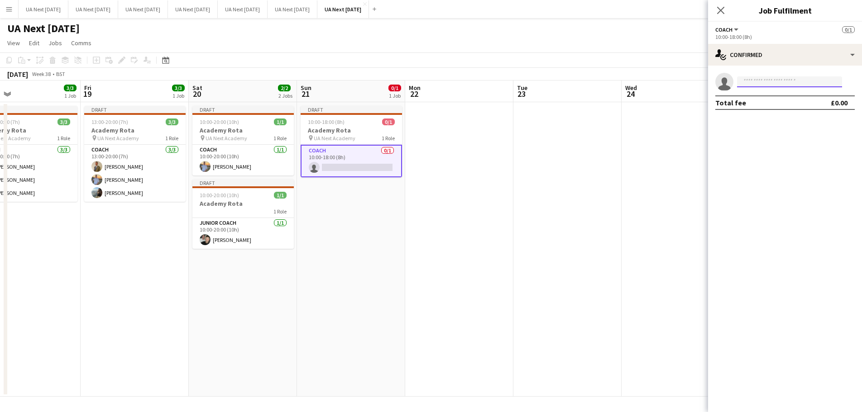
click at [758, 82] on input at bounding box center [789, 81] width 105 height 11
type input "*****"
click at [759, 103] on span "[EMAIL_ADDRESS][DOMAIN_NAME]" at bounding box center [789, 102] width 91 height 7
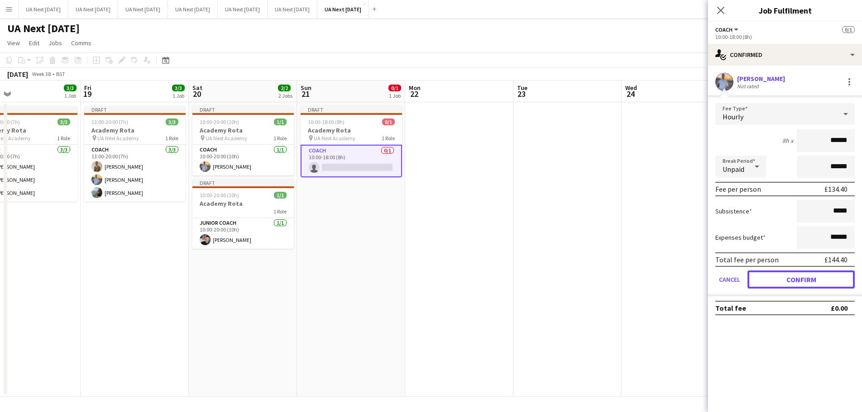
click at [793, 278] on button "Confirm" at bounding box center [800, 280] width 107 height 18
click at [793, 279] on mat-expansion-panel "check Confirmed [PERSON_NAME] Not rated Fee Type Hourly 8h x ****** Break Perio…" at bounding box center [785, 239] width 154 height 347
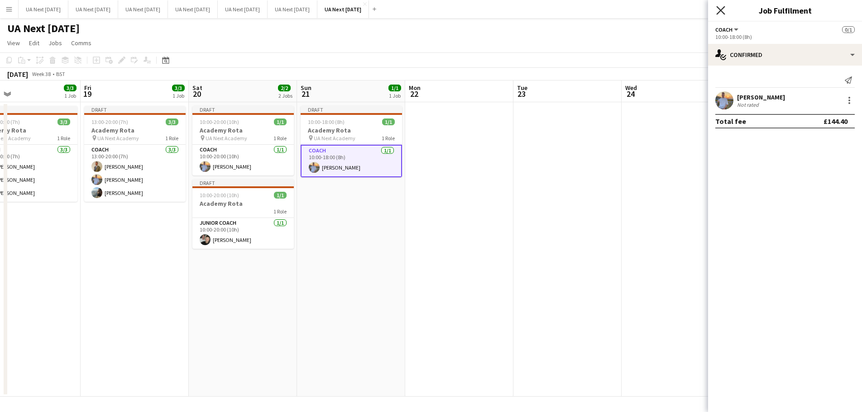
click at [722, 13] on icon "Close pop-in" at bounding box center [720, 10] width 9 height 9
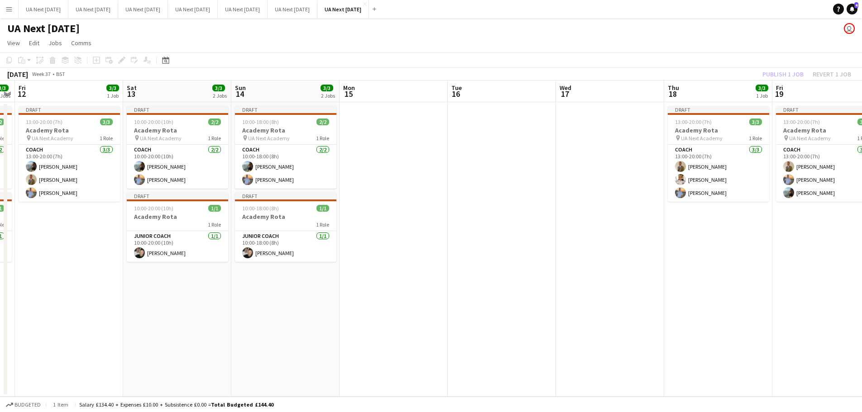
scroll to position [0, 198]
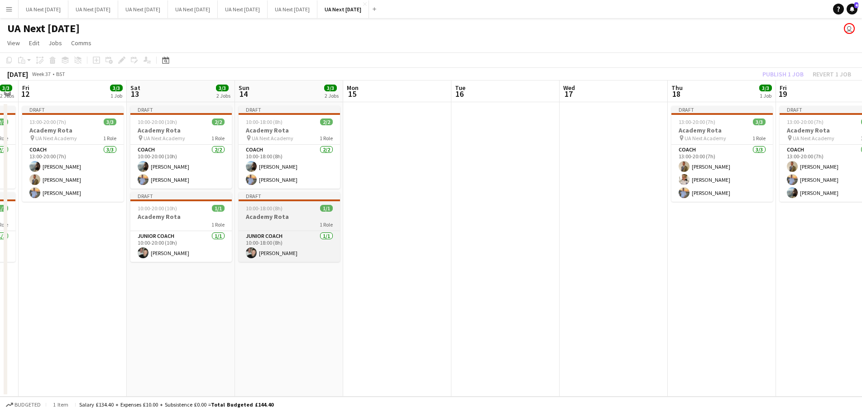
click at [287, 213] on h3 "Academy Rota" at bounding box center [289, 217] width 101 height 8
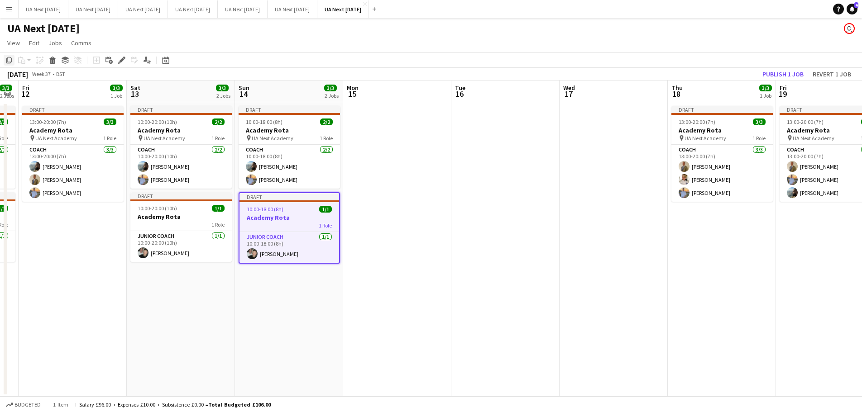
click at [6, 62] on icon "Copy" at bounding box center [8, 60] width 7 height 7
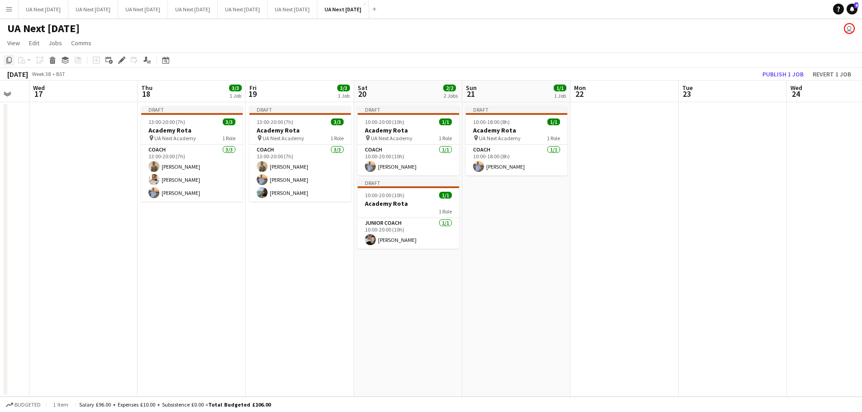
scroll to position [0, 289]
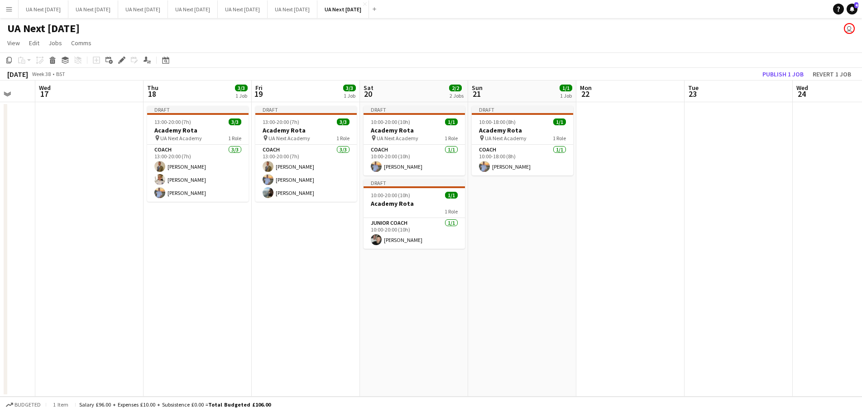
click at [517, 194] on app-date-cell "Draft 10:00-18:00 (8h) 1/1 Academy Rota pin UA Next Academy 1 Role Coach [DATE]…" at bounding box center [522, 249] width 108 height 295
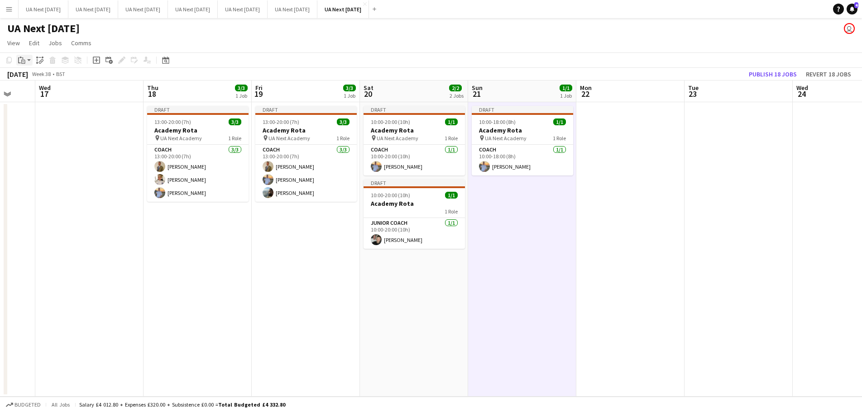
click at [29, 63] on app-action-btn "Paste" at bounding box center [24, 60] width 16 height 11
click at [34, 78] on link "Paste Ctrl+V" at bounding box center [66, 77] width 85 height 8
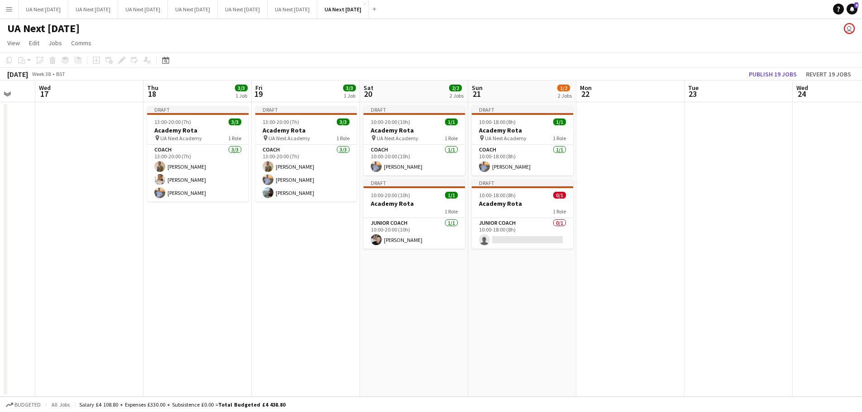
click at [28, 78] on div "[DATE]" at bounding box center [17, 74] width 21 height 9
click at [530, 201] on h3 "Academy Rota" at bounding box center [522, 204] width 101 height 8
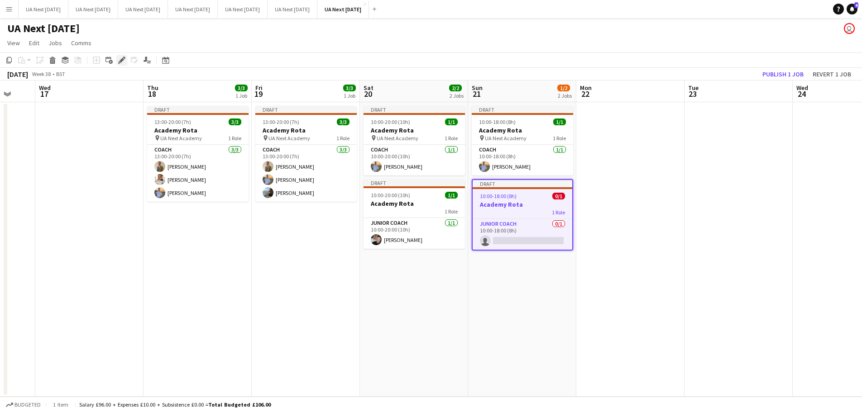
click at [120, 62] on icon at bounding box center [121, 60] width 5 height 5
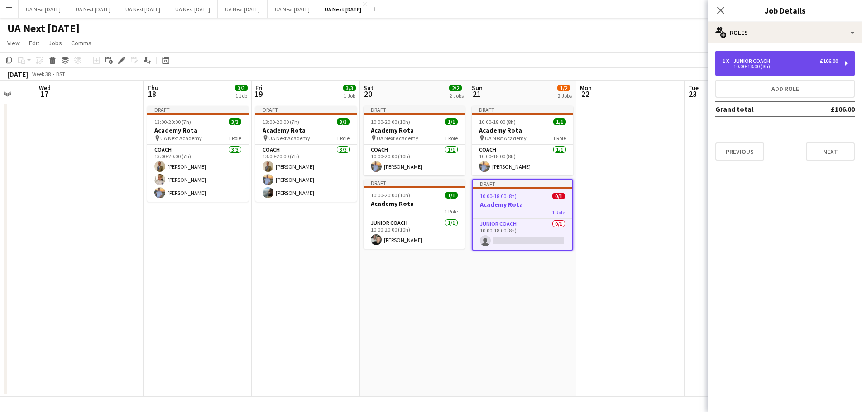
click at [847, 64] on div "1 x Junior Coach £106.00 10:00-18:00 (8h)" at bounding box center [784, 63] width 139 height 25
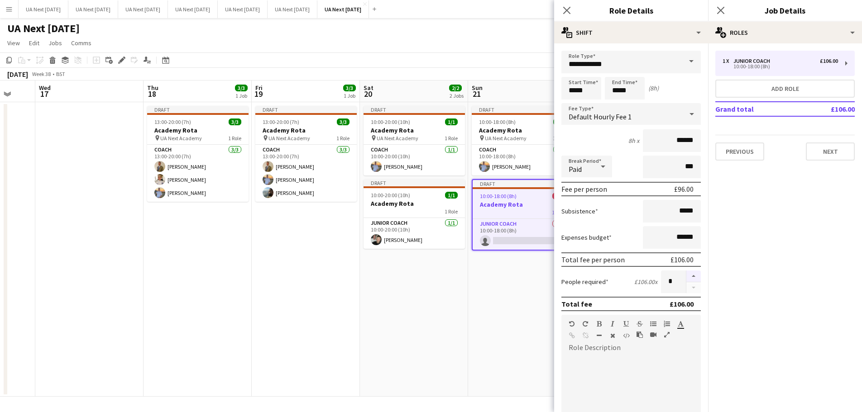
click at [686, 277] on button "button" at bounding box center [693, 277] width 14 height 12
type input "*"
click at [723, 10] on icon "Close pop-in" at bounding box center [720, 10] width 9 height 9
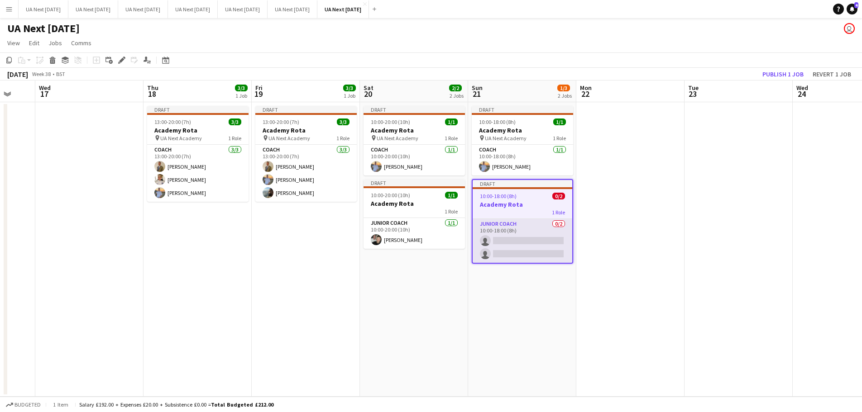
click at [499, 239] on app-card-role "Junior Coach 0/2 10:00-18:00 (8h) single-neutral-actions single-neutral-actions" at bounding box center [523, 241] width 100 height 44
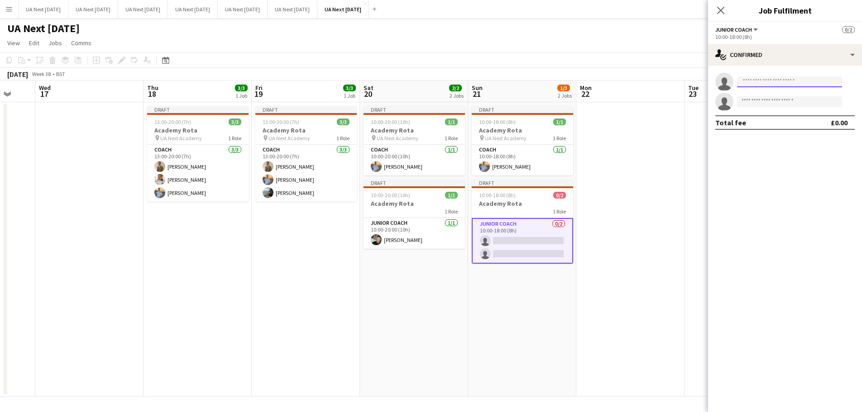
click at [761, 82] on input at bounding box center [789, 81] width 105 height 11
type input "*****"
click at [761, 98] on span "[PERSON_NAME]" at bounding box center [770, 95] width 52 height 8
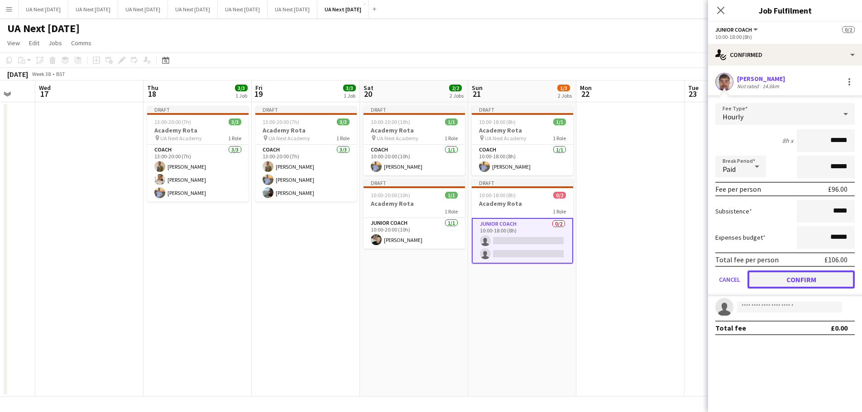
click at [787, 280] on button "Confirm" at bounding box center [800, 280] width 107 height 18
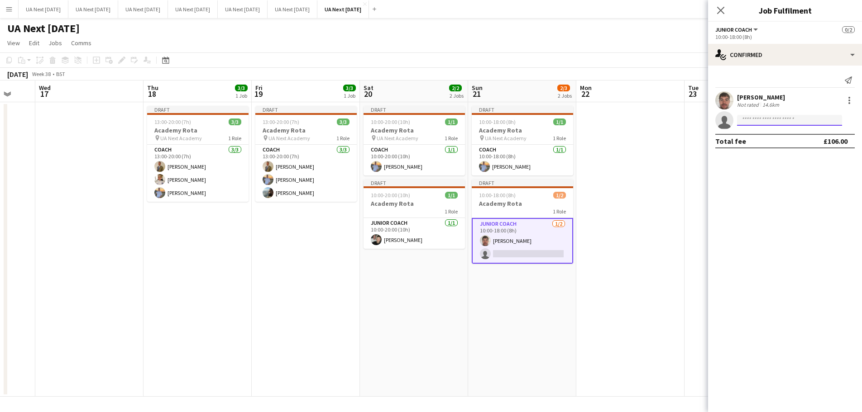
click at [750, 122] on input at bounding box center [789, 120] width 105 height 11
type input "***"
click at [751, 140] on span "[EMAIL_ADDRESS][DOMAIN_NAME]" at bounding box center [789, 140] width 91 height 7
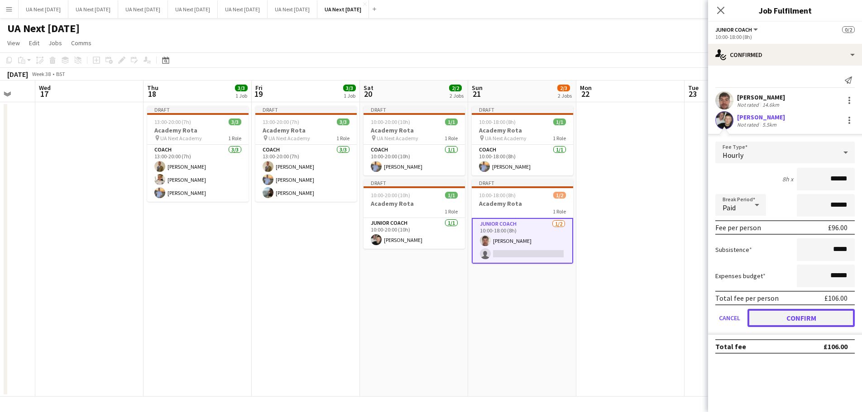
click at [790, 315] on button "Confirm" at bounding box center [800, 318] width 107 height 18
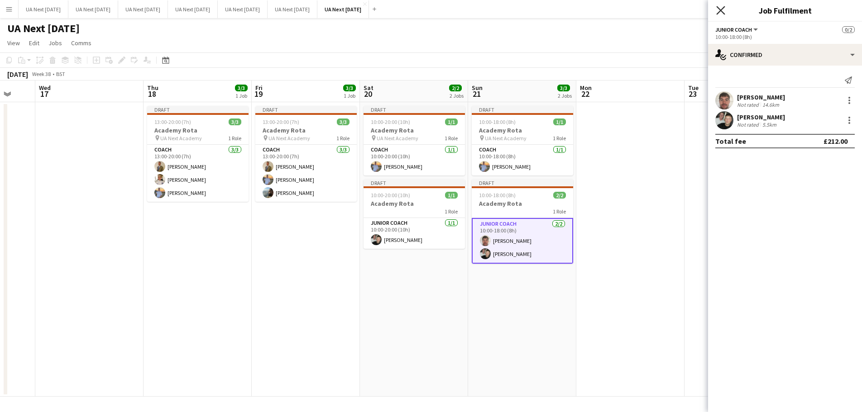
click at [721, 6] on icon "Close pop-in" at bounding box center [720, 10] width 9 height 9
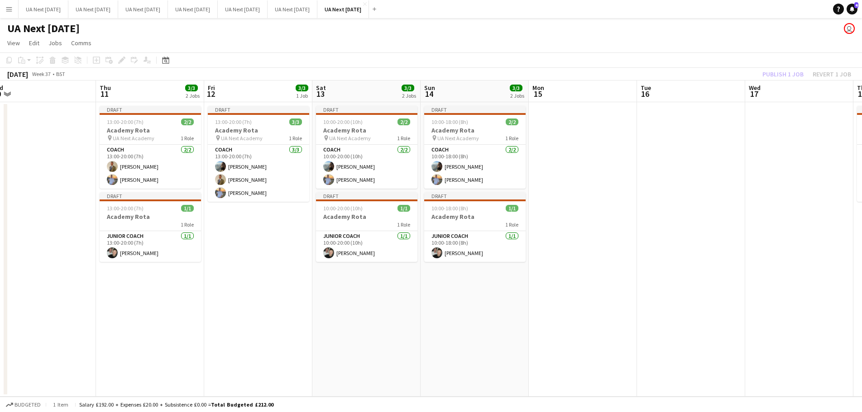
scroll to position [0, 218]
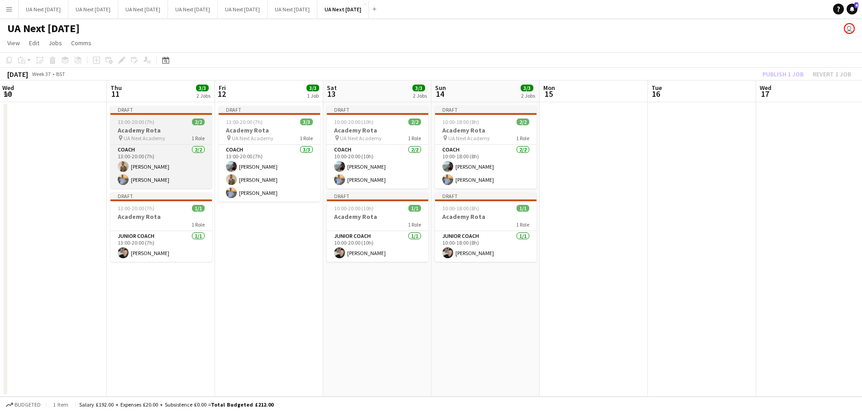
click at [162, 138] on span "UA Next Academy" at bounding box center [145, 138] width 42 height 7
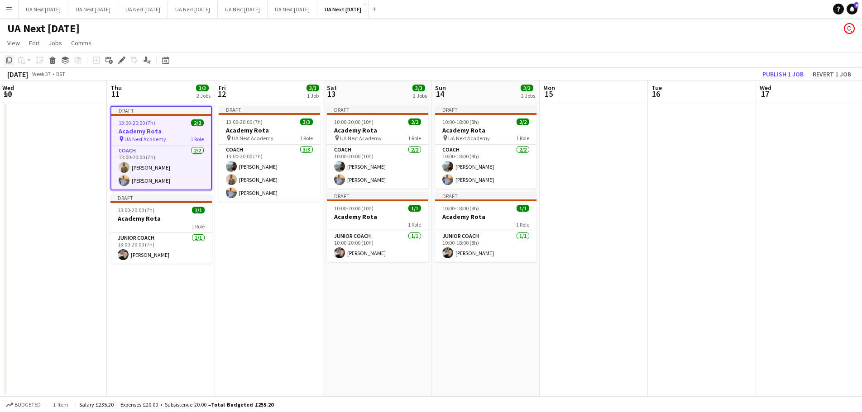
click at [6, 63] on icon "Copy" at bounding box center [8, 60] width 7 height 7
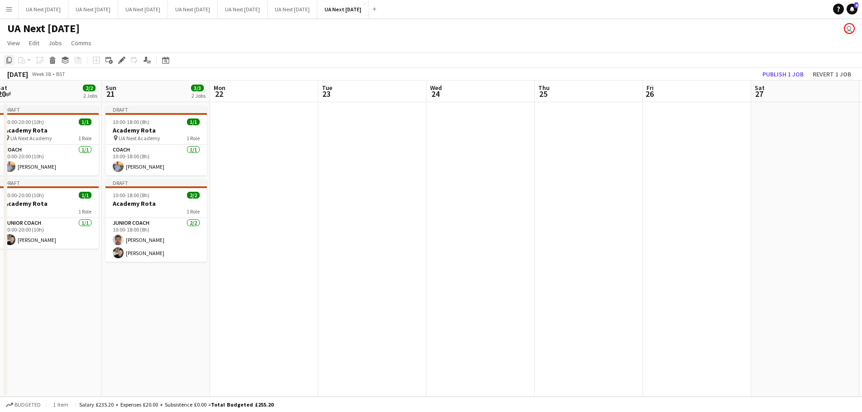
scroll to position [0, 331]
click at [581, 114] on app-date-cell at bounding box center [588, 249] width 108 height 295
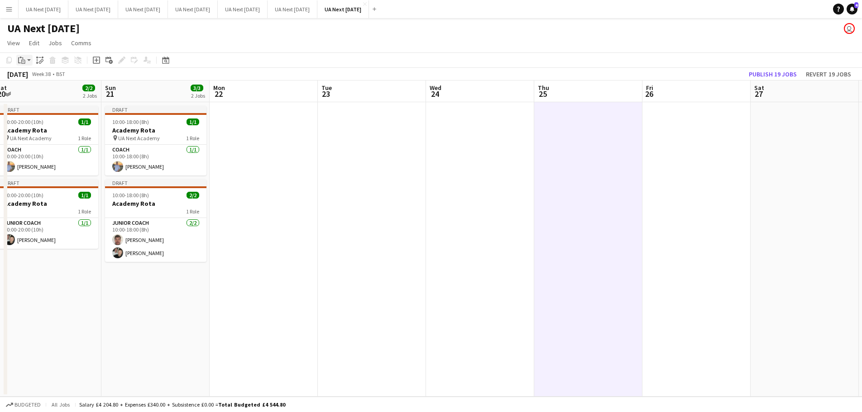
click at [29, 60] on app-action-btn "Paste" at bounding box center [24, 60] width 16 height 11
click at [41, 95] on link "Paste with crew Ctrl+Shift+V" at bounding box center [66, 93] width 85 height 8
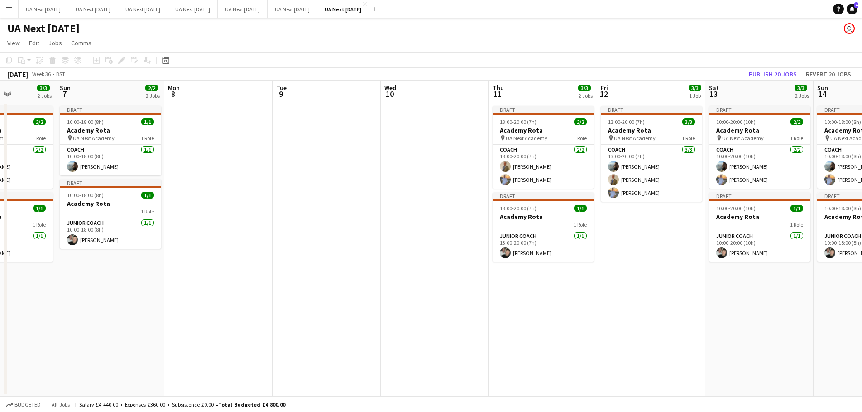
scroll to position [0, 300]
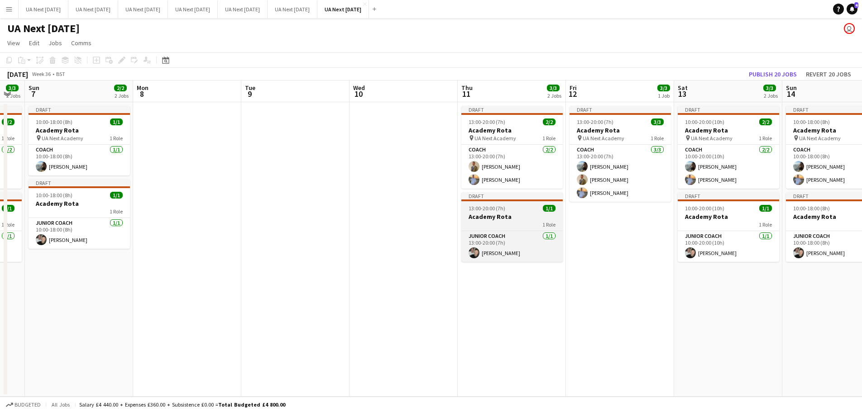
click at [498, 217] on h3 "Academy Rota" at bounding box center [511, 217] width 101 height 8
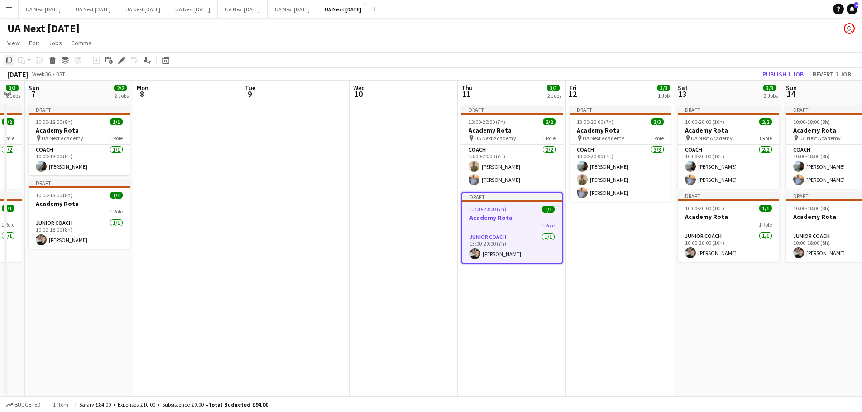
click at [8, 59] on icon "Copy" at bounding box center [8, 60] width 7 height 7
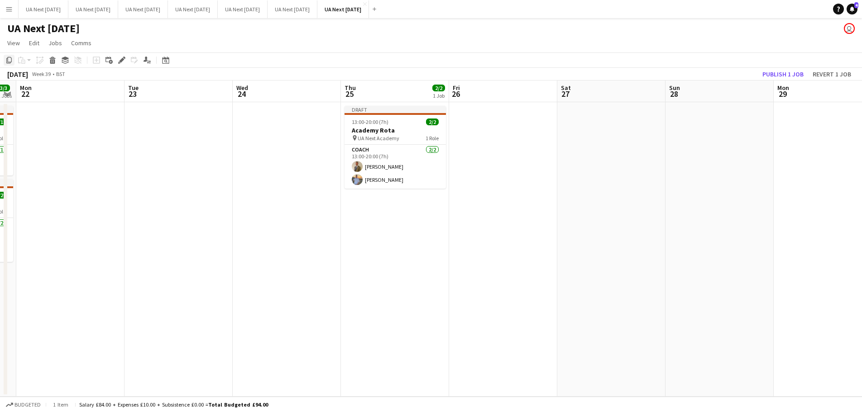
scroll to position [0, 199]
click at [390, 220] on app-date-cell "Draft 13:00-20:00 (7h) 2/2 Academy Rota pin UA Next Academy 1 Role Coach [DATE]…" at bounding box center [396, 249] width 108 height 295
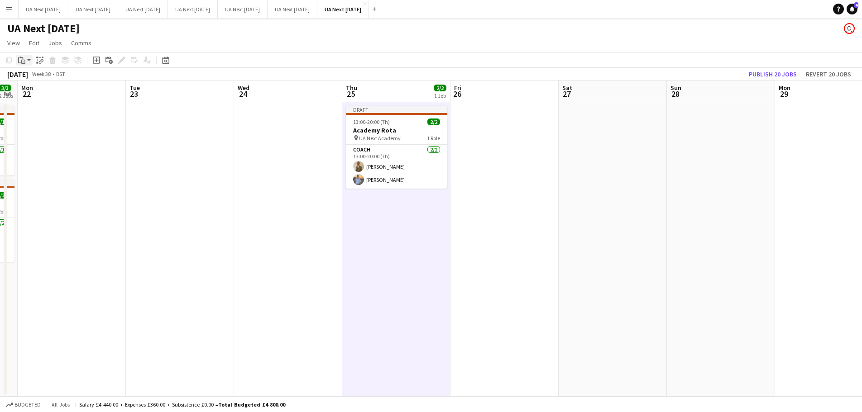
click at [31, 59] on app-action-btn "Paste" at bounding box center [24, 60] width 16 height 11
click at [41, 94] on link "Paste with crew Ctrl+Shift+V" at bounding box center [66, 93] width 85 height 8
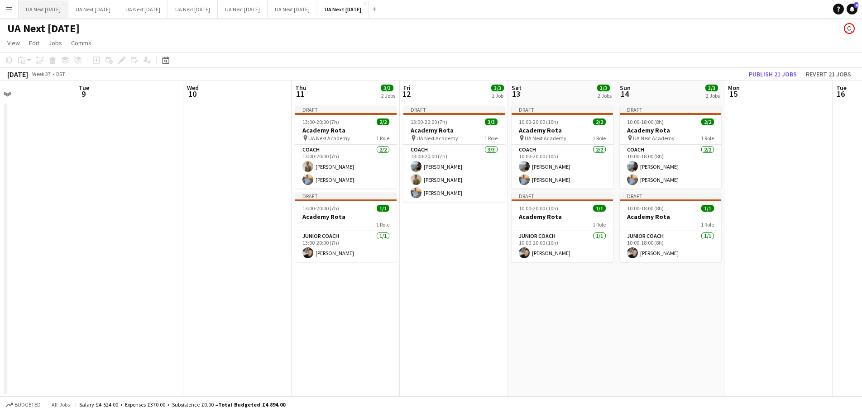
scroll to position [0, 358]
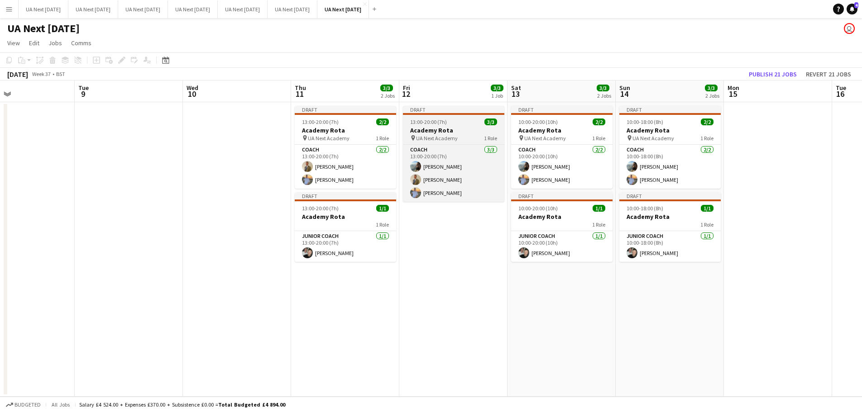
click at [462, 124] on div "13:00-20:00 (7h) 3/3" at bounding box center [453, 122] width 101 height 7
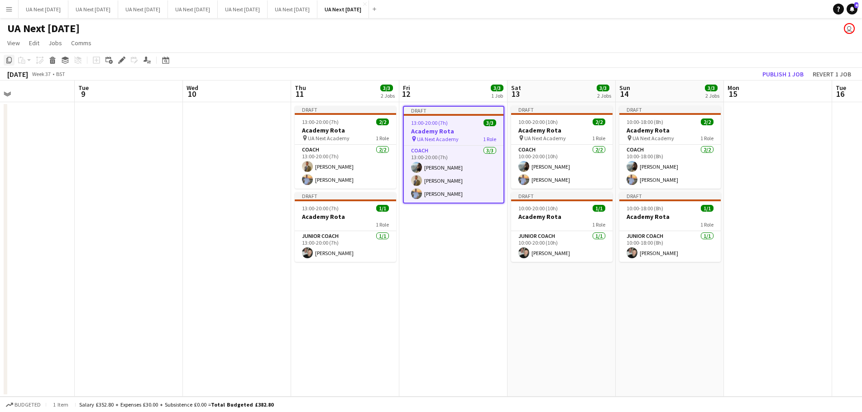
click at [11, 58] on icon "Copy" at bounding box center [8, 60] width 7 height 7
click at [369, 12] on button "UA Next [DATE] Close" at bounding box center [343, 9] width 52 height 18
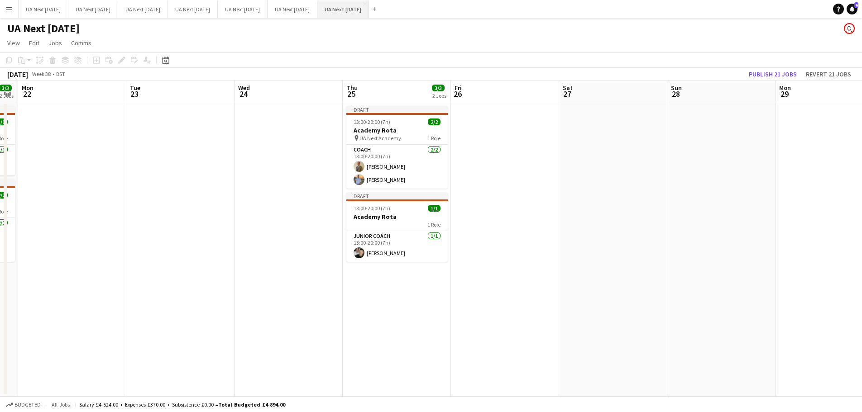
scroll to position [0, 307]
click at [494, 131] on app-date-cell at bounding box center [504, 249] width 108 height 295
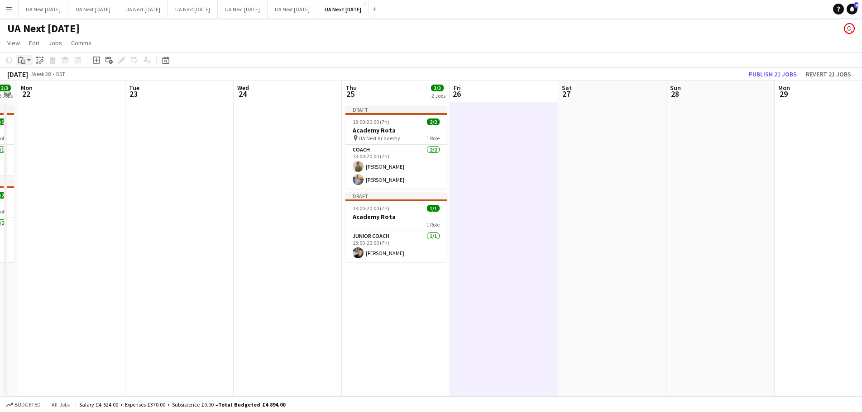
click at [28, 58] on app-action-btn "Paste" at bounding box center [24, 60] width 16 height 11
click at [36, 77] on link "Paste Ctrl+V" at bounding box center [66, 77] width 85 height 8
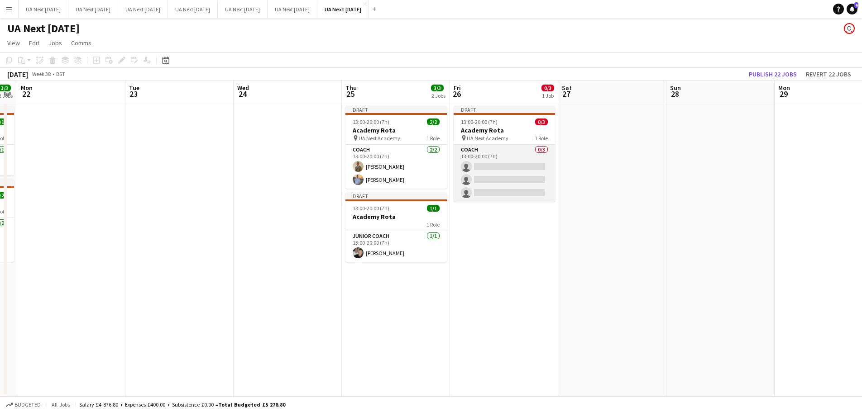
click at [495, 163] on app-card-role "Coach 0/3 13:00-20:00 (7h) single-neutral-actions single-neutral-actions single…" at bounding box center [504, 173] width 101 height 57
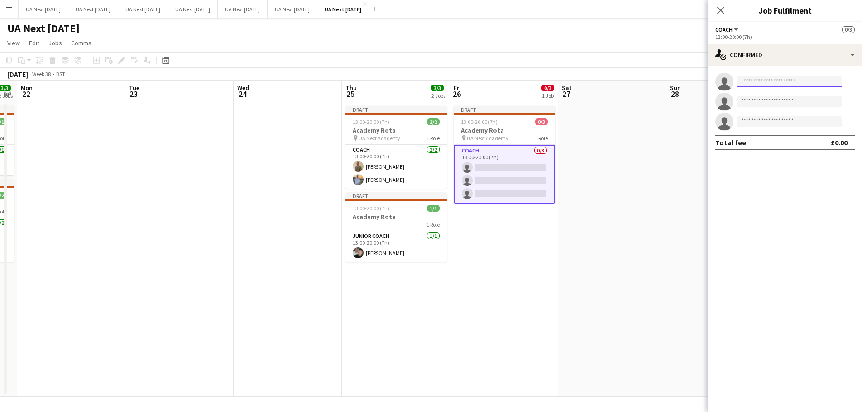
click at [749, 85] on input at bounding box center [789, 81] width 105 height 11
type input "****"
click at [761, 102] on span "[EMAIL_ADDRESS][DOMAIN_NAME]" at bounding box center [789, 102] width 91 height 7
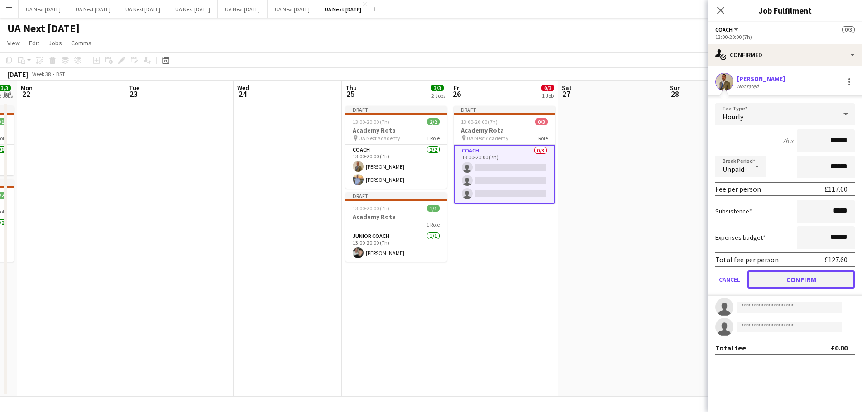
click at [797, 277] on button "Confirm" at bounding box center [800, 280] width 107 height 18
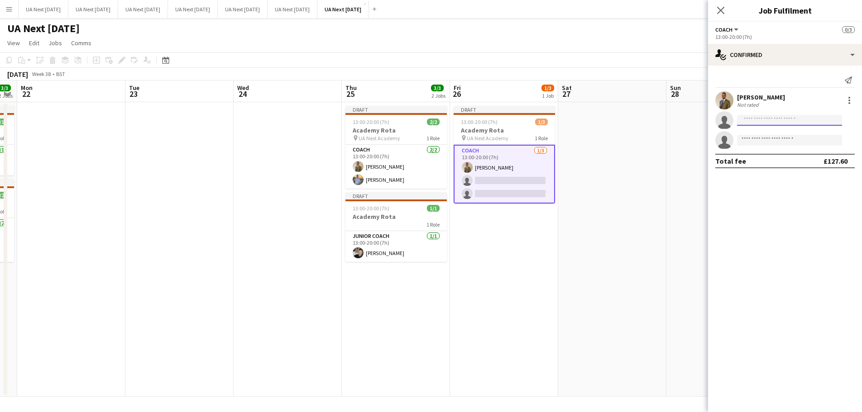
click at [766, 123] on input at bounding box center [789, 120] width 105 height 11
type input "*****"
click at [764, 138] on span "[EMAIL_ADDRESS][DOMAIN_NAME]" at bounding box center [789, 140] width 91 height 7
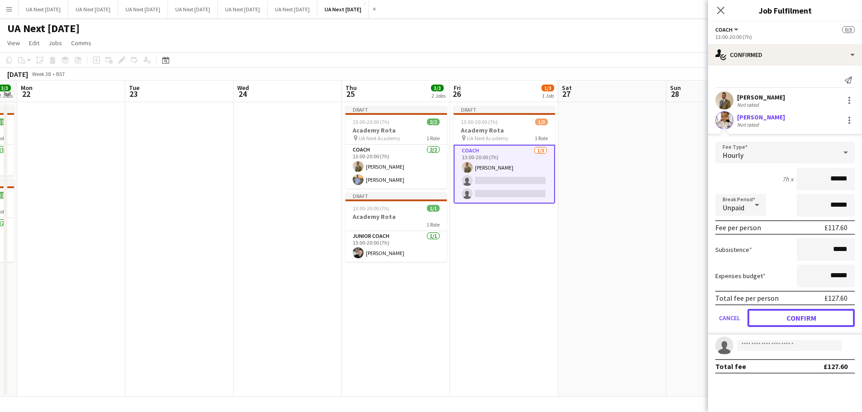
click at [795, 318] on button "Confirm" at bounding box center [800, 318] width 107 height 18
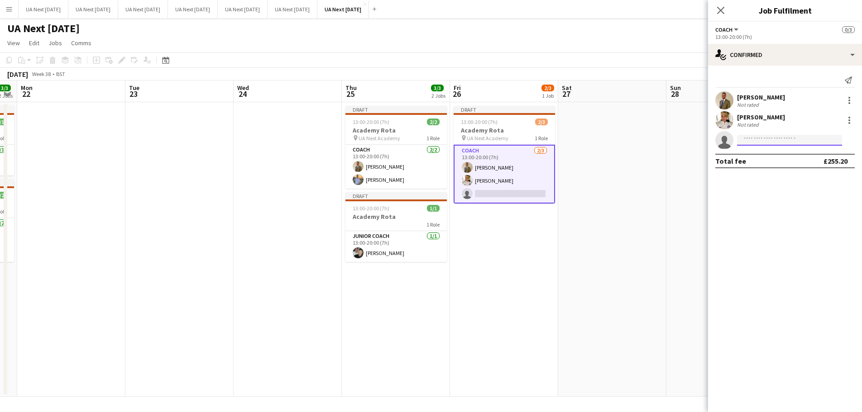
click at [770, 142] on input at bounding box center [789, 140] width 105 height 11
type input "*****"
click at [760, 157] on span "[EMAIL_ADDRESS][DOMAIN_NAME]" at bounding box center [789, 160] width 91 height 7
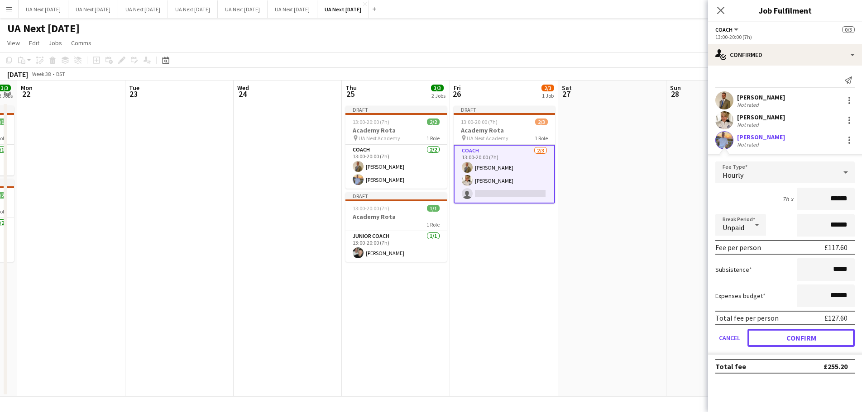
click at [784, 337] on button "Confirm" at bounding box center [800, 338] width 107 height 18
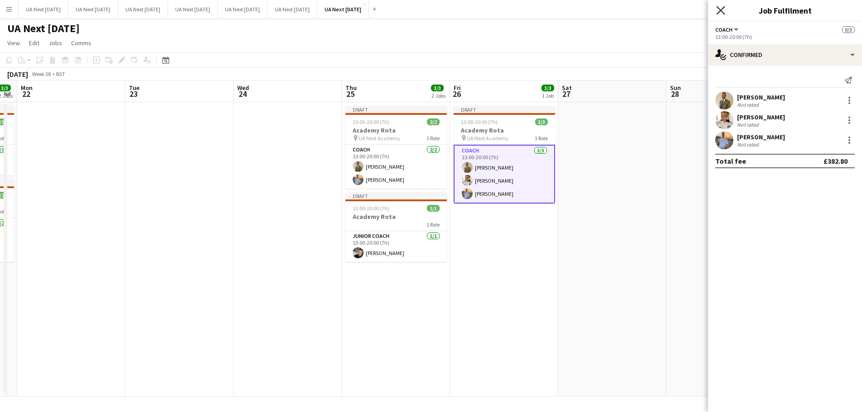
click at [723, 11] on icon "Close pop-in" at bounding box center [720, 10] width 9 height 9
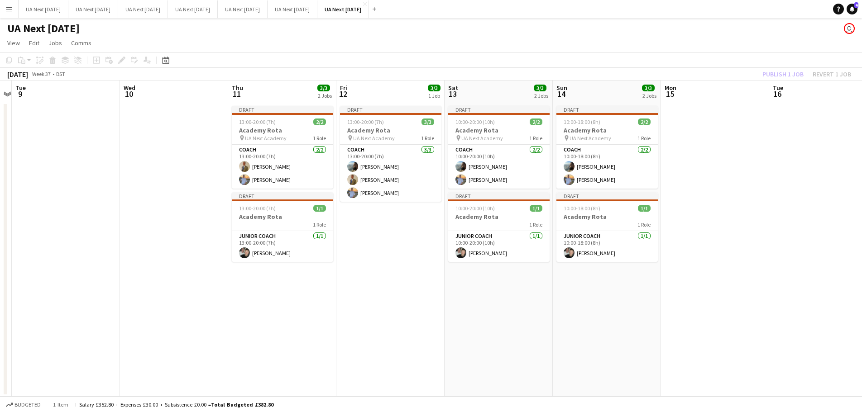
scroll to position [0, 309]
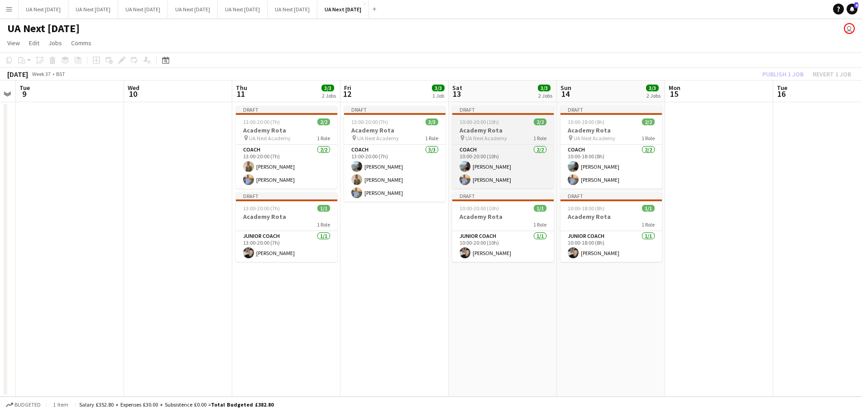
click at [512, 129] on h3 "Academy Rota" at bounding box center [502, 130] width 101 height 8
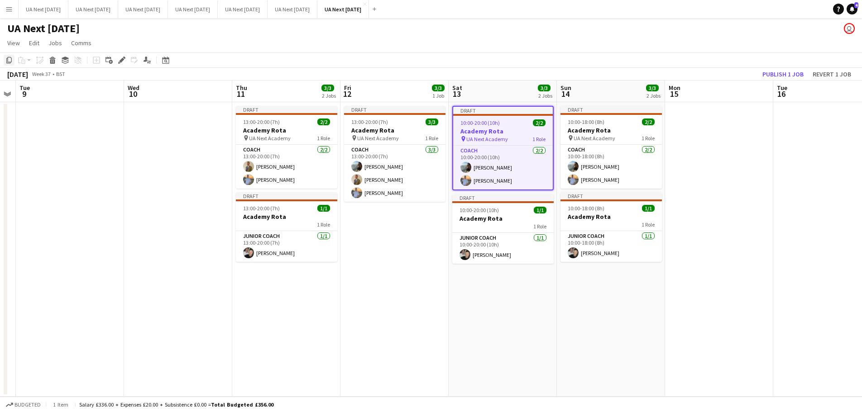
click at [9, 61] on icon "Copy" at bounding box center [8, 60] width 7 height 7
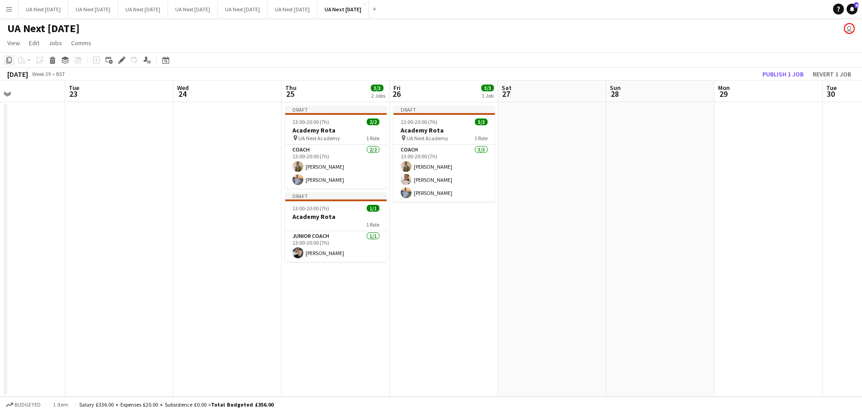
scroll to position [0, 368]
click at [549, 134] on app-date-cell at bounding box center [551, 249] width 108 height 295
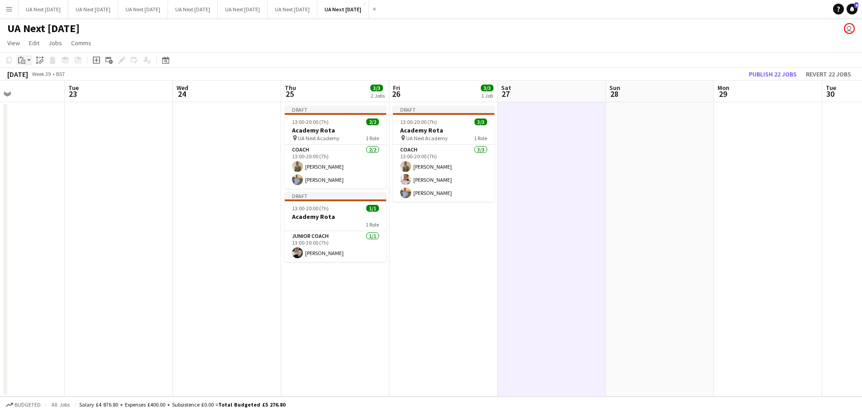
click at [29, 62] on app-action-btn "Paste" at bounding box center [24, 60] width 16 height 11
click at [46, 91] on link "Paste with crew Ctrl+Shift+V" at bounding box center [66, 93] width 85 height 8
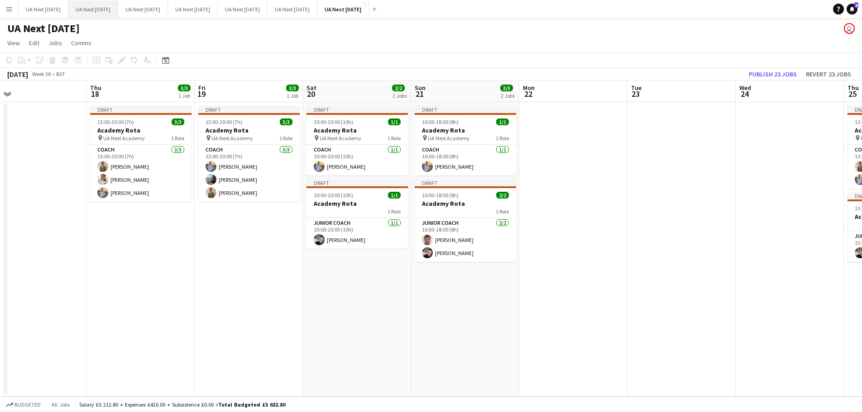
scroll to position [0, 234]
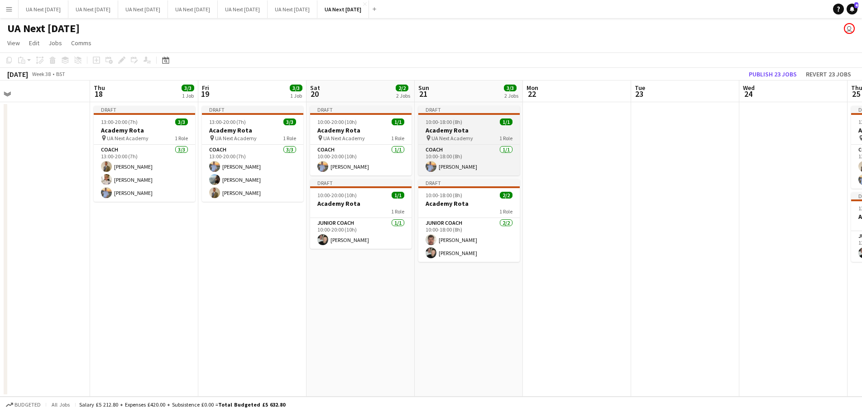
click at [454, 134] on h3 "Academy Rota" at bounding box center [468, 130] width 101 height 8
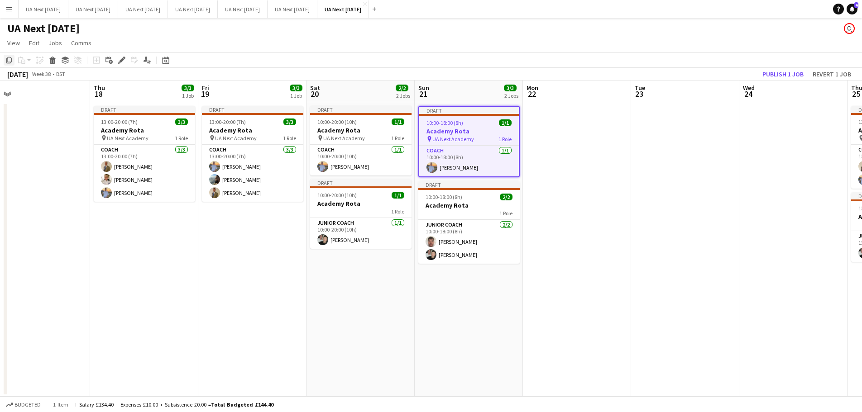
click at [8, 61] on icon at bounding box center [8, 60] width 5 height 6
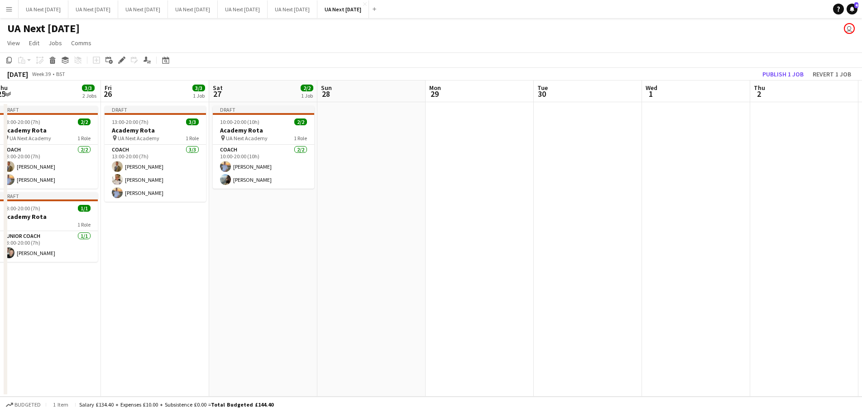
scroll to position [0, 331]
click at [353, 124] on app-date-cell at bounding box center [372, 249] width 108 height 295
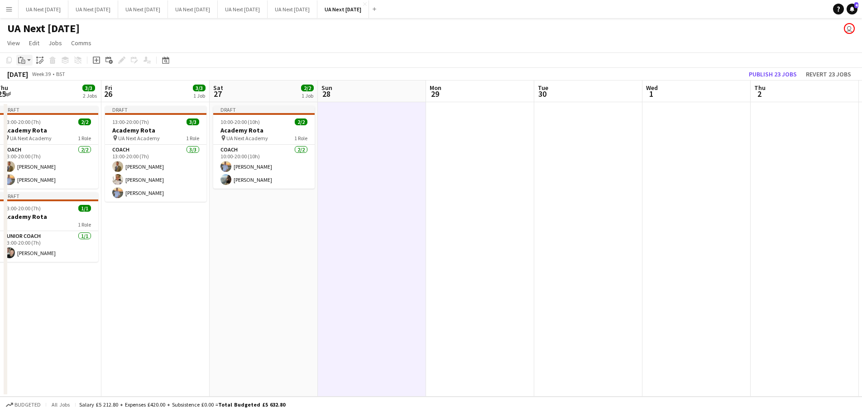
click at [28, 57] on app-action-btn "Paste" at bounding box center [24, 60] width 16 height 11
click at [45, 89] on link "Paste with crew Ctrl+Shift+V" at bounding box center [66, 93] width 85 height 8
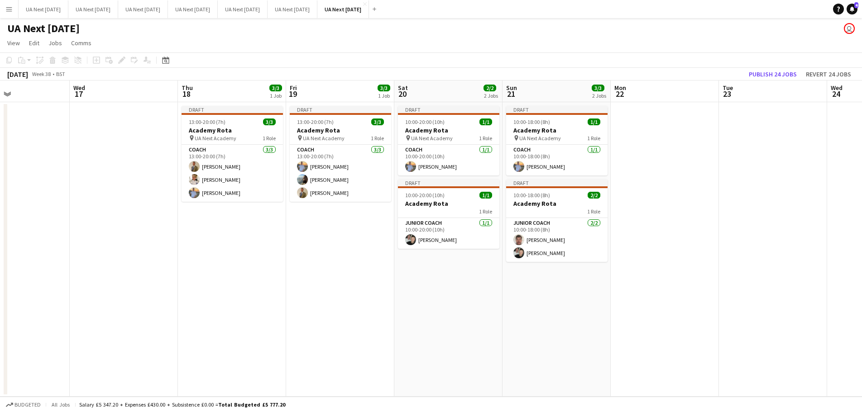
scroll to position [0, 253]
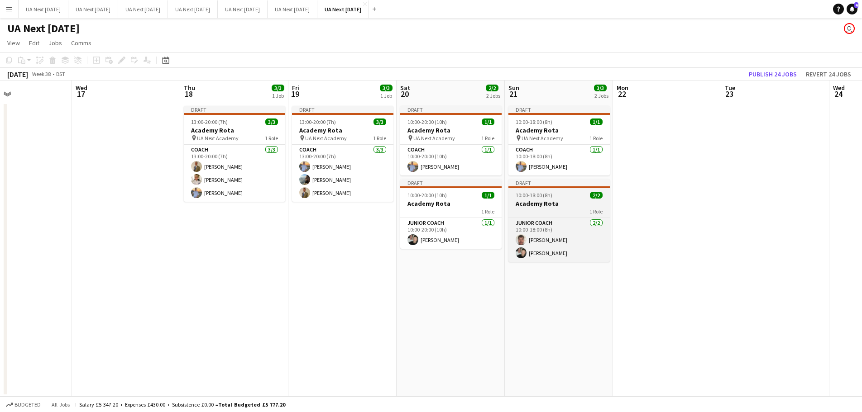
click at [542, 203] on h3 "Academy Rota" at bounding box center [558, 204] width 101 height 8
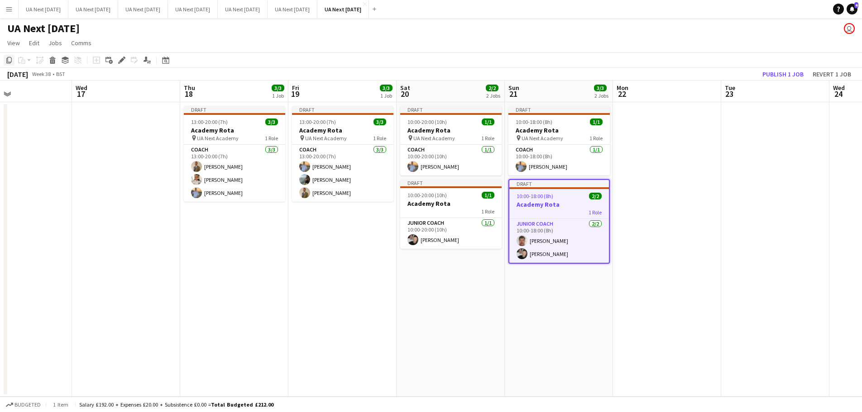
click at [6, 58] on icon "Copy" at bounding box center [8, 60] width 7 height 7
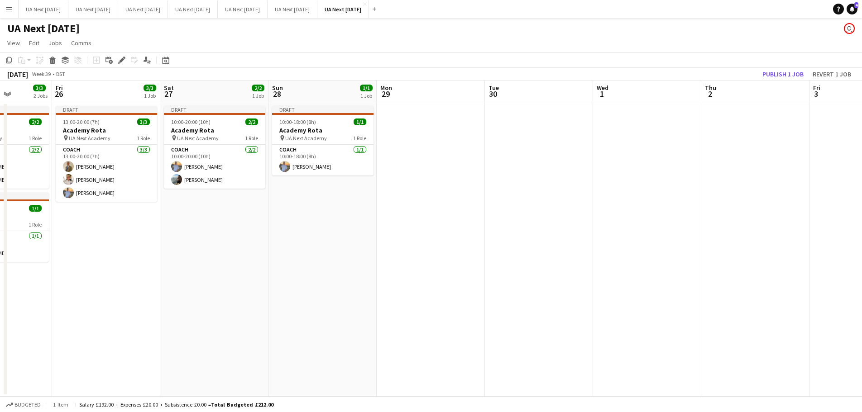
scroll to position [0, 272]
click at [317, 194] on app-date-cell "Draft 10:00-18:00 (8h) 1/1 Academy Rota pin UA Next Academy 1 Role Coach [DATE]…" at bounding box center [323, 249] width 108 height 295
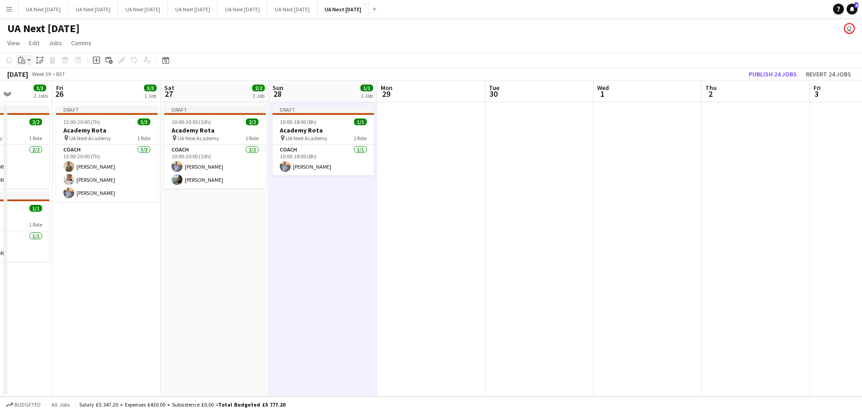
click at [30, 60] on app-action-btn "Paste" at bounding box center [24, 60] width 16 height 11
click at [39, 91] on link "Paste with crew Ctrl+Shift+V" at bounding box center [66, 93] width 85 height 8
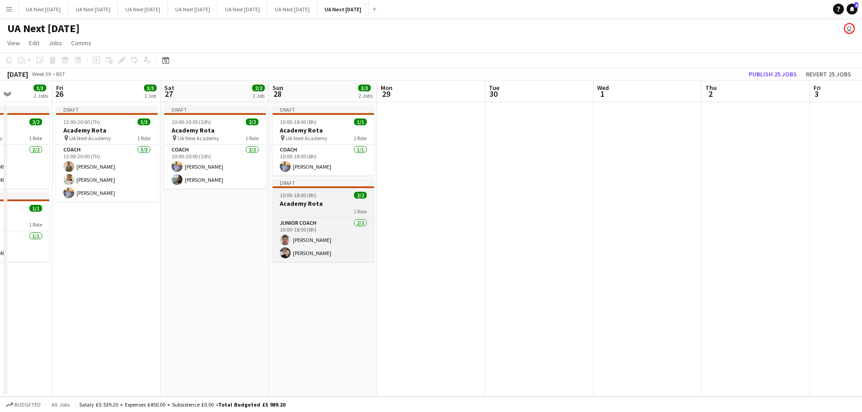
click at [321, 210] on div "1 Role" at bounding box center [322, 211] width 101 height 7
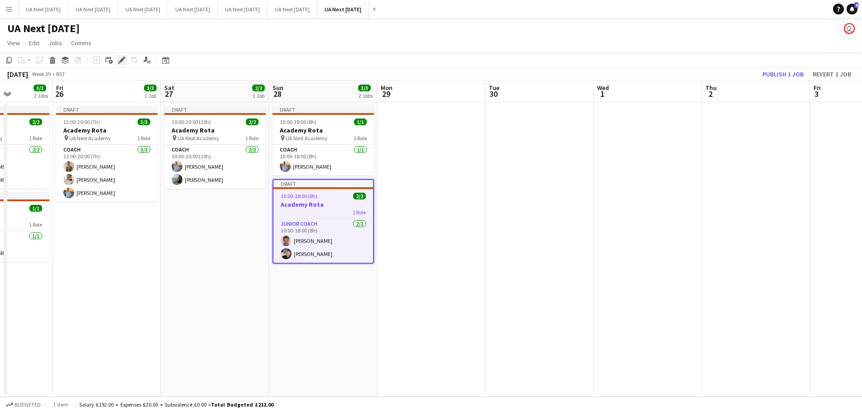
click at [123, 58] on icon at bounding box center [121, 60] width 5 height 5
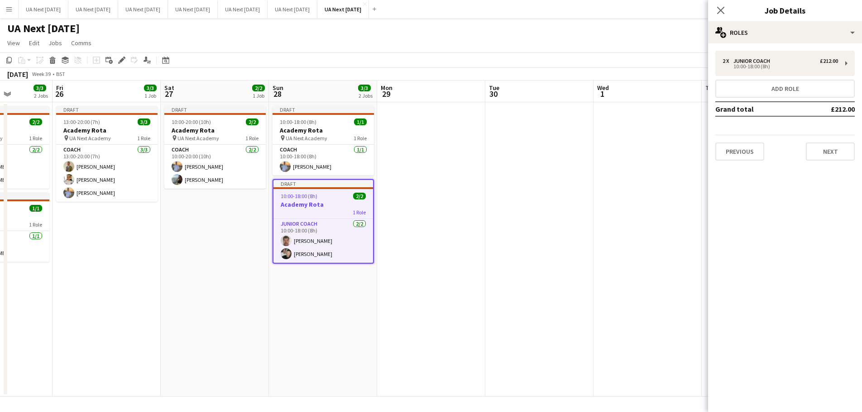
drag, startPoint x: 330, startPoint y: 243, endPoint x: 635, endPoint y: 197, distance: 309.4
click at [635, 197] on app-date-cell at bounding box center [647, 249] width 108 height 295
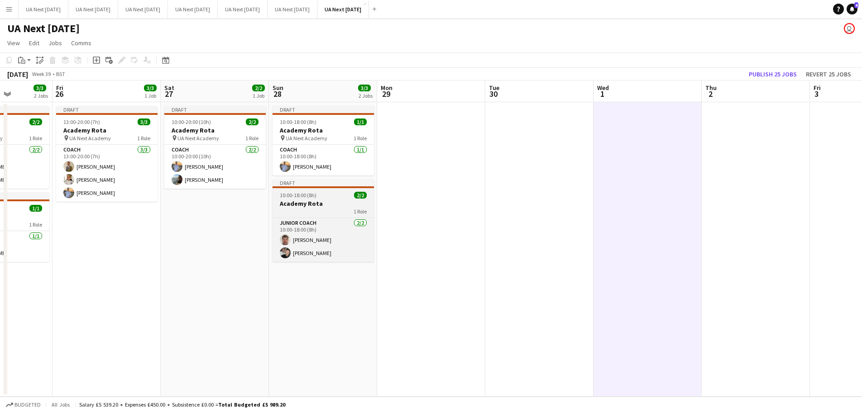
click at [301, 206] on h3 "Academy Rota" at bounding box center [322, 204] width 101 height 8
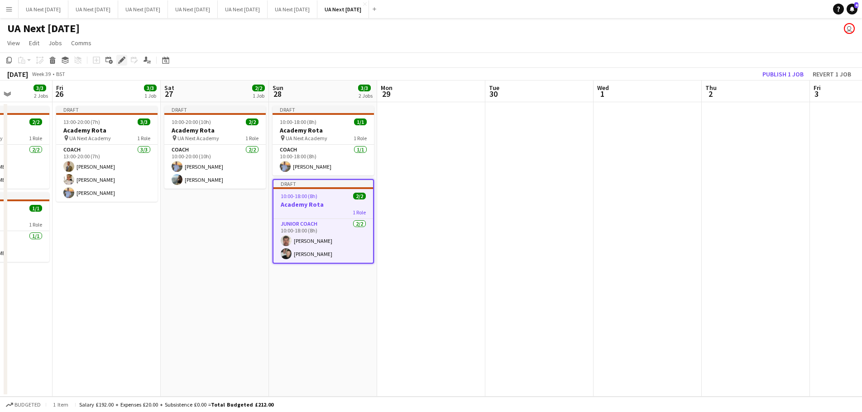
click at [119, 61] on icon "Edit" at bounding box center [121, 60] width 7 height 7
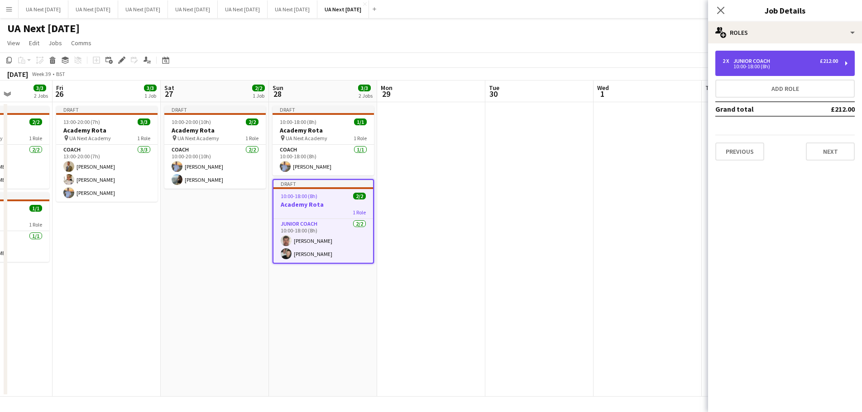
click at [844, 66] on div "2 x Junior Coach £212.00 10:00-18:00 (8h)" at bounding box center [784, 63] width 139 height 25
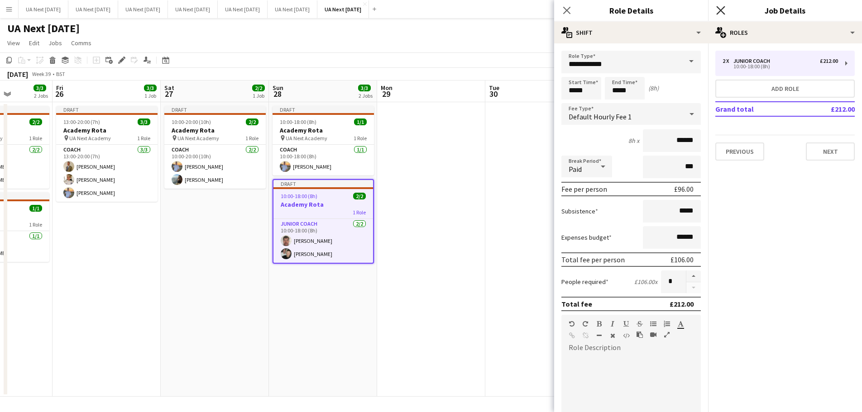
click at [721, 7] on icon "Close pop-in" at bounding box center [720, 10] width 9 height 9
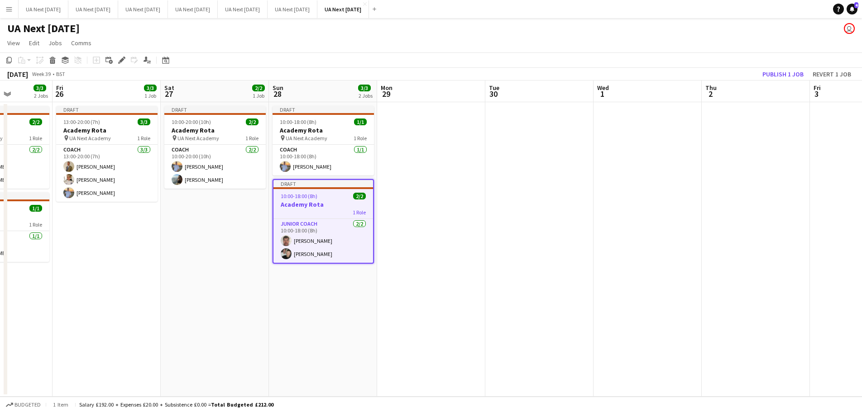
click at [313, 204] on h3 "Academy Rota" at bounding box center [323, 205] width 100 height 8
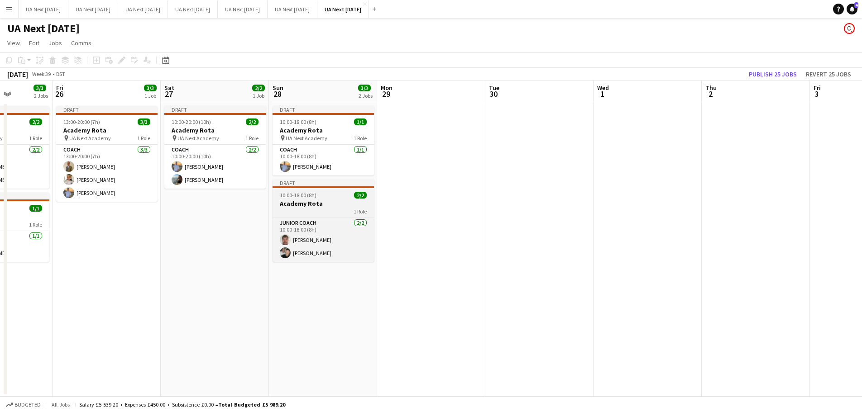
click at [313, 204] on h3 "Academy Rota" at bounding box center [322, 204] width 101 height 8
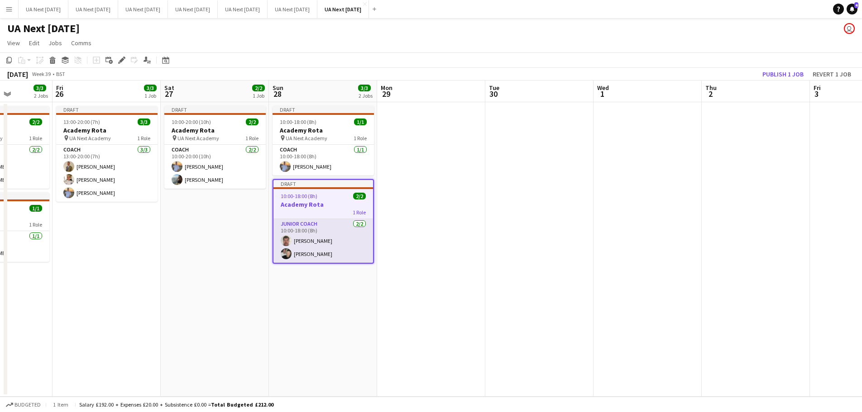
click at [303, 247] on app-card-role "Junior Coach [DATE] 10:00-18:00 (8h) [PERSON_NAME] [PERSON_NAME]" at bounding box center [323, 241] width 100 height 44
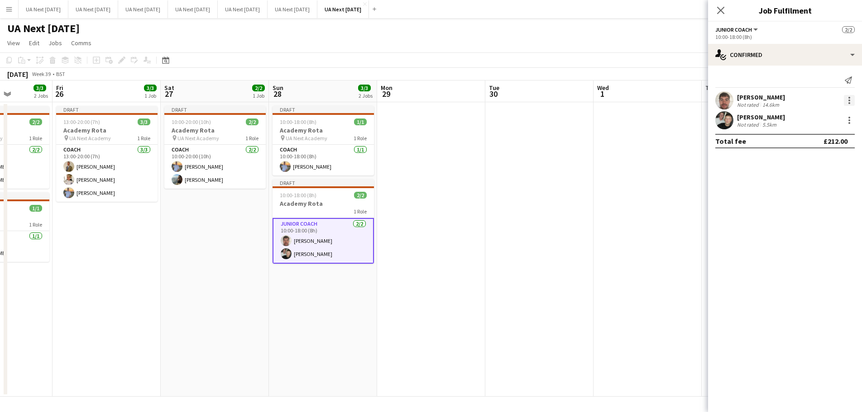
click at [849, 101] on div at bounding box center [849, 101] width 2 height 2
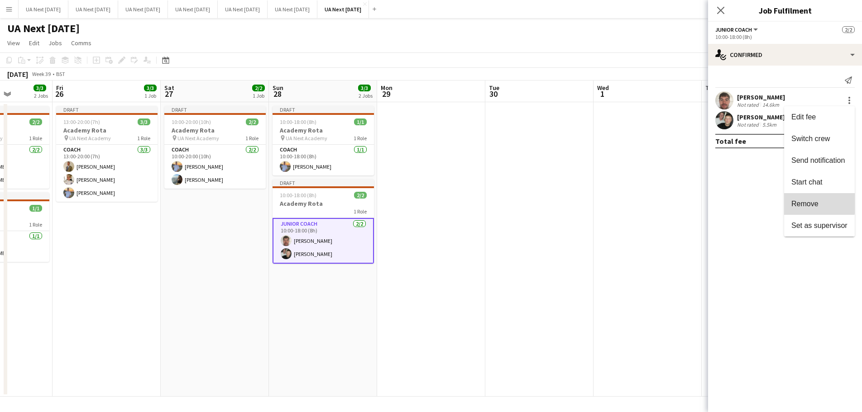
click at [798, 199] on button "Remove" at bounding box center [819, 204] width 71 height 22
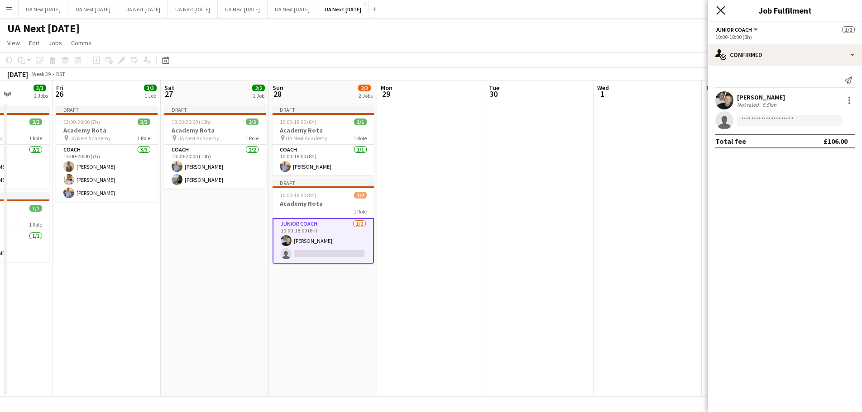
click at [720, 9] on icon at bounding box center [720, 10] width 9 height 9
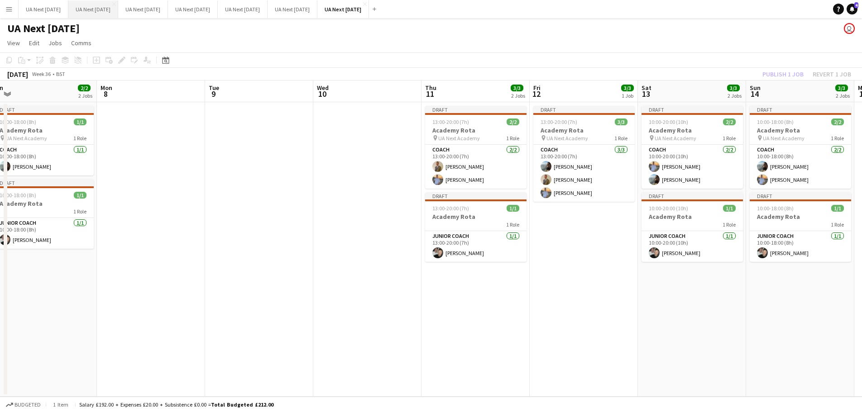
scroll to position [0, 335]
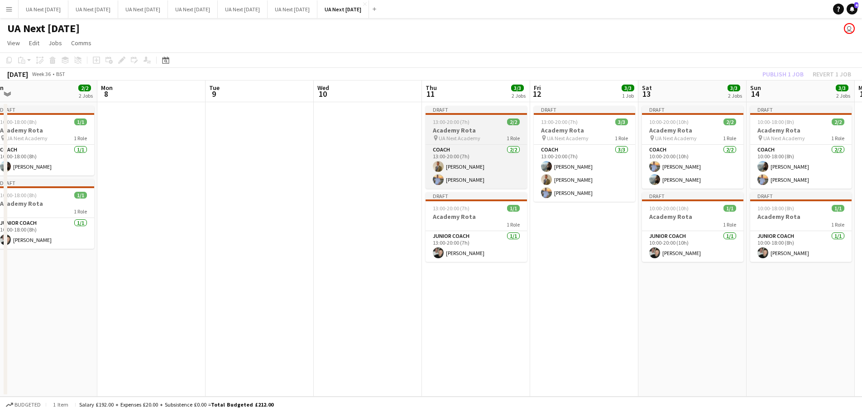
click at [472, 126] on app-job-card "Draft 13:00-20:00 (7h) 2/2 Academy Rota pin UA Next Academy 1 Role Coach [DATE]…" at bounding box center [475, 147] width 101 height 83
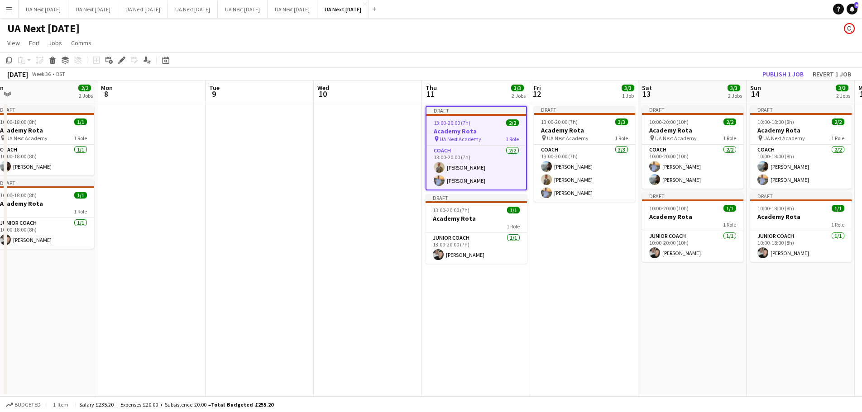
click at [433, 36] on app-page-menu "View Day view expanded Day view collapsed Month view Date picker Jump to [DATE]…" at bounding box center [431, 43] width 862 height 17
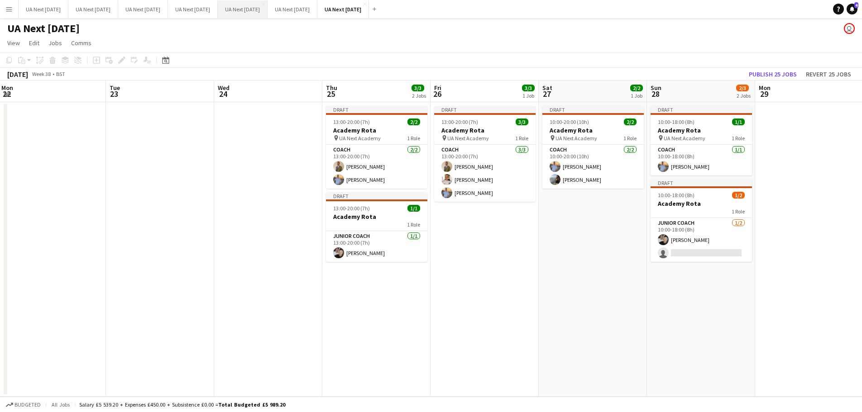
scroll to position [0, 331]
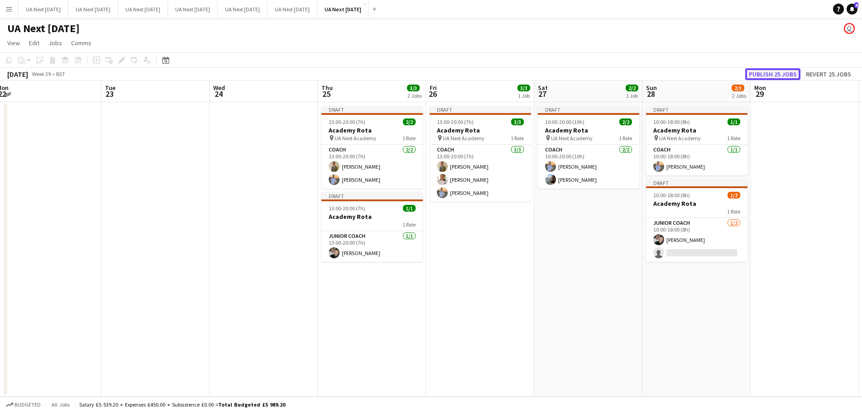
click at [769, 72] on button "Publish 25 jobs" at bounding box center [772, 74] width 55 height 12
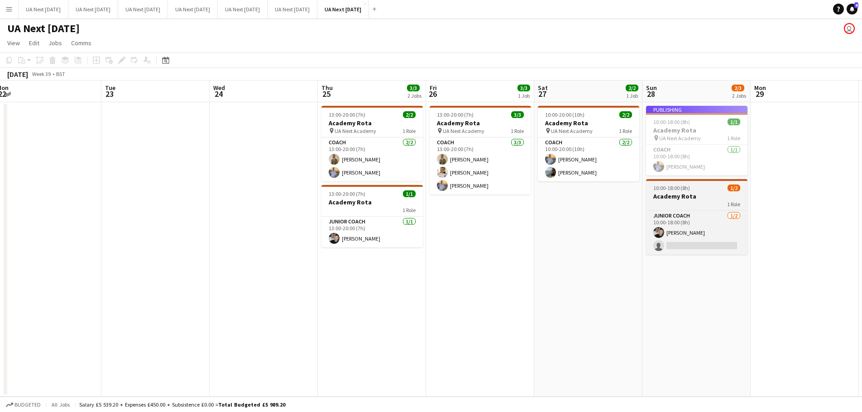
click at [702, 205] on div "1 Role" at bounding box center [696, 204] width 101 height 7
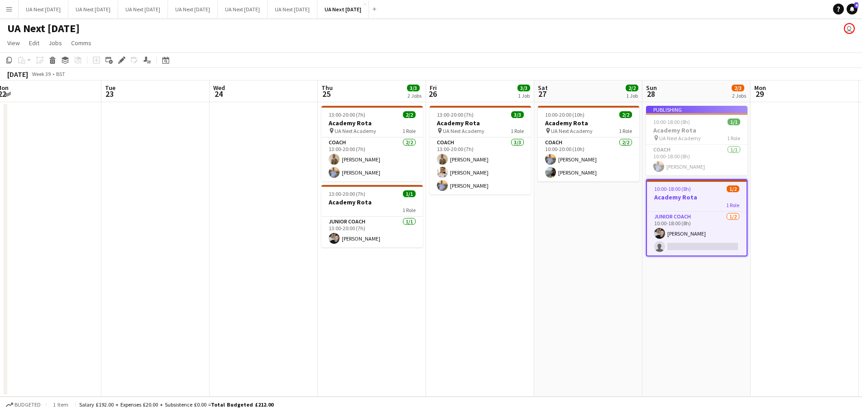
click at [701, 145] on app-job-card "Publishing 10:00-18:00 (8h) 1/1 Academy Rota pin UA Next Academy 1 Role Coach […" at bounding box center [696, 141] width 101 height 70
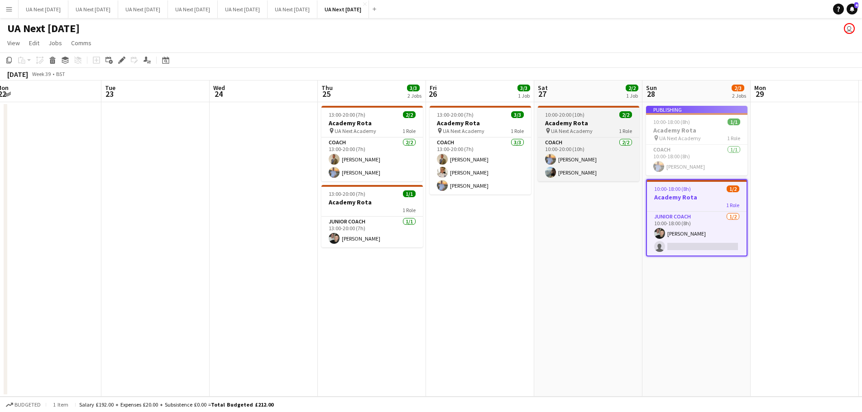
click at [605, 134] on div "pin UA Next Academy 1 Role" at bounding box center [588, 130] width 101 height 7
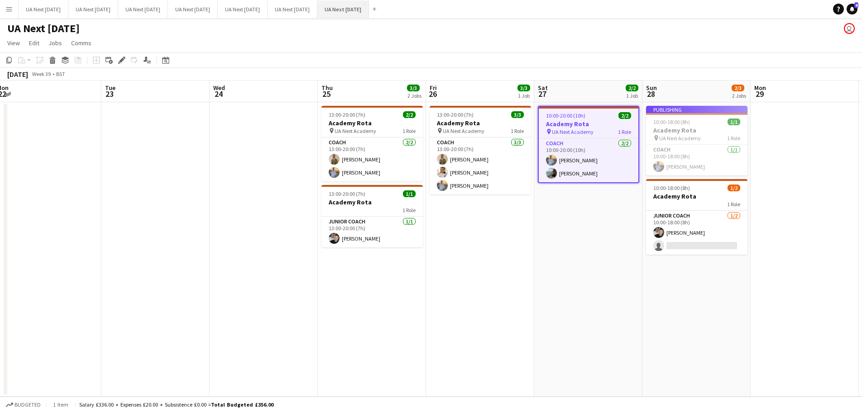
click at [363, 11] on button "UA Next [DATE] Close" at bounding box center [343, 9] width 52 height 18
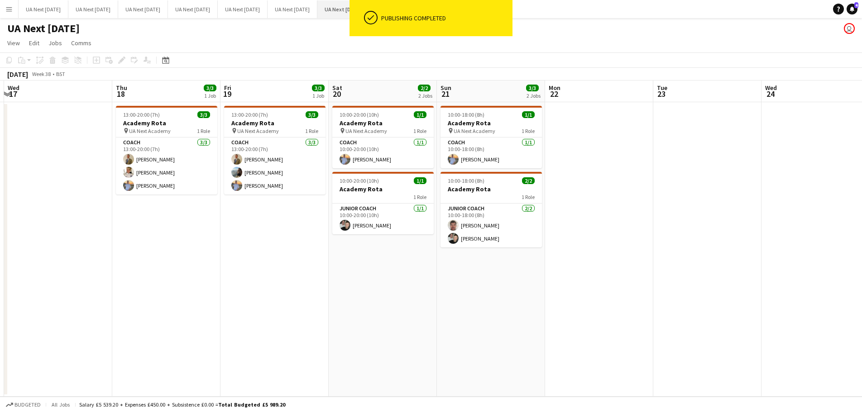
scroll to position [0, 326]
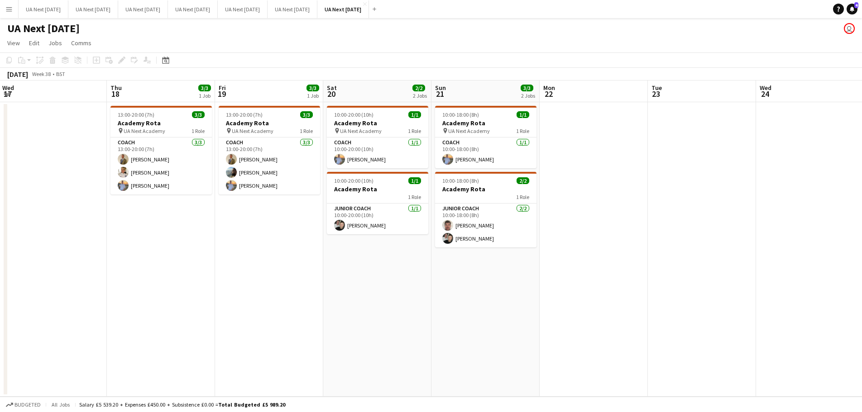
click at [9, 10] on app-icon "Menu" at bounding box center [8, 8] width 7 height 7
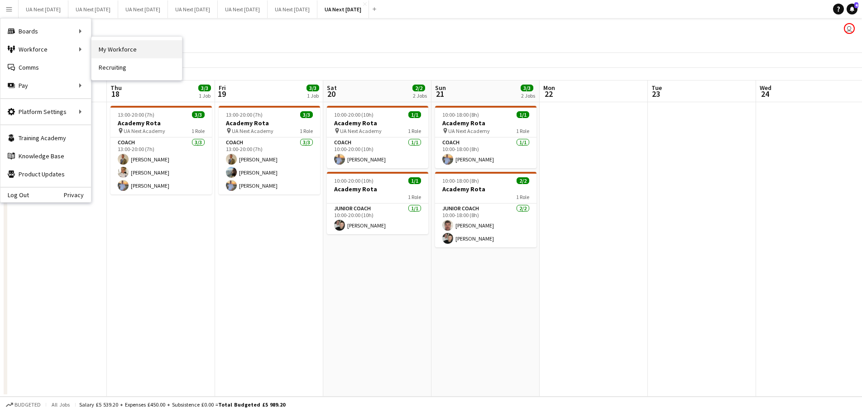
click at [116, 48] on link "My Workforce" at bounding box center [136, 49] width 91 height 18
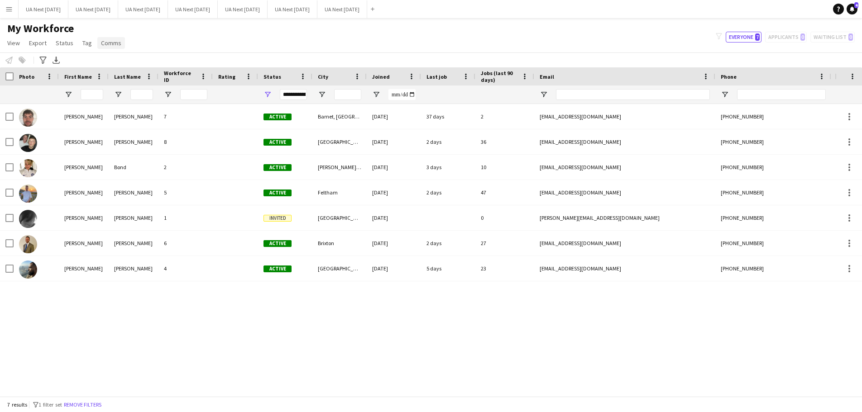
click at [113, 43] on span "Comms" at bounding box center [111, 43] width 20 height 8
click at [9, 43] on span "View" at bounding box center [13, 43] width 13 height 8
click at [5, 10] on button "Menu" at bounding box center [9, 9] width 18 height 18
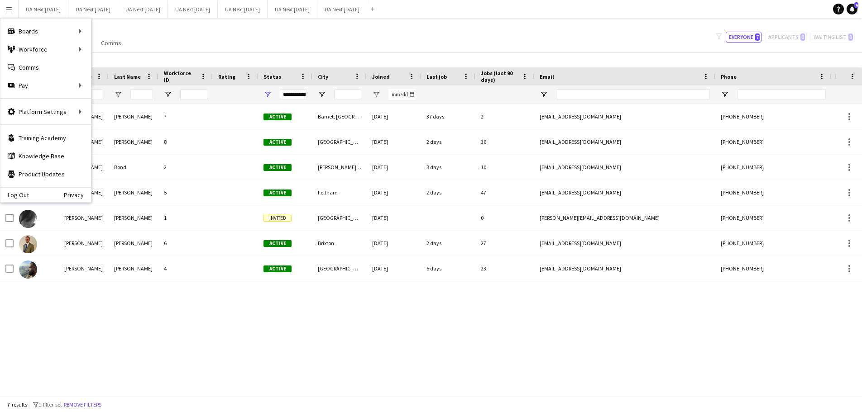
click at [110, 32] on h1 "My Workforce" at bounding box center [65, 29] width 130 height 14
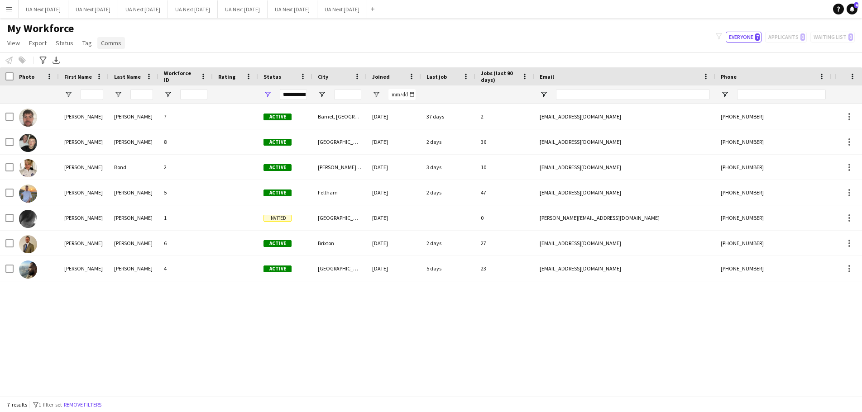
click at [110, 46] on span "Comms" at bounding box center [111, 43] width 20 height 8
click at [6, 11] on app-icon "Menu" at bounding box center [8, 8] width 7 height 7
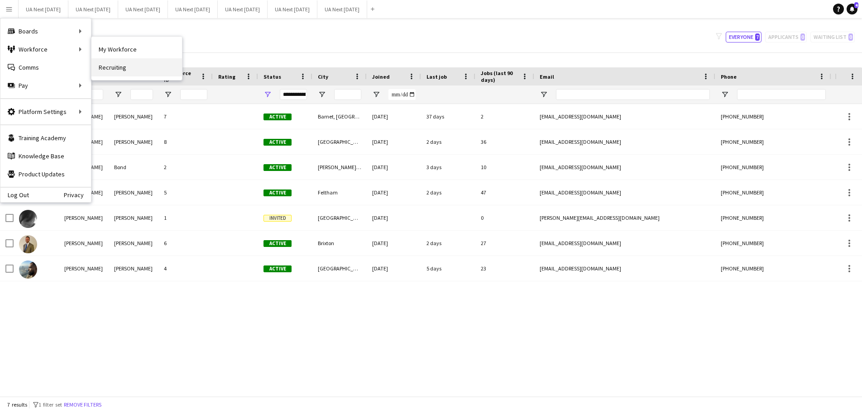
click at [101, 66] on link "Recruiting" at bounding box center [136, 67] width 91 height 18
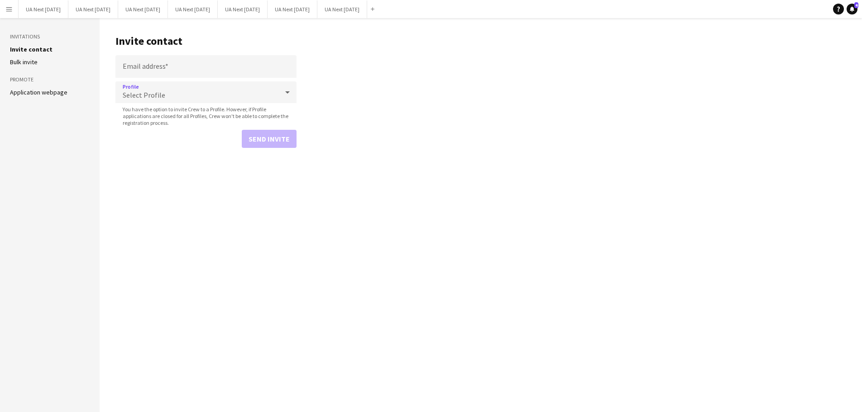
click at [134, 95] on span "Select Profile" at bounding box center [144, 95] width 43 height 9
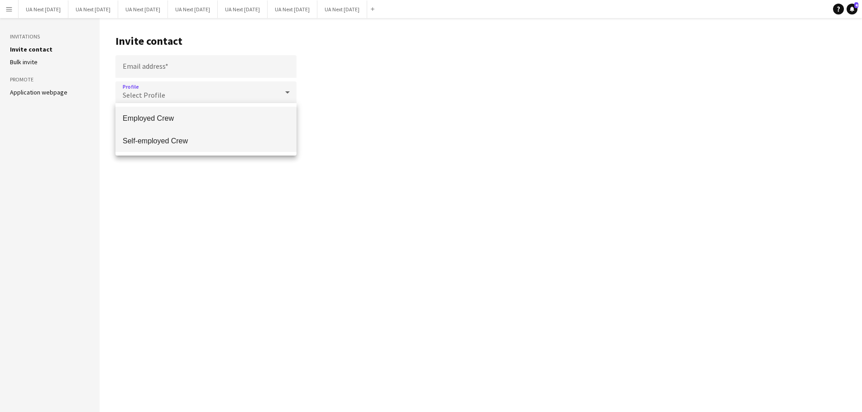
click at [141, 139] on span "Self-employed Crew" at bounding box center [206, 141] width 167 height 9
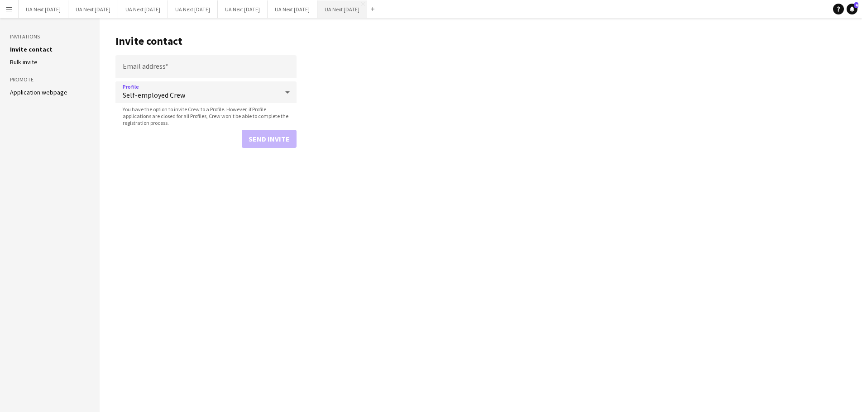
click at [359, 14] on button "UA Next [DATE] Close" at bounding box center [342, 9] width 50 height 18
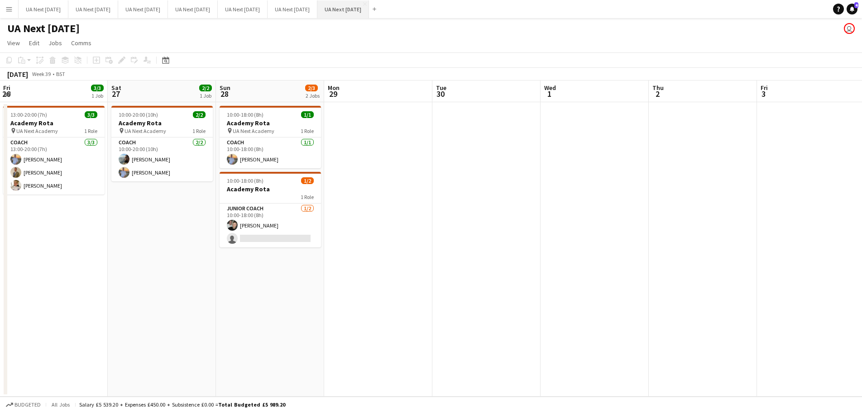
scroll to position [0, 321]
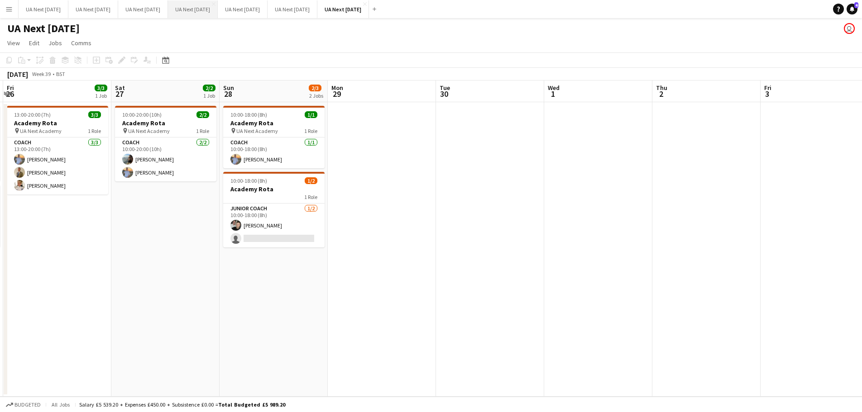
click at [207, 12] on button "UA Next [DATE] Close" at bounding box center [193, 9] width 50 height 18
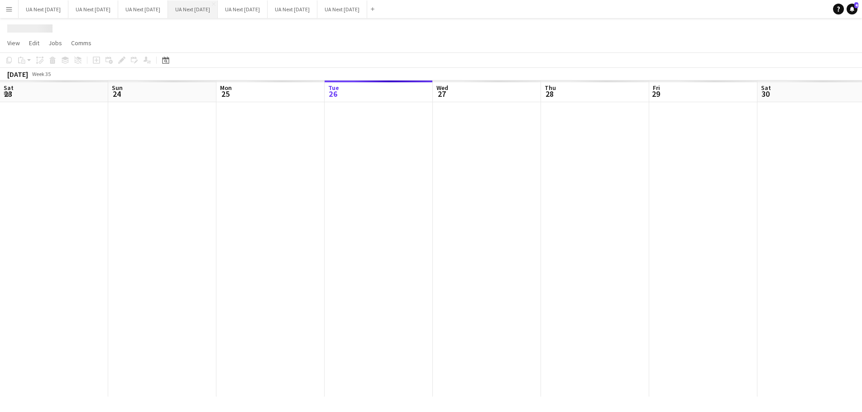
scroll to position [0, 216]
